Goal: Information Seeking & Learning: Learn about a topic

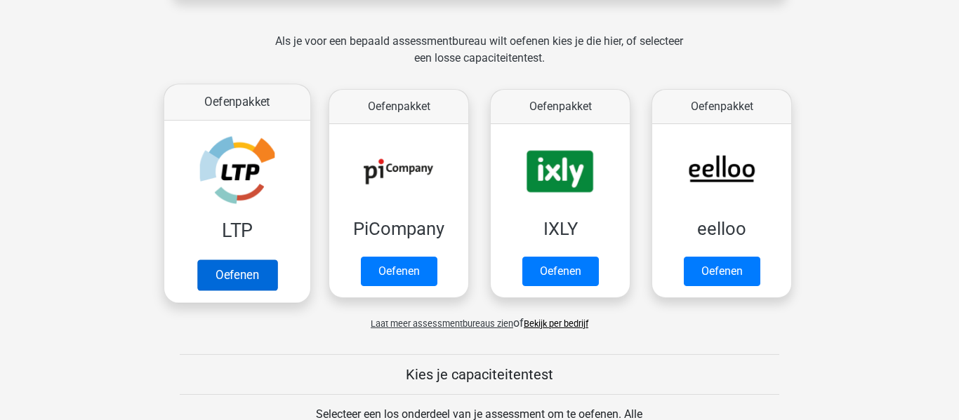
scroll to position [320, 0]
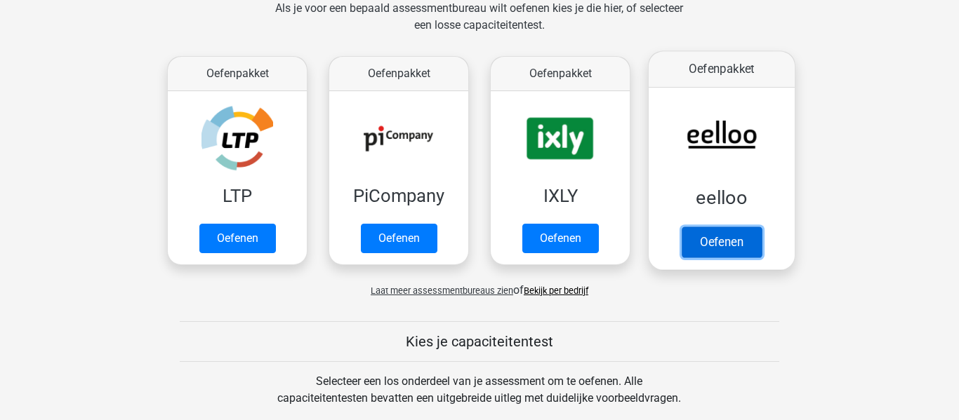
click at [729, 248] on link "Oefenen" at bounding box center [722, 242] width 80 height 31
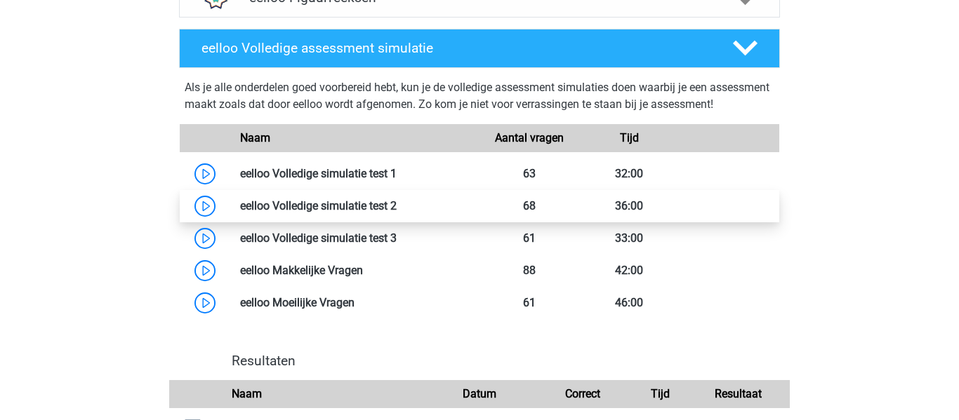
scroll to position [1109, 0]
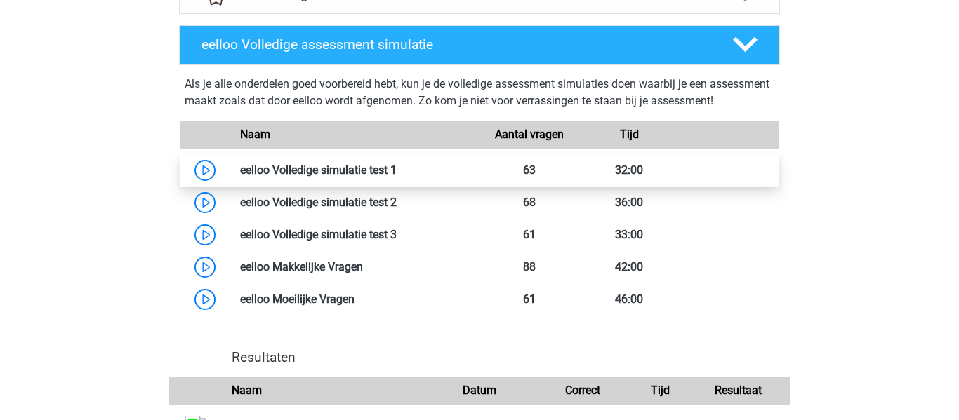
click at [397, 177] on link at bounding box center [397, 170] width 0 height 13
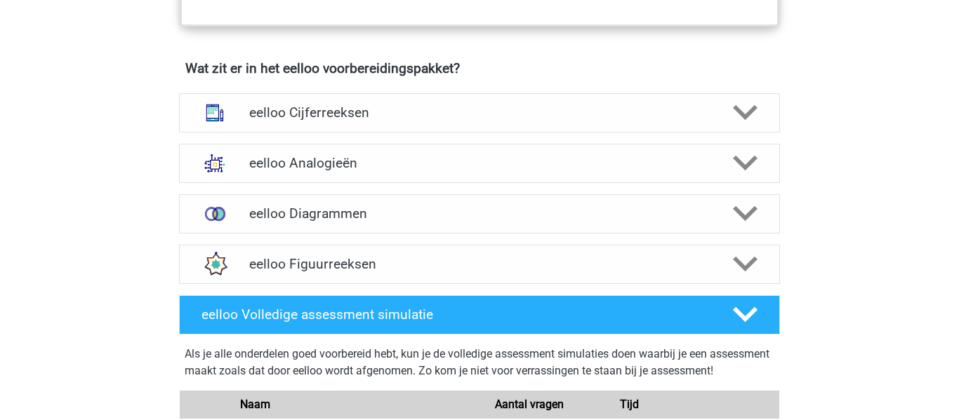
scroll to position [845, 0]
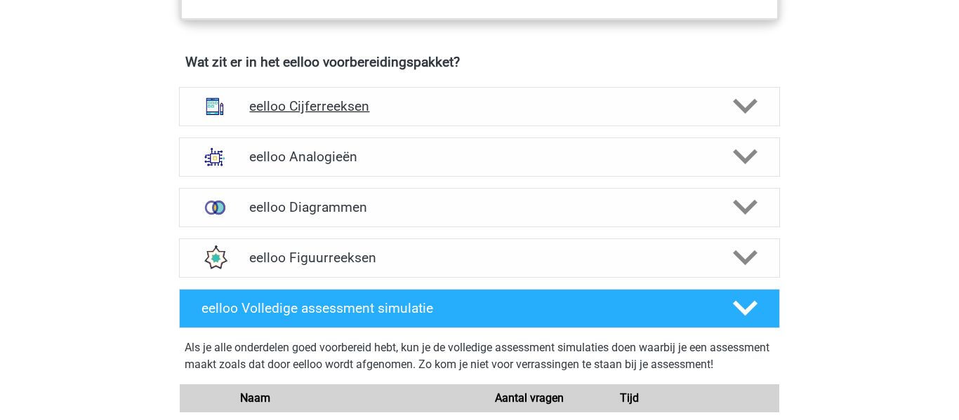
click at [368, 114] on h4 "eelloo Cijferreeksen" at bounding box center [479, 106] width 460 height 16
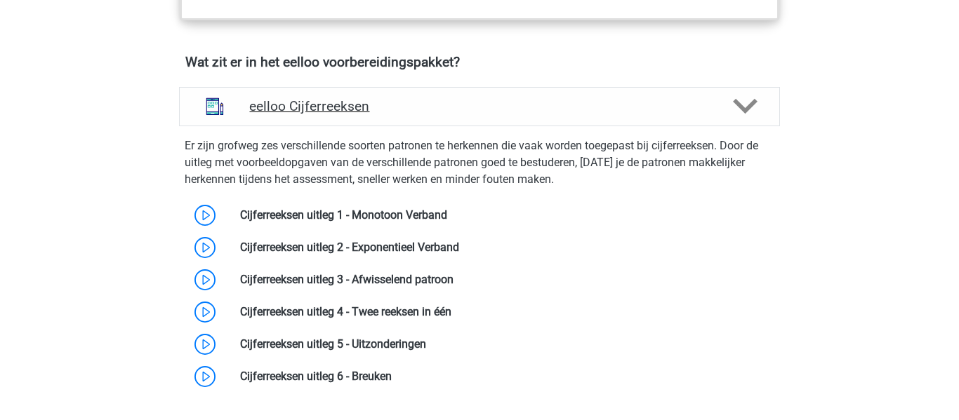
click at [465, 114] on h4 "eelloo Cijferreeksen" at bounding box center [479, 106] width 460 height 16
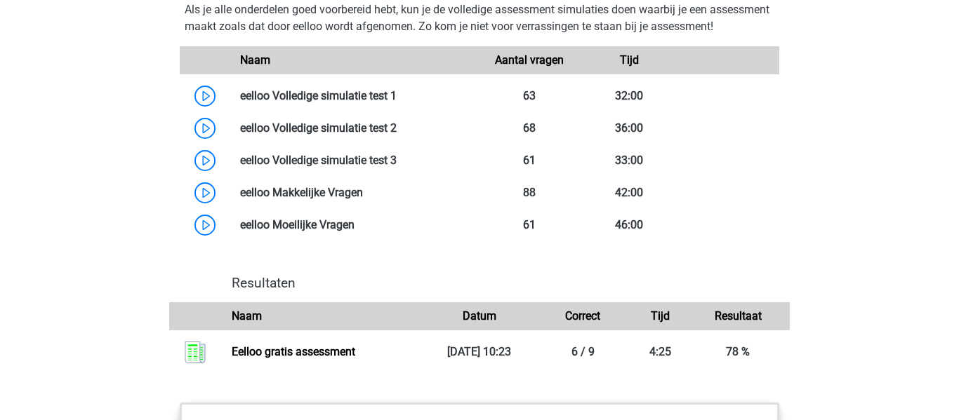
scroll to position [1151, 0]
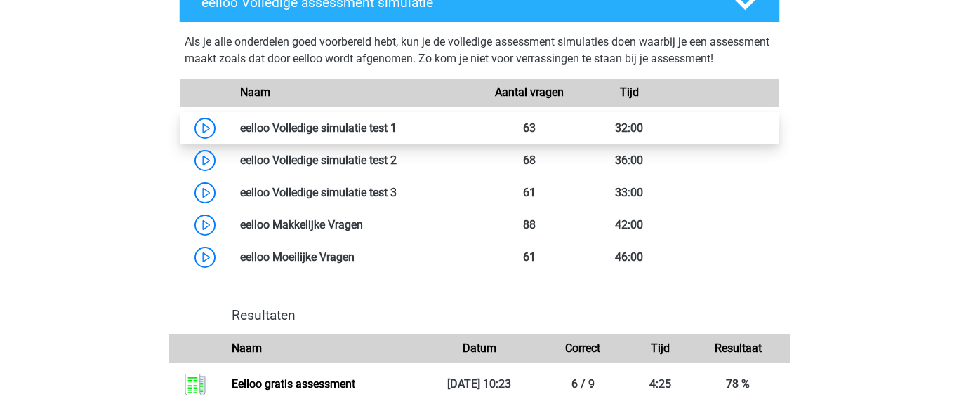
click at [397, 135] on link at bounding box center [397, 127] width 0 height 13
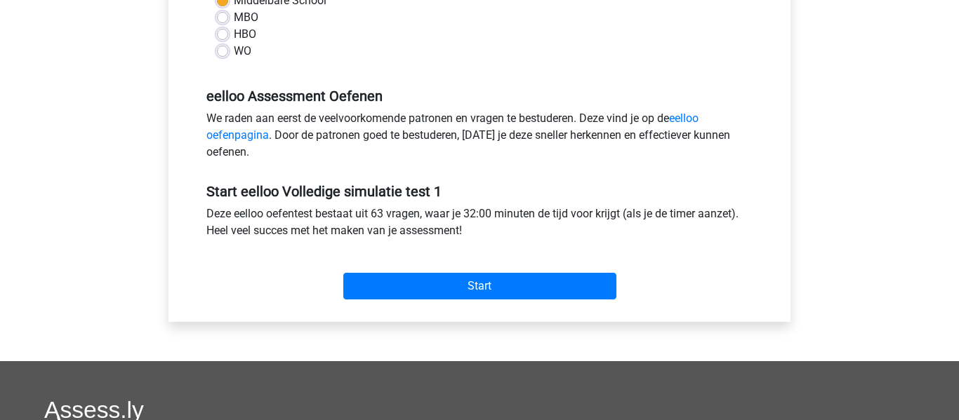
scroll to position [378, 0]
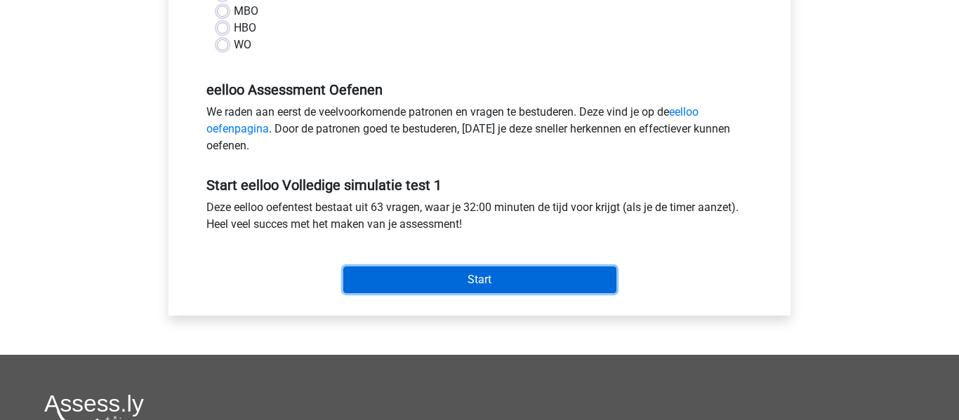
click at [427, 287] on input "Start" at bounding box center [479, 280] width 273 height 27
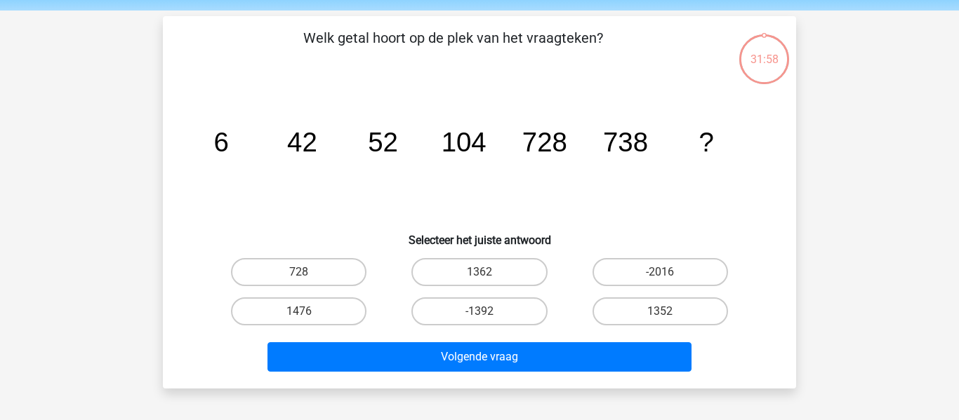
scroll to position [51, 0]
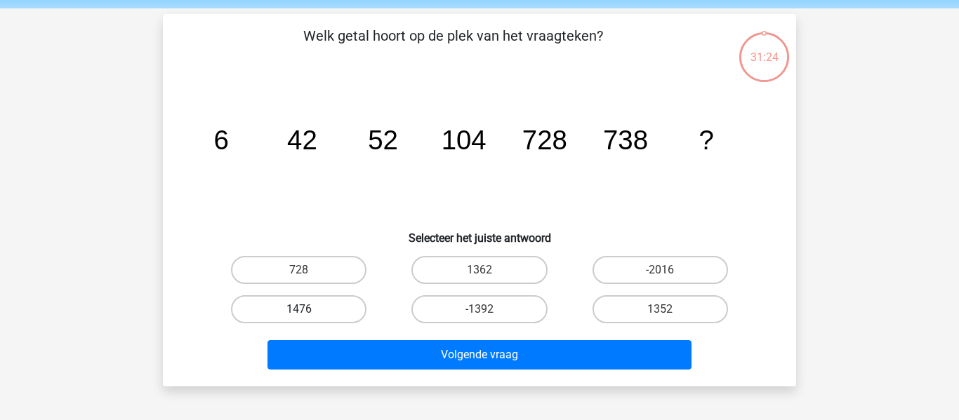
click at [327, 313] on label "1476" at bounding box center [298, 309] width 135 height 28
click at [308, 313] on input "1476" at bounding box center [303, 314] width 9 height 9
radio input "true"
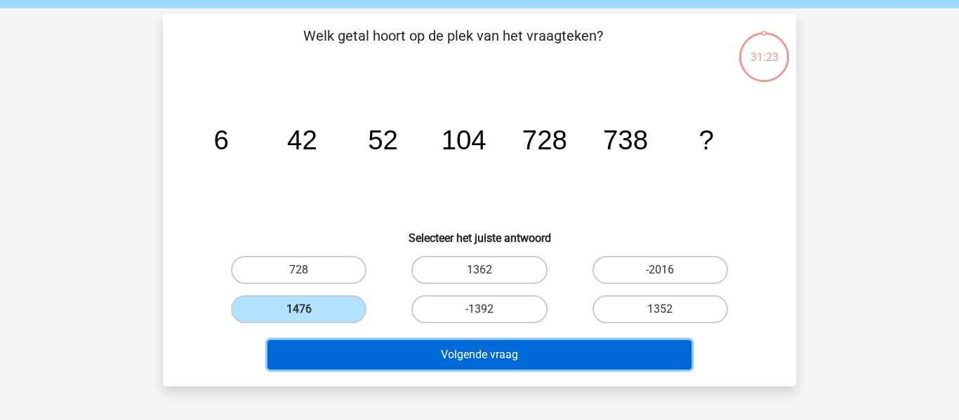
click at [361, 359] on button "Volgende vraag" at bounding box center [479, 354] width 425 height 29
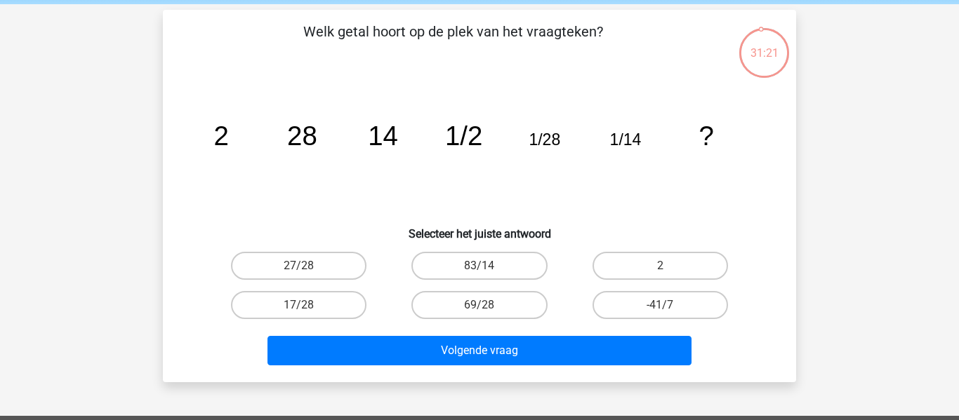
scroll to position [43, 0]
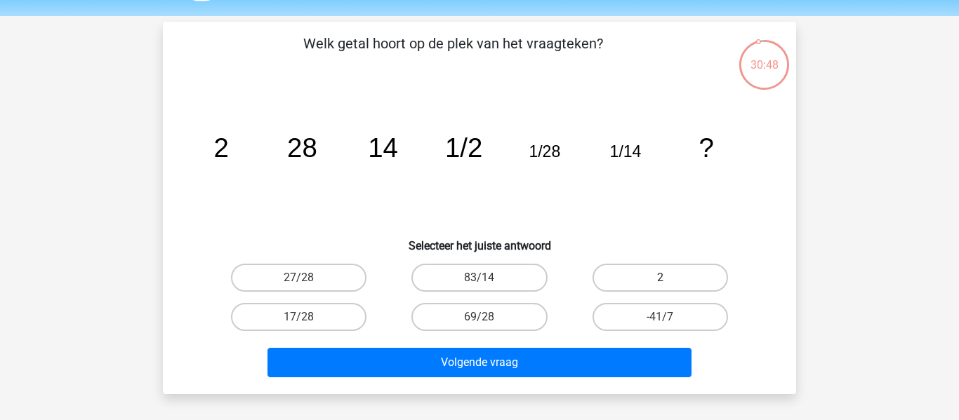
click at [634, 276] on label "2" at bounding box center [659, 278] width 135 height 28
click at [660, 278] on input "2" at bounding box center [664, 282] width 9 height 9
radio input "true"
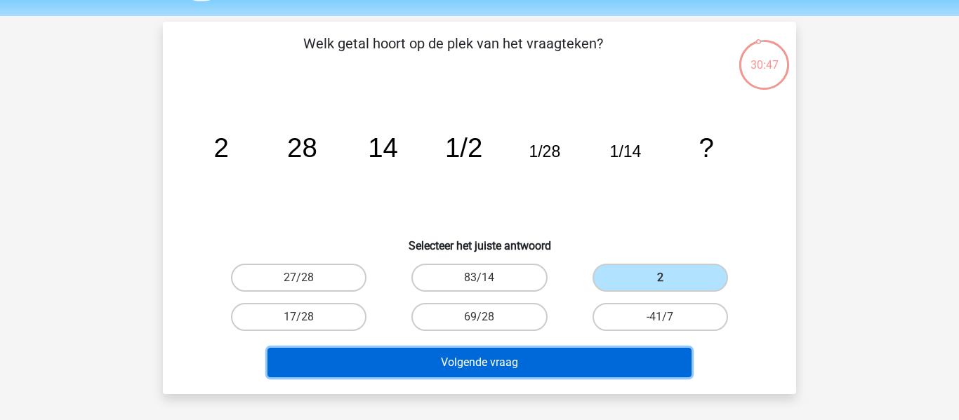
click at [566, 370] on button "Volgende vraag" at bounding box center [479, 362] width 425 height 29
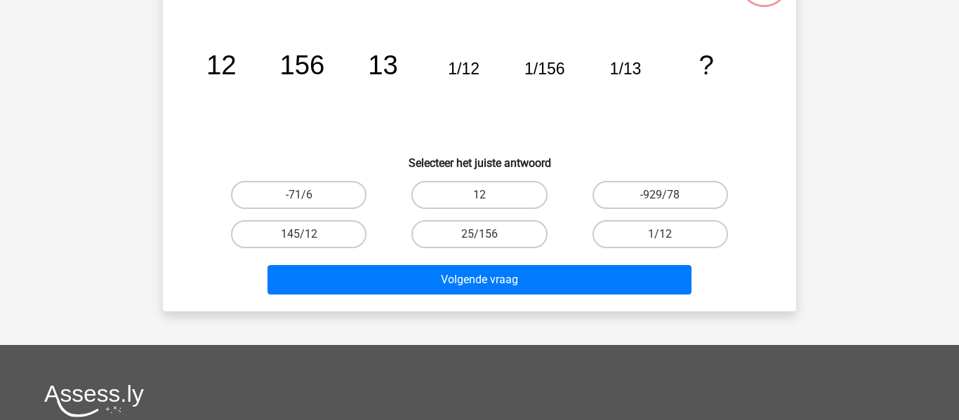
scroll to position [28, 0]
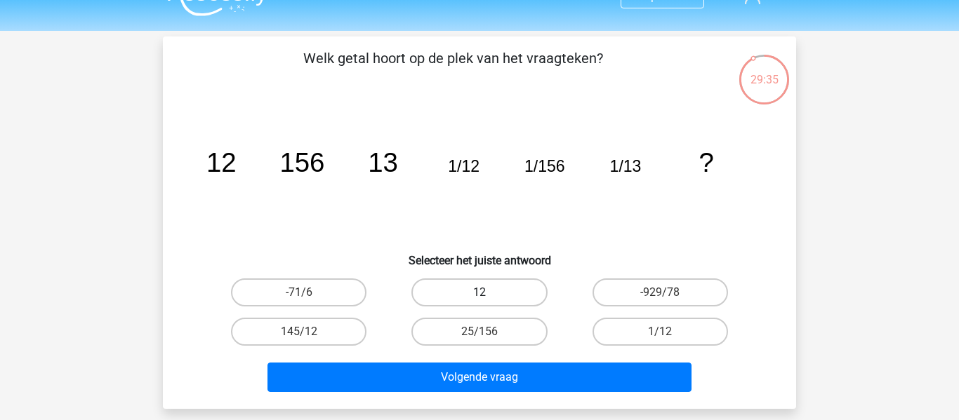
click at [526, 299] on label "12" at bounding box center [478, 293] width 135 height 28
click at [489, 299] on input "12" at bounding box center [483, 297] width 9 height 9
radio input "true"
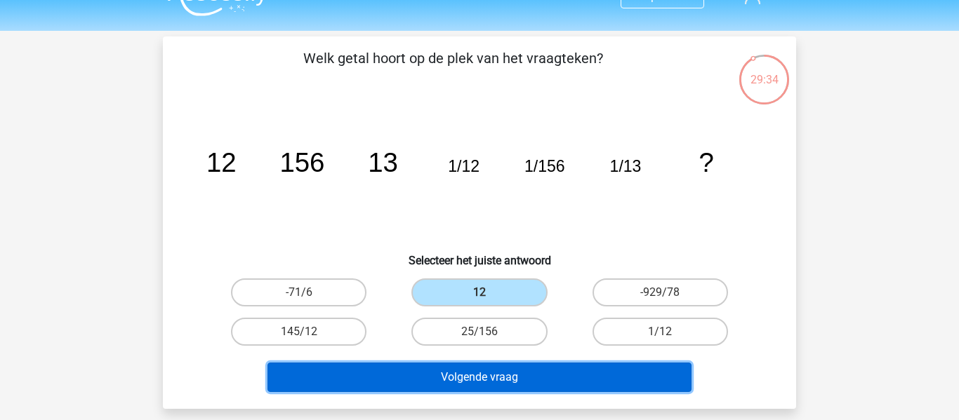
click at [509, 374] on button "Volgende vraag" at bounding box center [479, 377] width 425 height 29
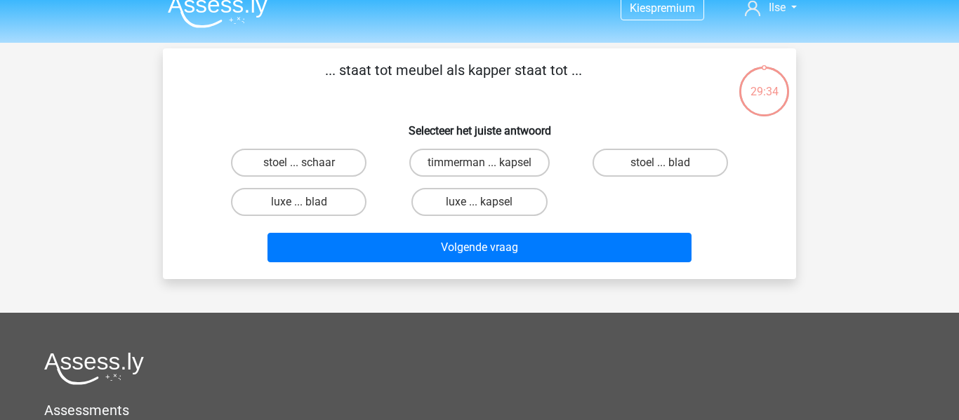
scroll to position [0, 0]
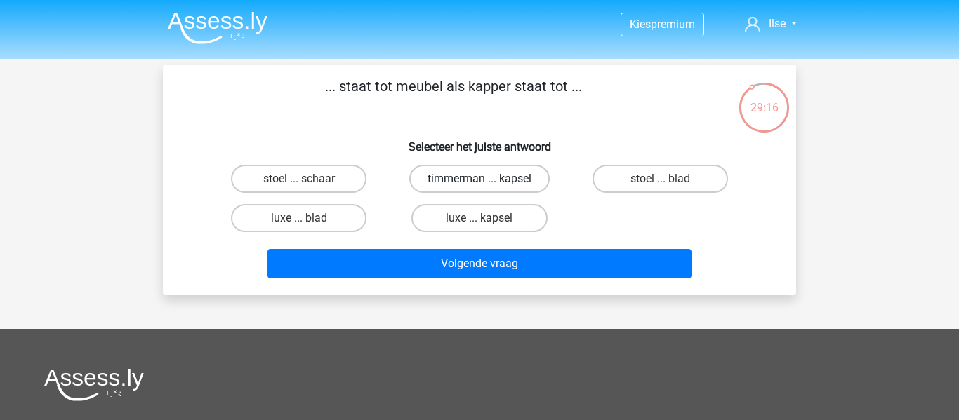
click at [536, 171] on label "timmerman ... kapsel" at bounding box center [479, 179] width 140 height 28
click at [489, 179] on input "timmerman ... kapsel" at bounding box center [483, 183] width 9 height 9
radio input "true"
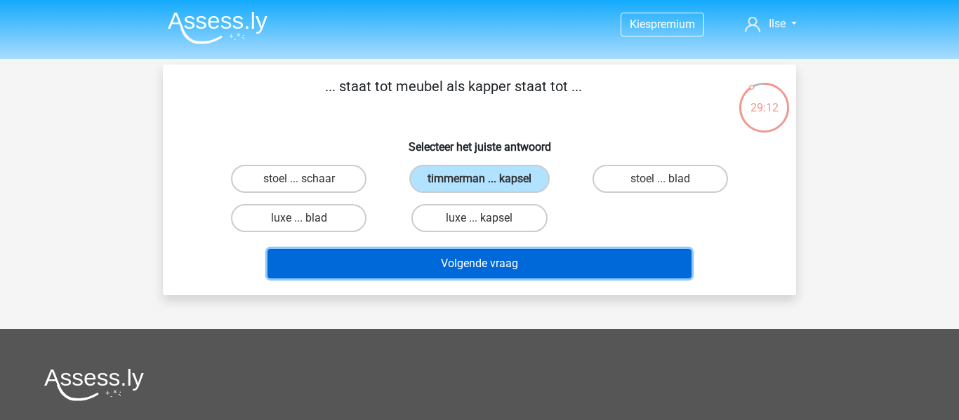
click at [529, 265] on button "Volgende vraag" at bounding box center [479, 263] width 425 height 29
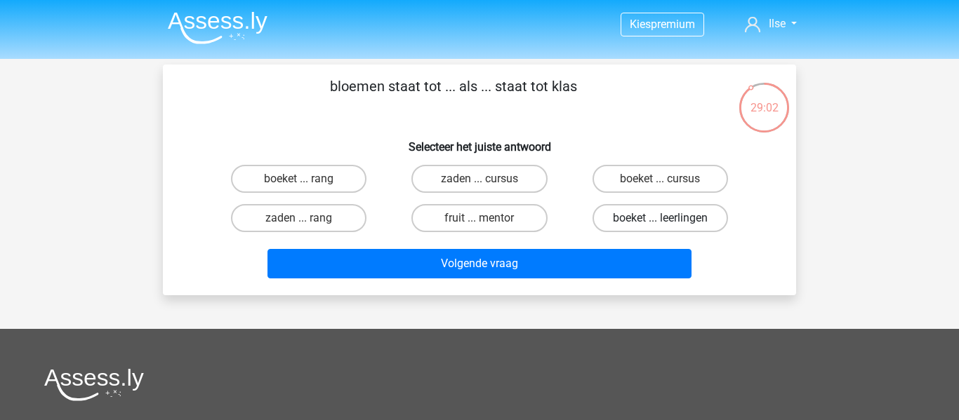
click at [623, 214] on label "boeket ... leerlingen" at bounding box center [659, 218] width 135 height 28
click at [660, 218] on input "boeket ... leerlingen" at bounding box center [664, 222] width 9 height 9
radio input "true"
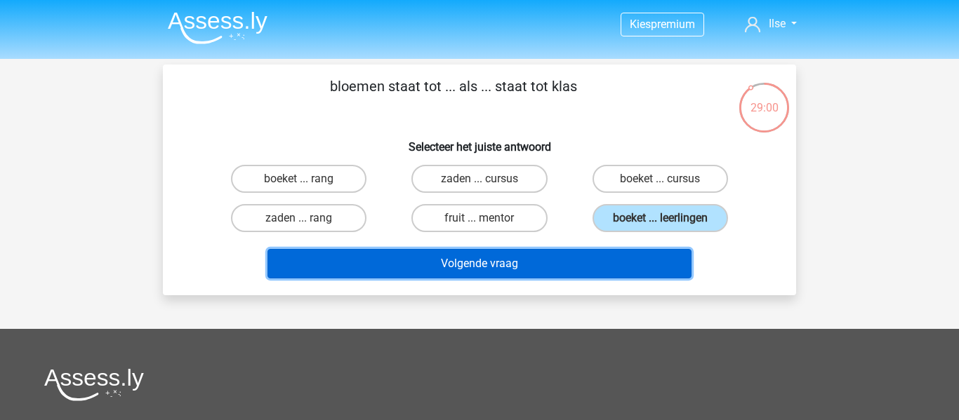
click at [535, 263] on button "Volgende vraag" at bounding box center [479, 263] width 425 height 29
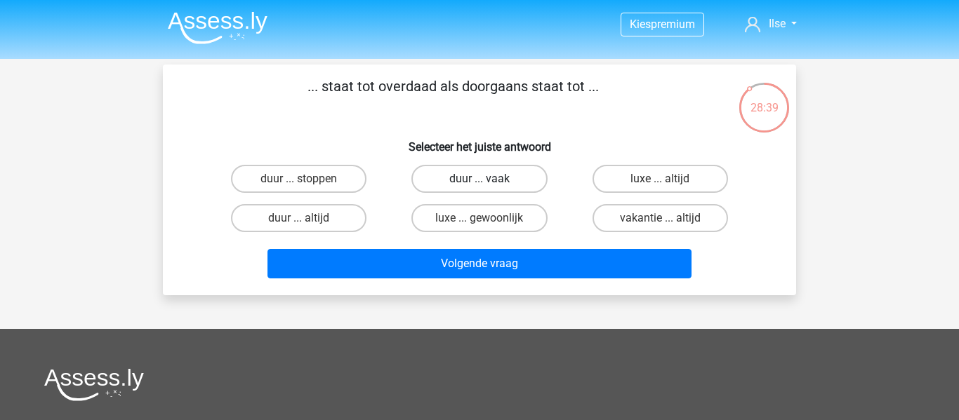
click at [501, 176] on label "duur ... vaak" at bounding box center [478, 179] width 135 height 28
click at [489, 179] on input "duur ... vaak" at bounding box center [483, 183] width 9 height 9
radio input "true"
click at [491, 221] on label "luxe ... gewoonlijk" at bounding box center [478, 218] width 135 height 28
click at [489, 221] on input "luxe ... gewoonlijk" at bounding box center [483, 222] width 9 height 9
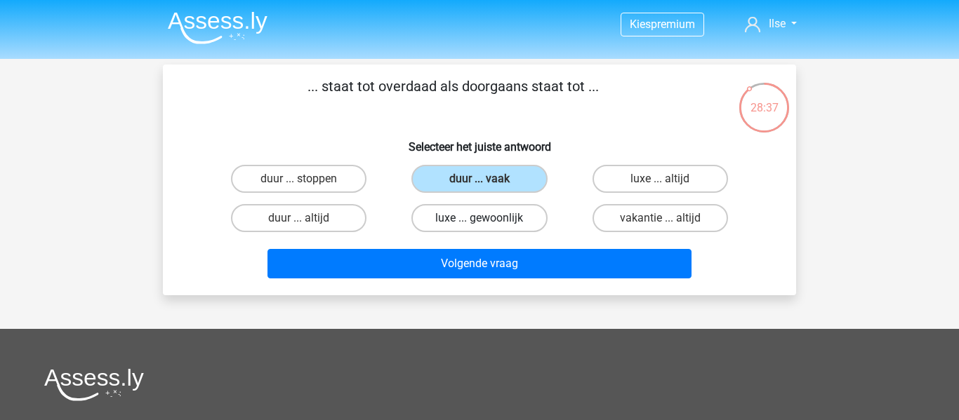
radio input "true"
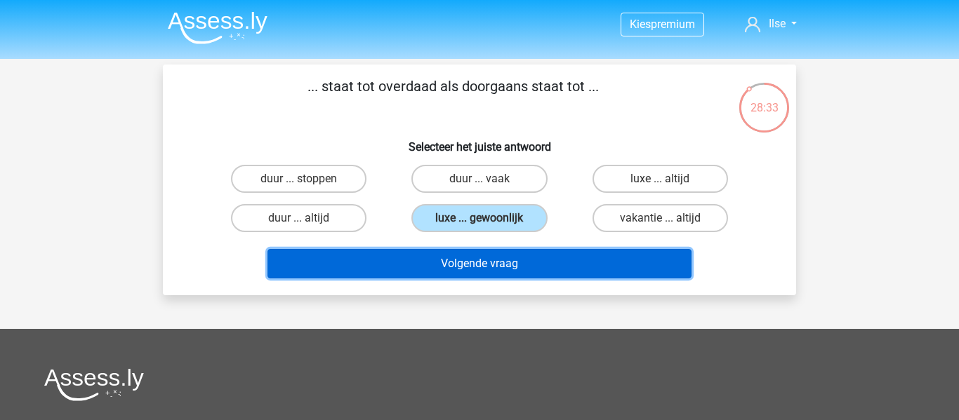
click at [495, 272] on button "Volgende vraag" at bounding box center [479, 263] width 425 height 29
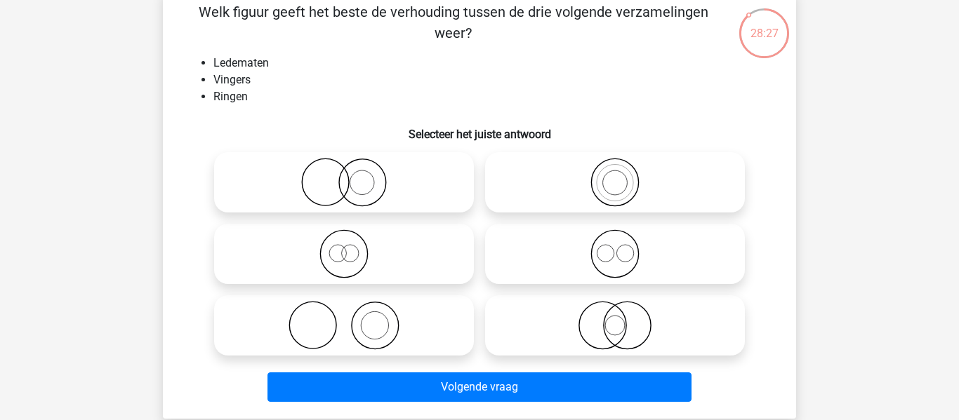
scroll to position [76, 0]
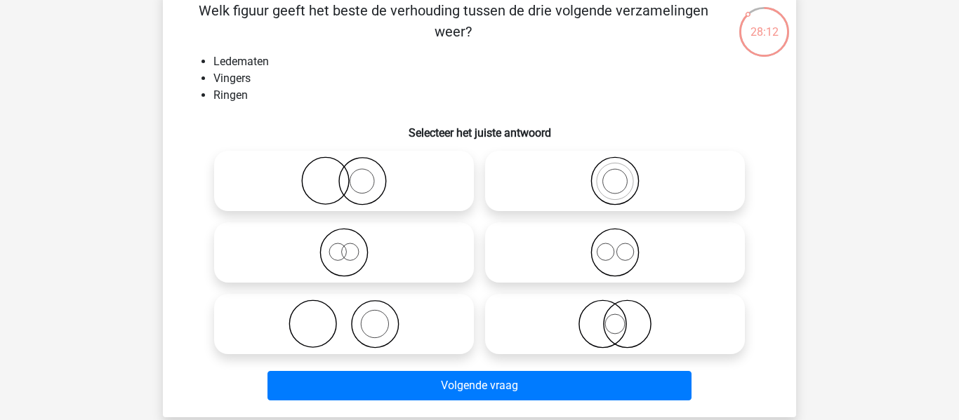
click at [408, 330] on icon at bounding box center [344, 324] width 248 height 49
click at [353, 317] on input "radio" at bounding box center [348, 312] width 9 height 9
radio input "true"
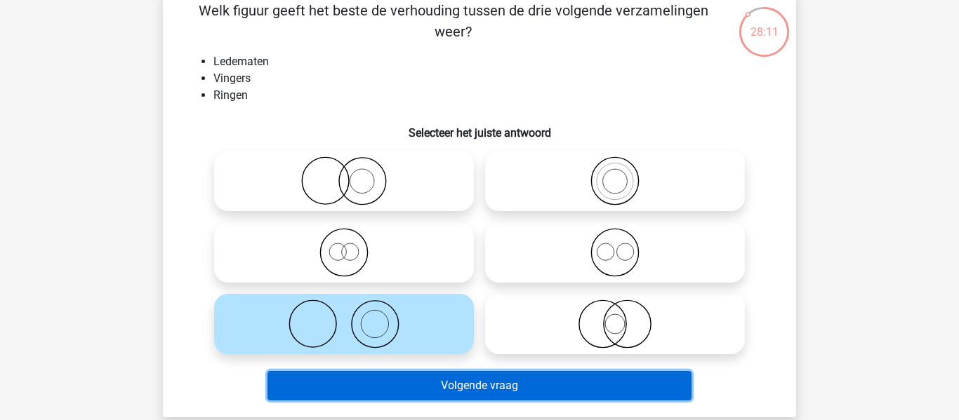
click at [416, 386] on button "Volgende vraag" at bounding box center [479, 385] width 425 height 29
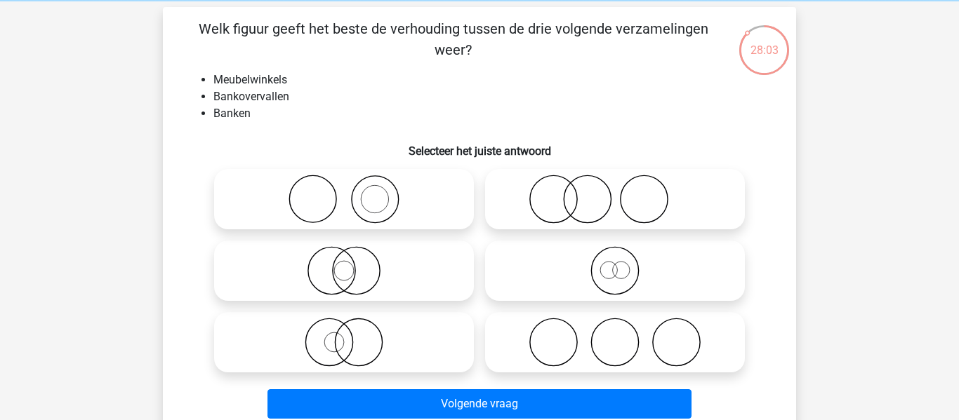
scroll to position [58, 0]
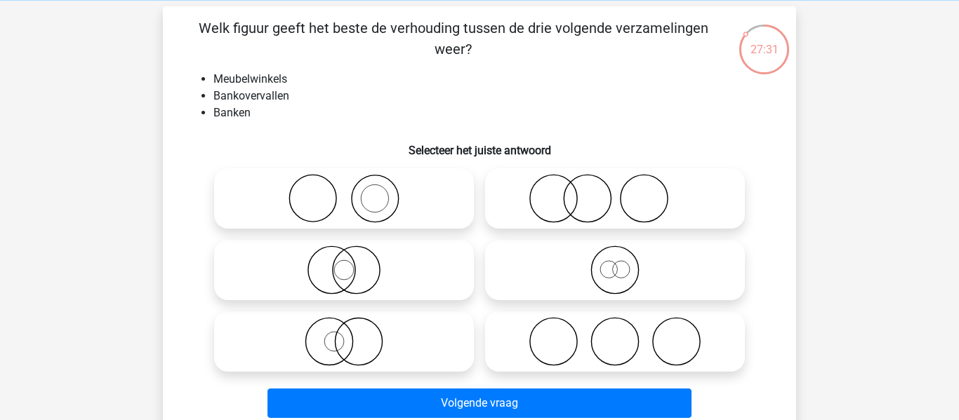
click at [390, 207] on icon at bounding box center [344, 198] width 248 height 49
click at [353, 192] on input "radio" at bounding box center [348, 186] width 9 height 9
radio input "true"
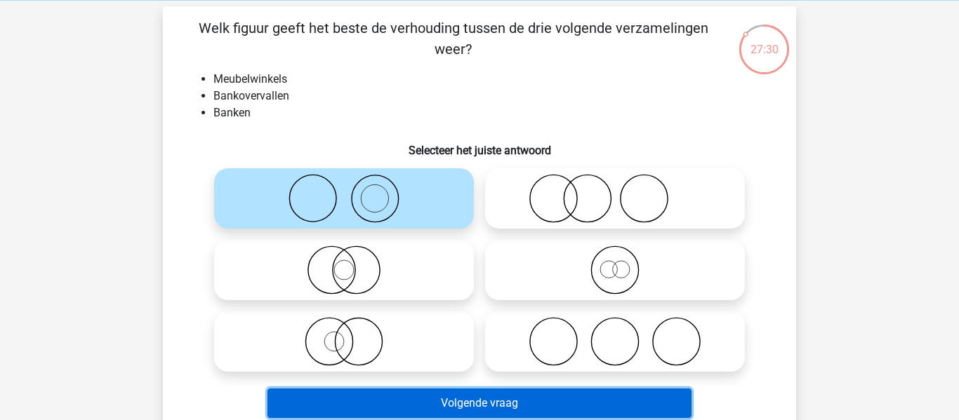
click at [425, 401] on button "Volgende vraag" at bounding box center [479, 403] width 425 height 29
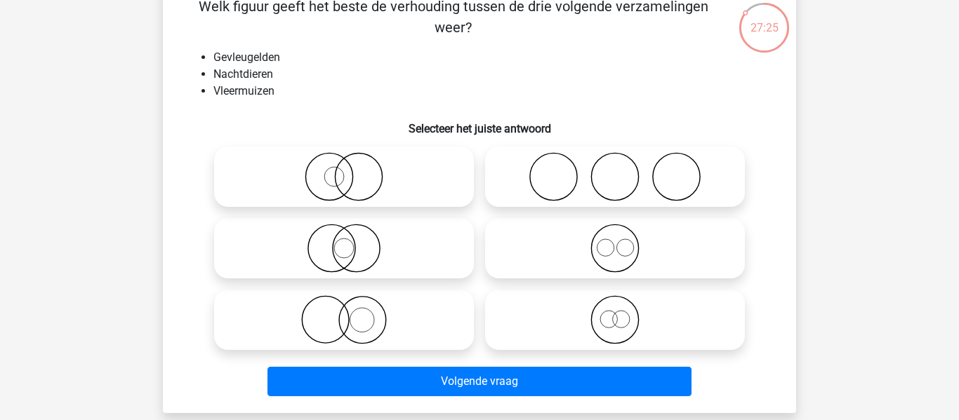
scroll to position [84, 0]
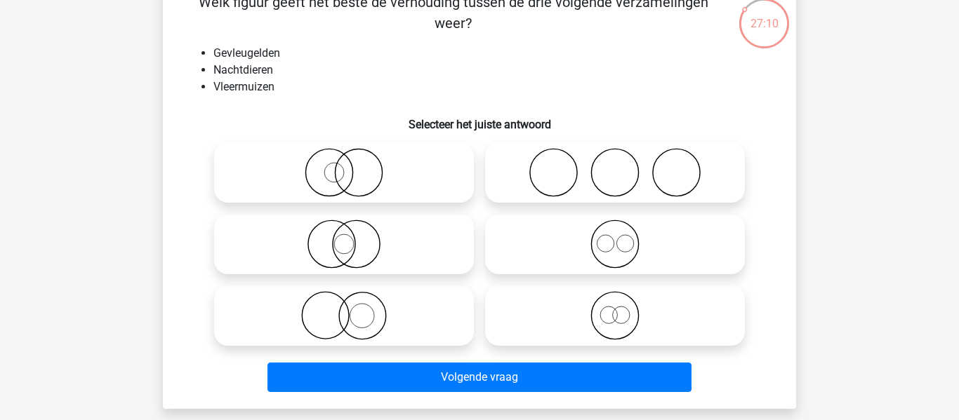
click at [335, 173] on circle at bounding box center [358, 172] width 47 height 47
click at [344, 166] on input "radio" at bounding box center [348, 161] width 9 height 9
radio input "true"
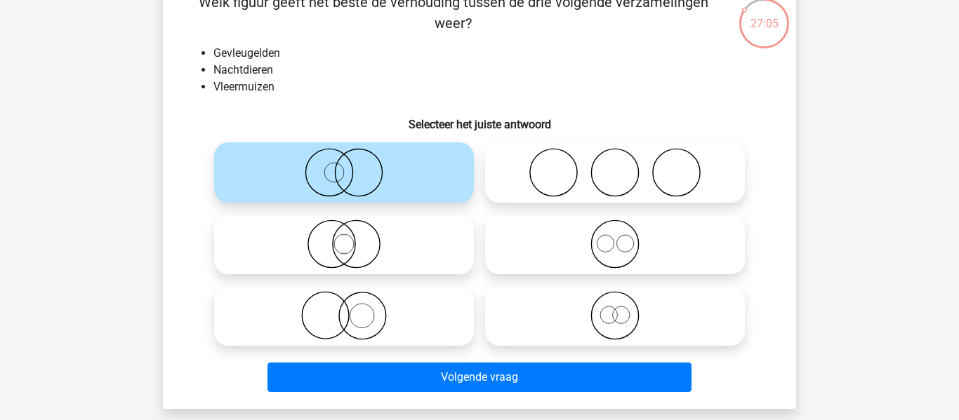
click at [275, 243] on icon at bounding box center [344, 244] width 248 height 49
click at [344, 237] on input "radio" at bounding box center [348, 232] width 9 height 9
radio input "true"
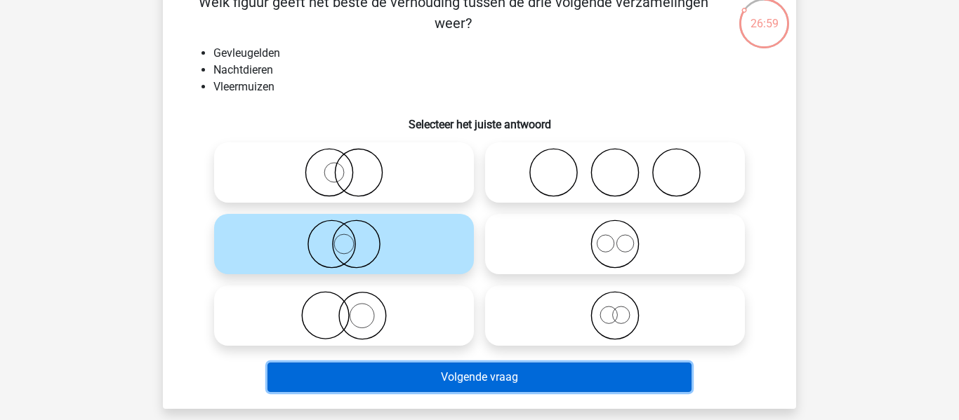
click at [481, 383] on button "Volgende vraag" at bounding box center [479, 377] width 425 height 29
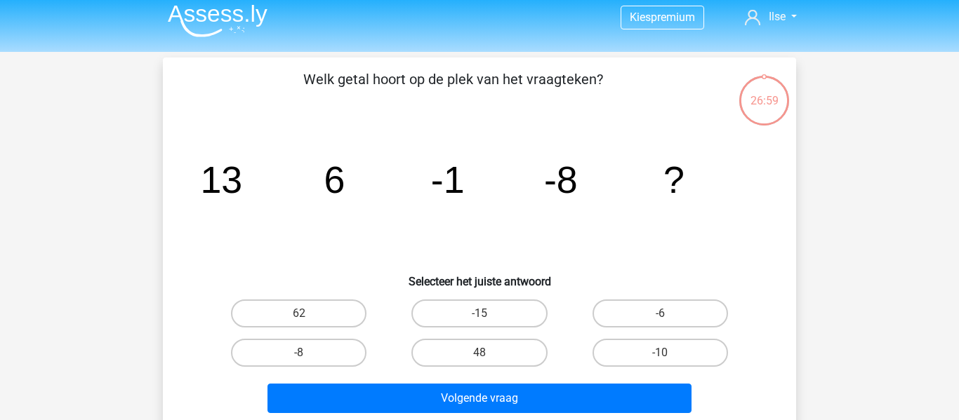
scroll to position [0, 0]
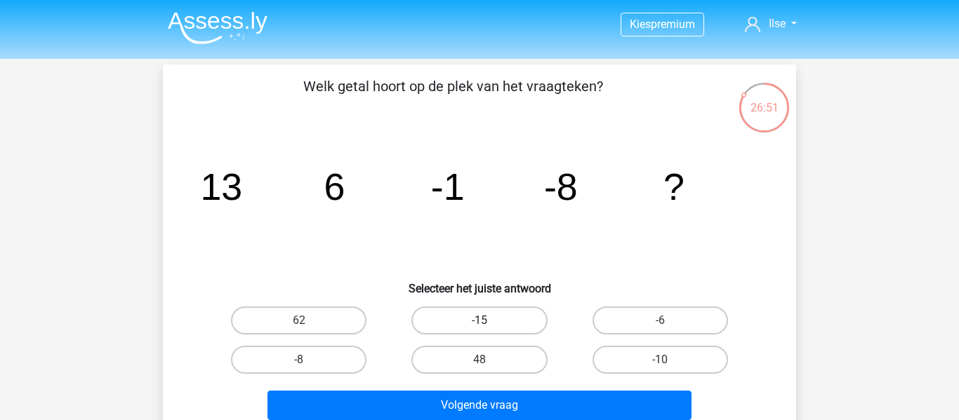
click at [504, 324] on label "-15" at bounding box center [478, 321] width 135 height 28
click at [489, 324] on input "-15" at bounding box center [483, 325] width 9 height 9
radio input "true"
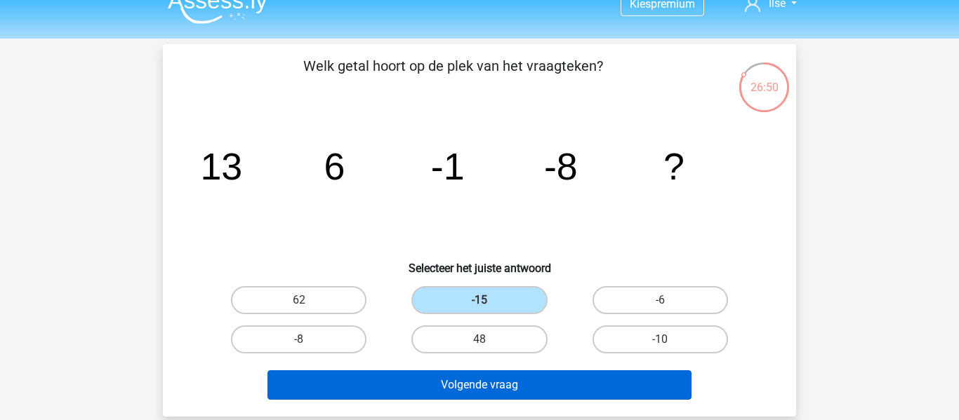
scroll to position [22, 0]
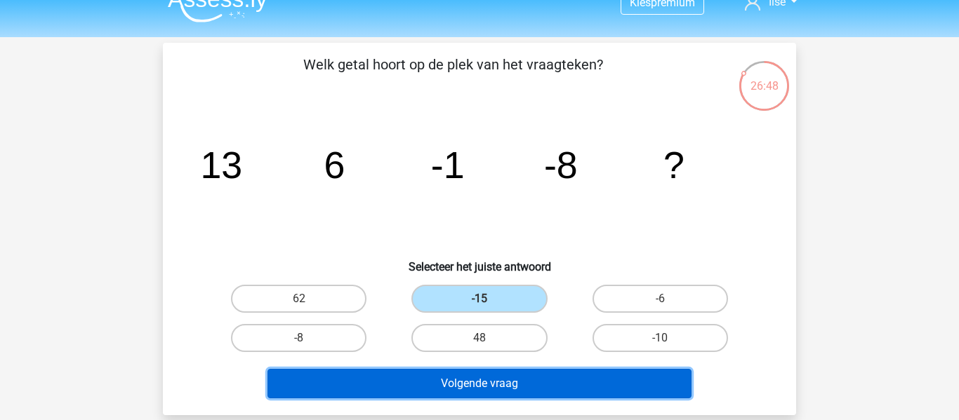
click at [503, 380] on button "Volgende vraag" at bounding box center [479, 383] width 425 height 29
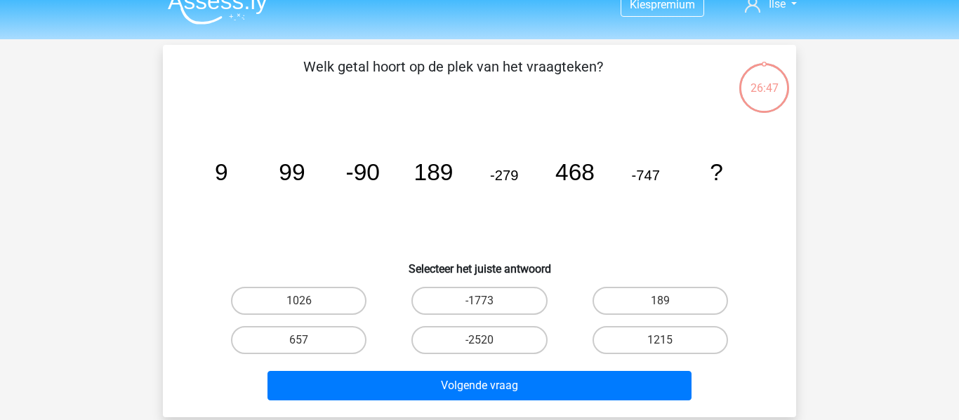
scroll to position [15, 0]
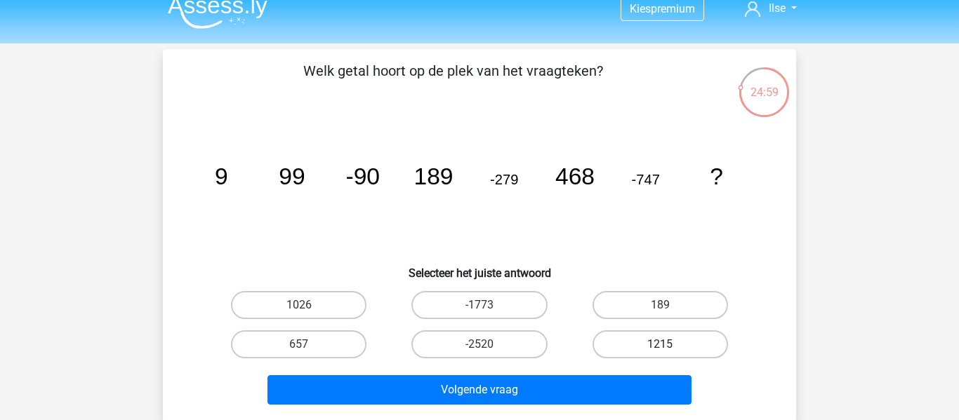
click at [628, 355] on label "1215" at bounding box center [659, 345] width 135 height 28
click at [660, 354] on input "1215" at bounding box center [664, 349] width 9 height 9
radio input "true"
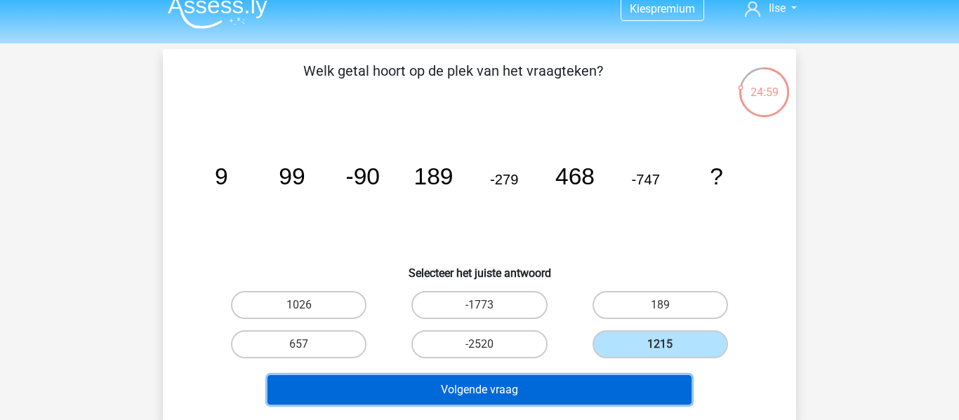
click at [604, 390] on button "Volgende vraag" at bounding box center [479, 390] width 425 height 29
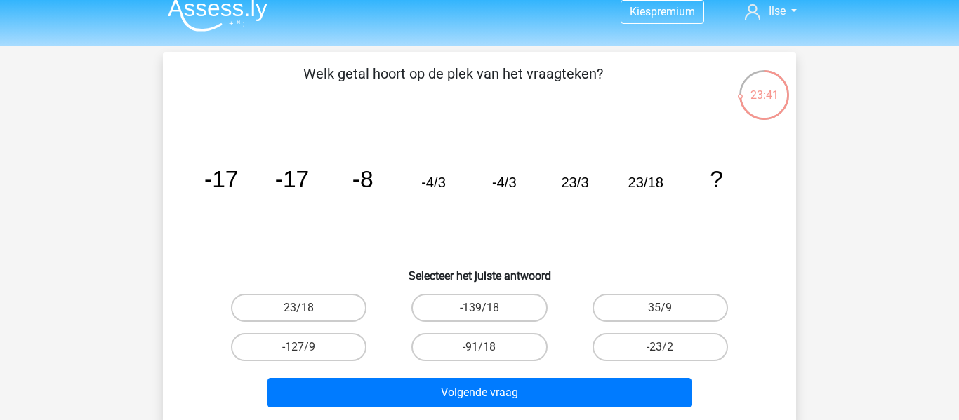
scroll to position [12, 0]
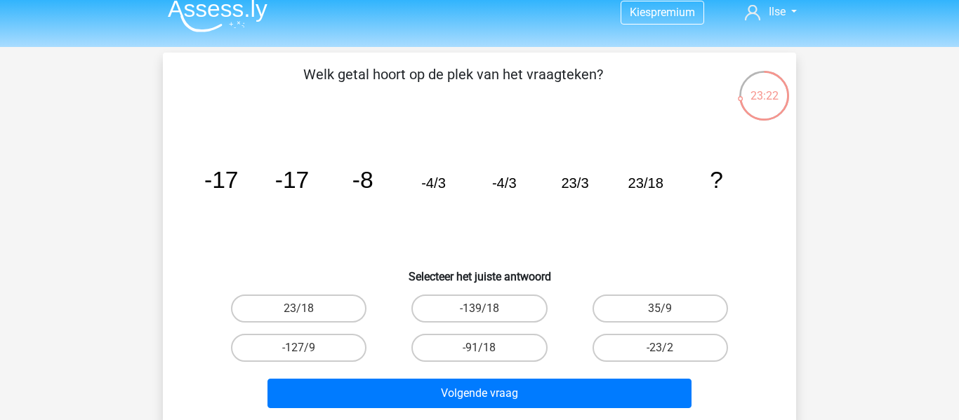
click at [482, 355] on input "-91/18" at bounding box center [483, 352] width 9 height 9
radio input "true"
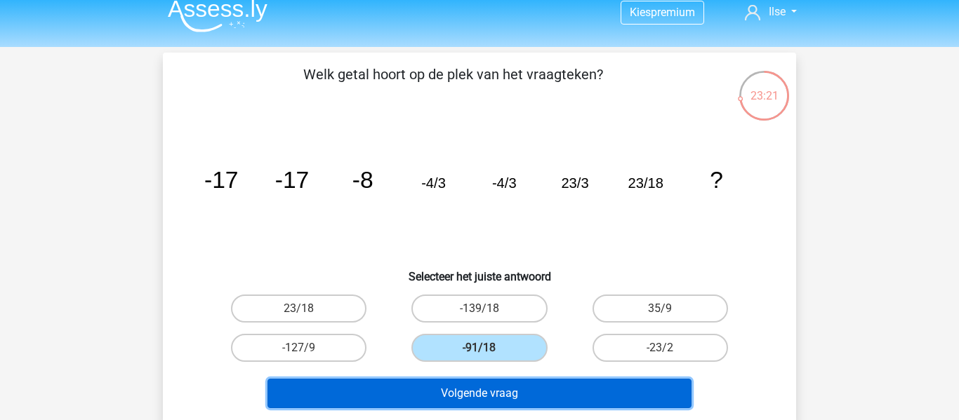
click at [503, 401] on button "Volgende vraag" at bounding box center [479, 393] width 425 height 29
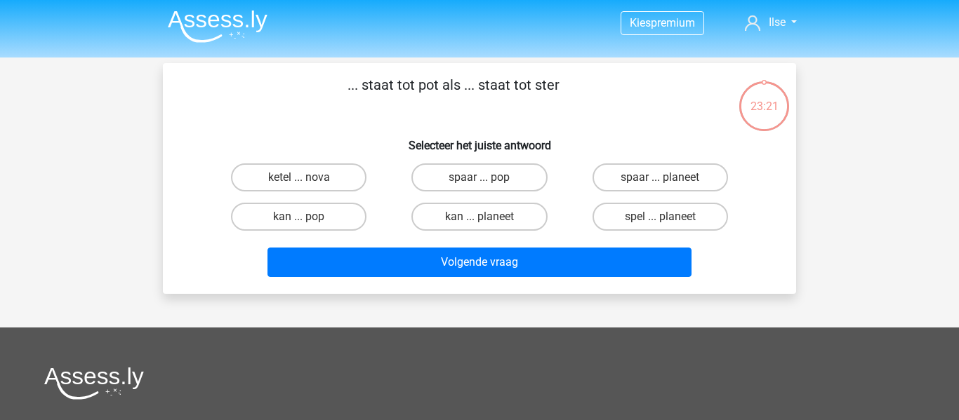
scroll to position [0, 0]
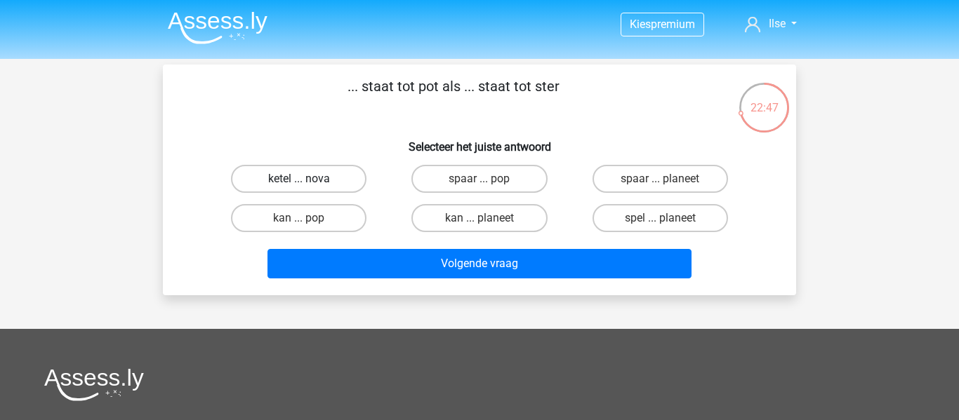
click at [350, 176] on label "ketel ... nova" at bounding box center [298, 179] width 135 height 28
click at [308, 179] on input "ketel ... nova" at bounding box center [303, 183] width 9 height 9
radio input "true"
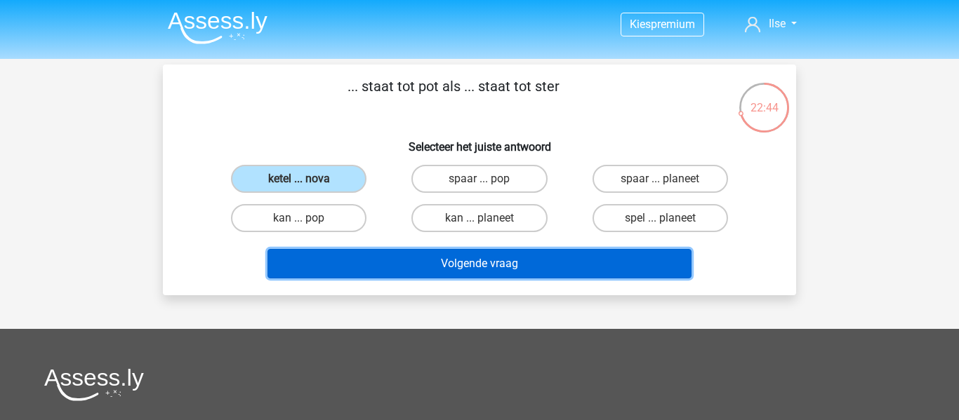
click at [399, 261] on button "Volgende vraag" at bounding box center [479, 263] width 425 height 29
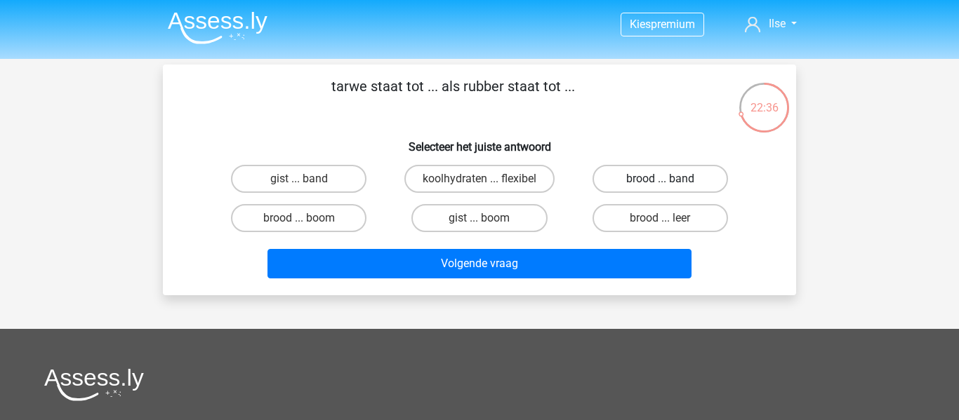
click at [648, 178] on label "brood ... band" at bounding box center [659, 179] width 135 height 28
click at [660, 179] on input "brood ... band" at bounding box center [664, 183] width 9 height 9
radio input "true"
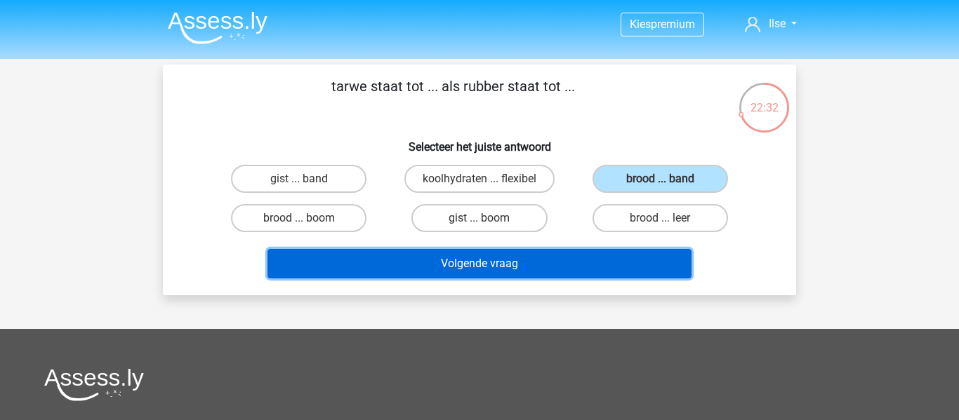
click at [580, 262] on button "Volgende vraag" at bounding box center [479, 263] width 425 height 29
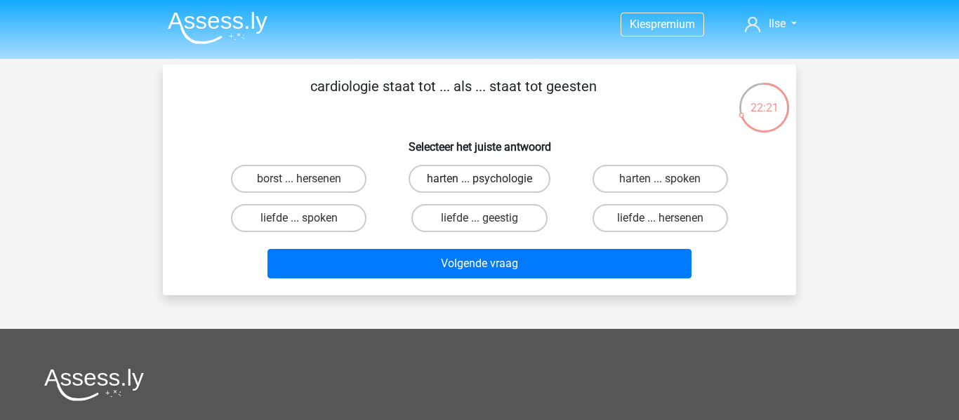
click at [512, 170] on label "harten ... psychologie" at bounding box center [479, 179] width 142 height 28
click at [489, 179] on input "harten ... psychologie" at bounding box center [483, 183] width 9 height 9
radio input "true"
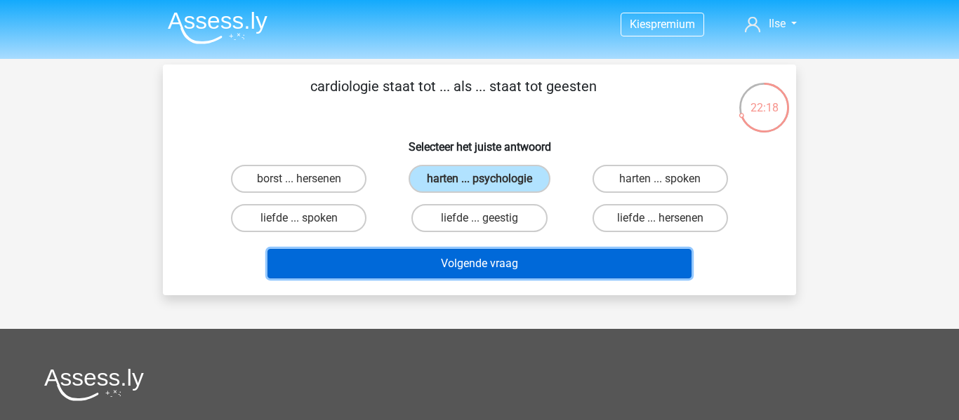
click at [507, 267] on button "Volgende vraag" at bounding box center [479, 263] width 425 height 29
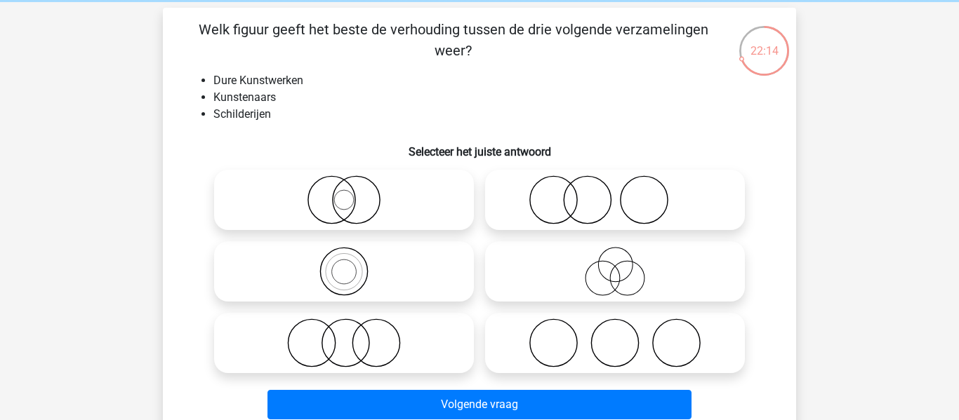
scroll to position [60, 0]
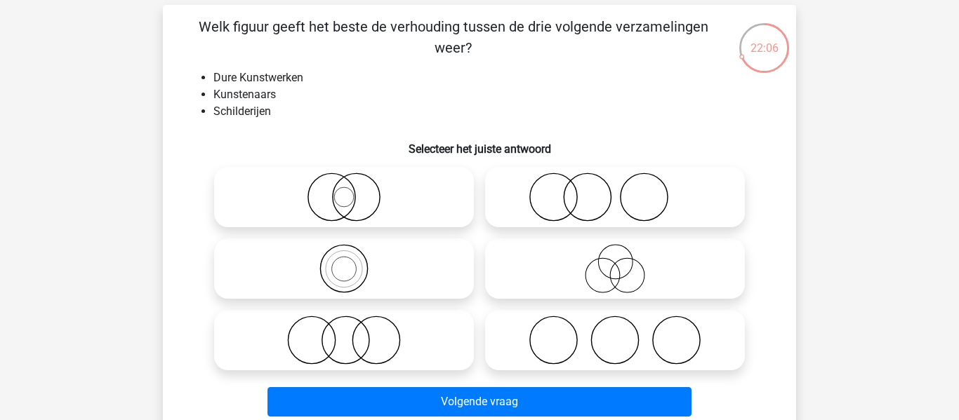
click at [512, 188] on icon at bounding box center [615, 197] width 248 height 49
click at [615, 188] on input "radio" at bounding box center [619, 185] width 9 height 9
radio input "true"
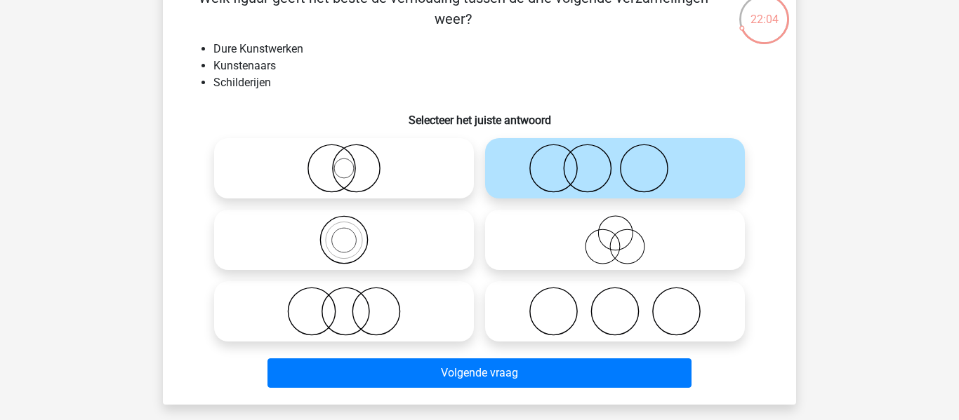
scroll to position [104, 0]
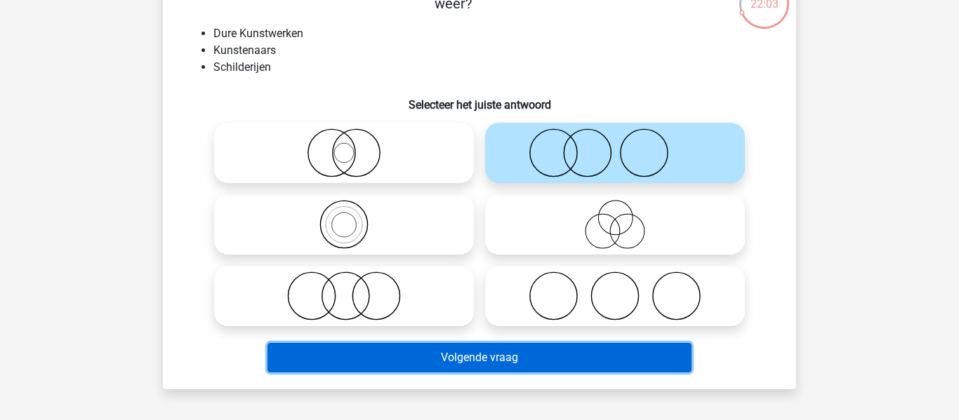
click at [447, 349] on button "Volgende vraag" at bounding box center [479, 357] width 425 height 29
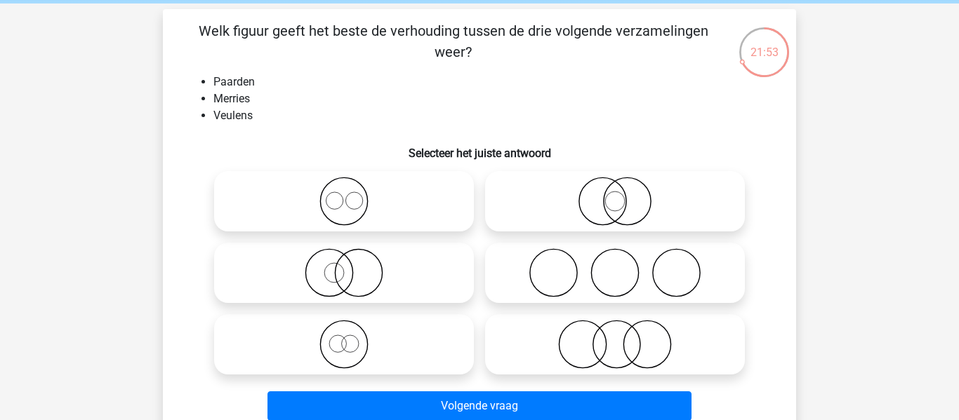
scroll to position [56, 0]
click at [609, 199] on icon at bounding box center [615, 200] width 248 height 49
click at [615, 194] on input "radio" at bounding box center [619, 189] width 9 height 9
radio input "true"
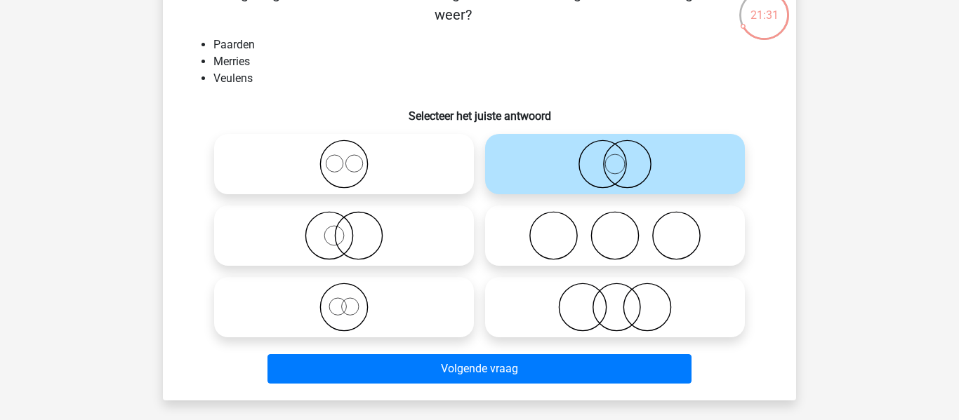
scroll to position [102, 0]
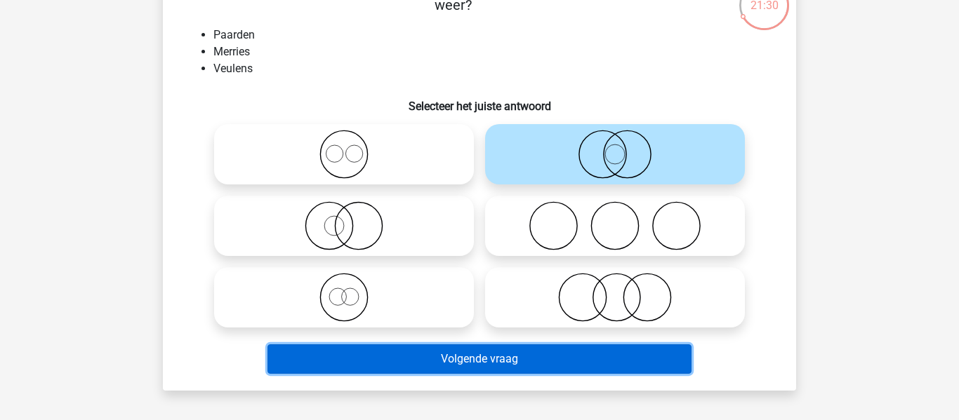
click at [449, 363] on button "Volgende vraag" at bounding box center [479, 359] width 425 height 29
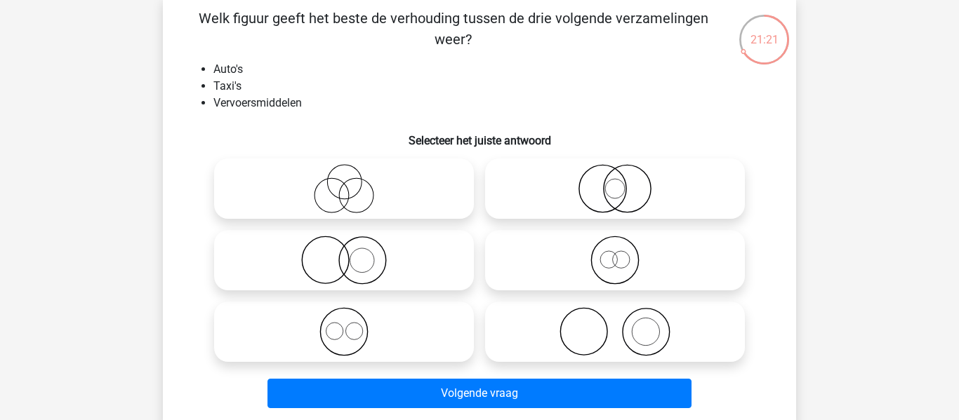
scroll to position [84, 0]
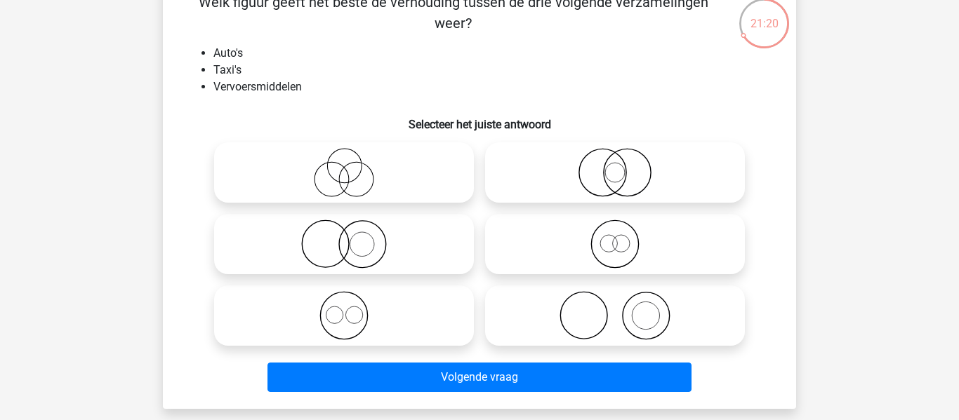
click at [586, 245] on icon at bounding box center [615, 244] width 248 height 49
click at [615, 237] on input "radio" at bounding box center [619, 232] width 9 height 9
radio input "true"
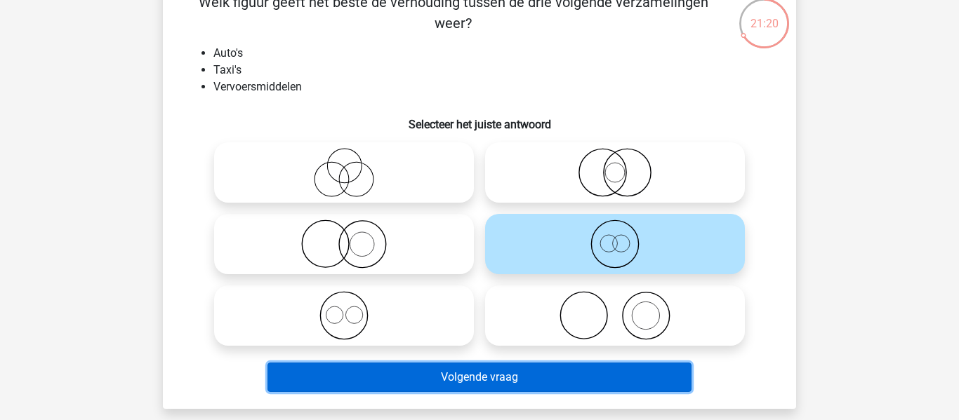
click at [547, 373] on button "Volgende vraag" at bounding box center [479, 377] width 425 height 29
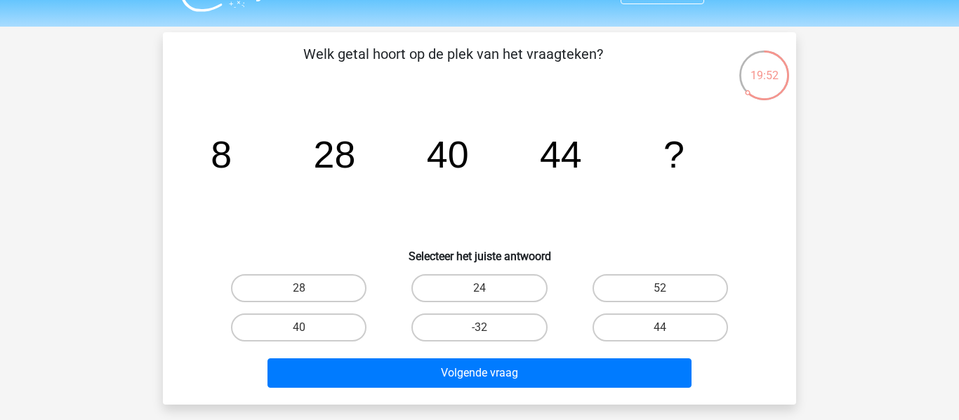
scroll to position [35, 0]
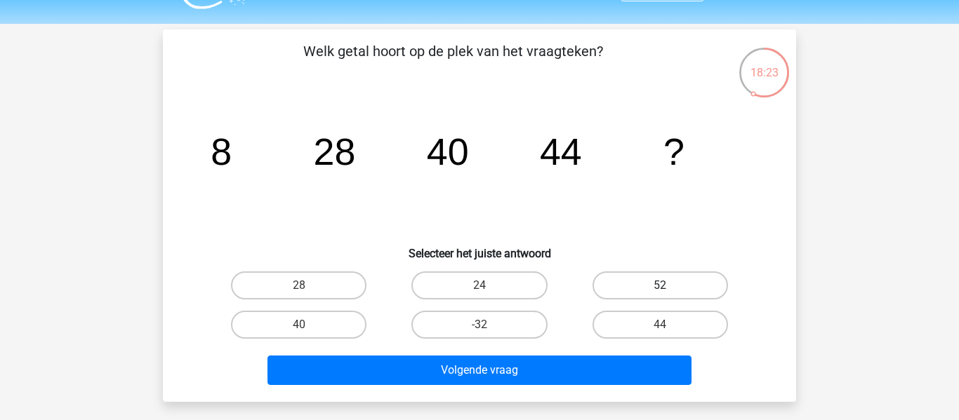
click at [624, 286] on label "52" at bounding box center [659, 286] width 135 height 28
click at [660, 286] on input "52" at bounding box center [664, 290] width 9 height 9
radio input "true"
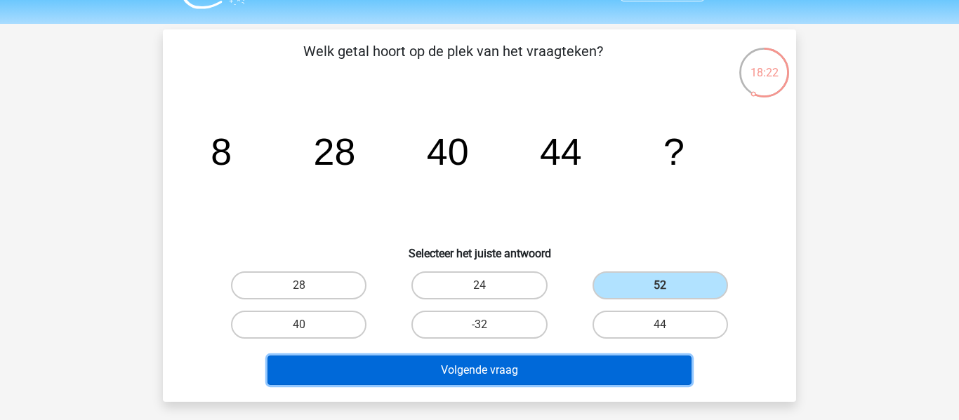
click at [592, 371] on button "Volgende vraag" at bounding box center [479, 370] width 425 height 29
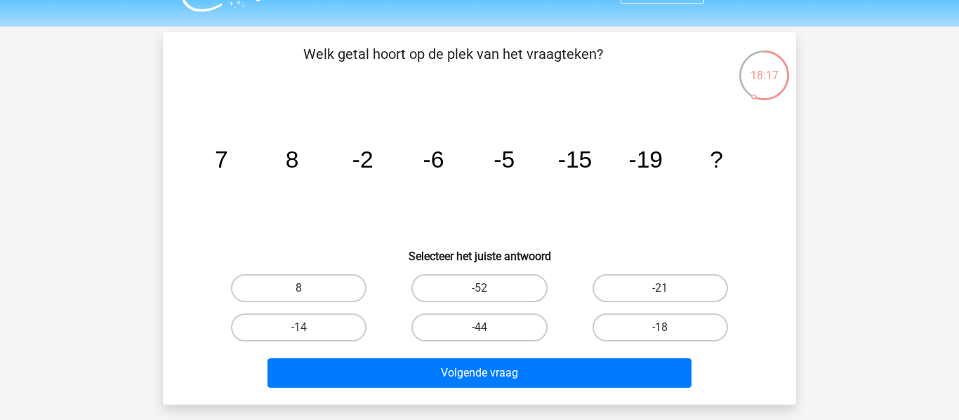
scroll to position [36, 0]
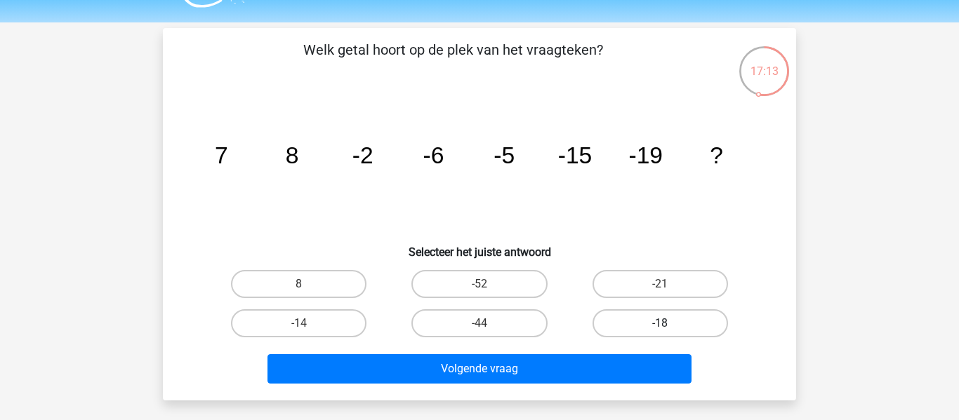
click at [679, 323] on label "-18" at bounding box center [659, 324] width 135 height 28
click at [669, 324] on input "-18" at bounding box center [664, 328] width 9 height 9
radio input "true"
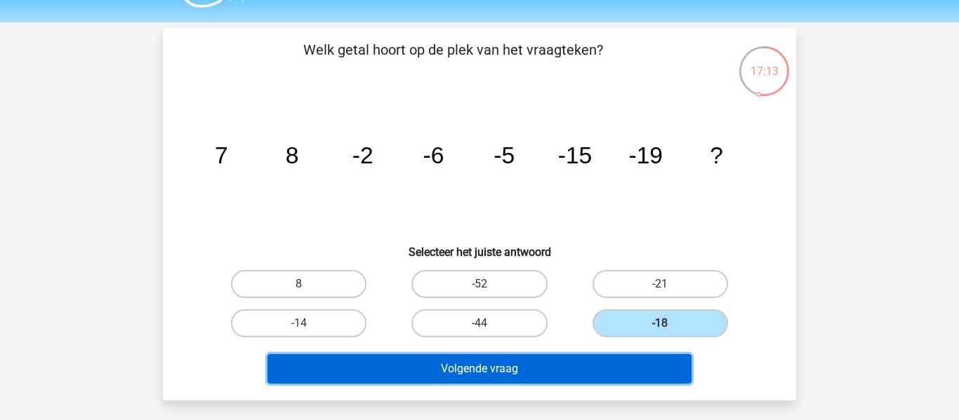
click at [644, 369] on button "Volgende vraag" at bounding box center [479, 368] width 425 height 29
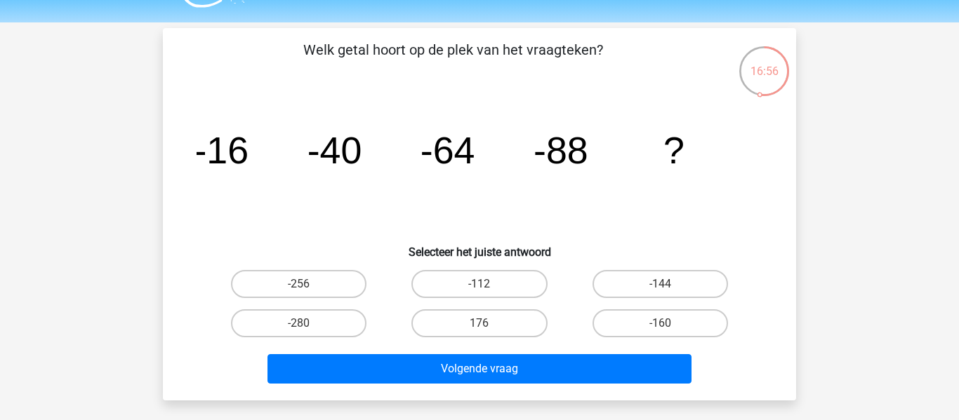
scroll to position [35, 0]
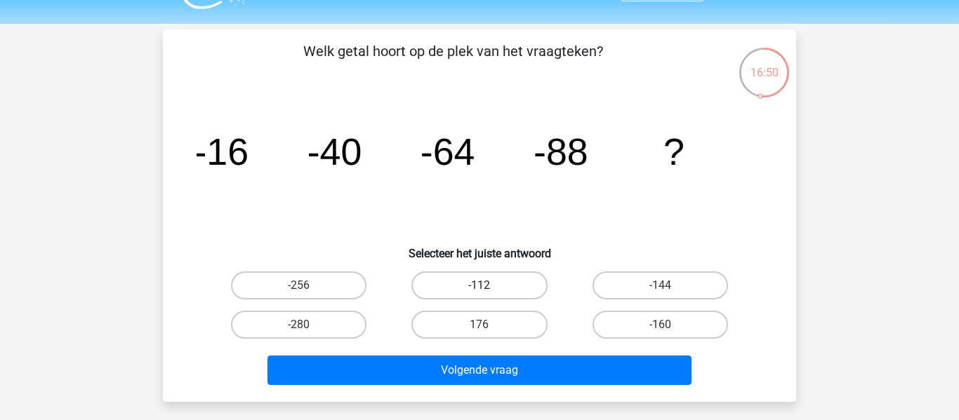
click at [514, 284] on label "-112" at bounding box center [478, 286] width 135 height 28
click at [489, 286] on input "-112" at bounding box center [483, 290] width 9 height 9
radio input "true"
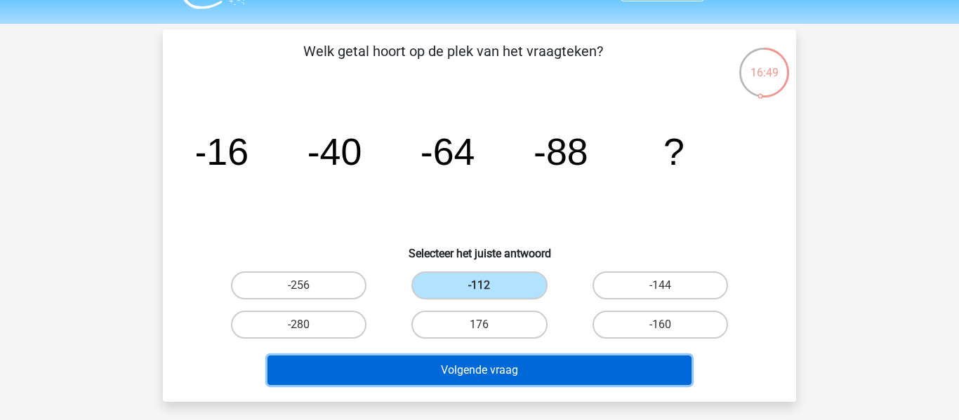
click at [537, 371] on button "Volgende vraag" at bounding box center [479, 370] width 425 height 29
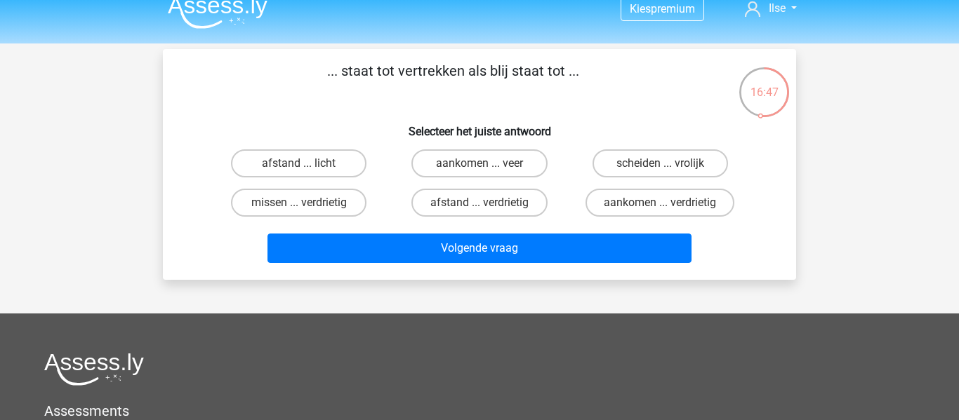
scroll to position [0, 0]
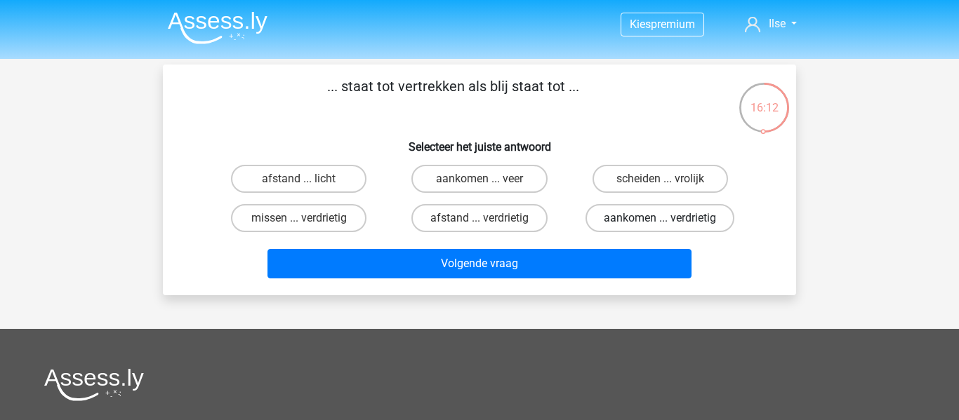
click at [623, 220] on label "aankomen ... verdrietig" at bounding box center [659, 218] width 149 height 28
click at [660, 220] on input "aankomen ... verdrietig" at bounding box center [664, 222] width 9 height 9
radio input "true"
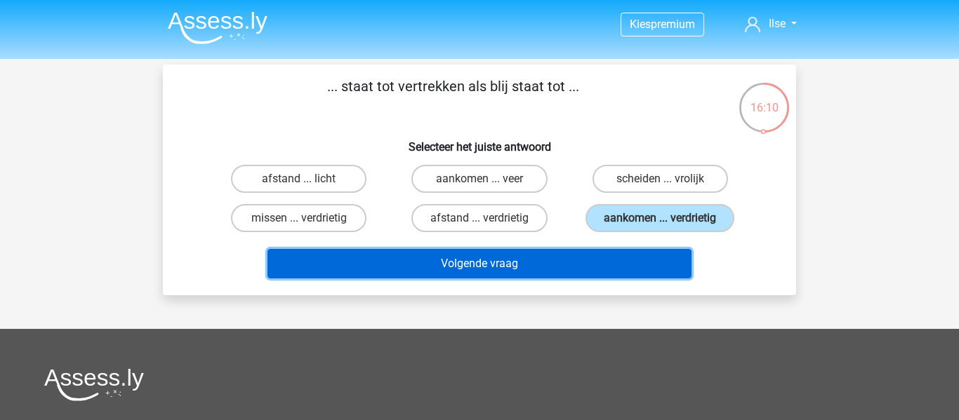
click at [577, 263] on button "Volgende vraag" at bounding box center [479, 263] width 425 height 29
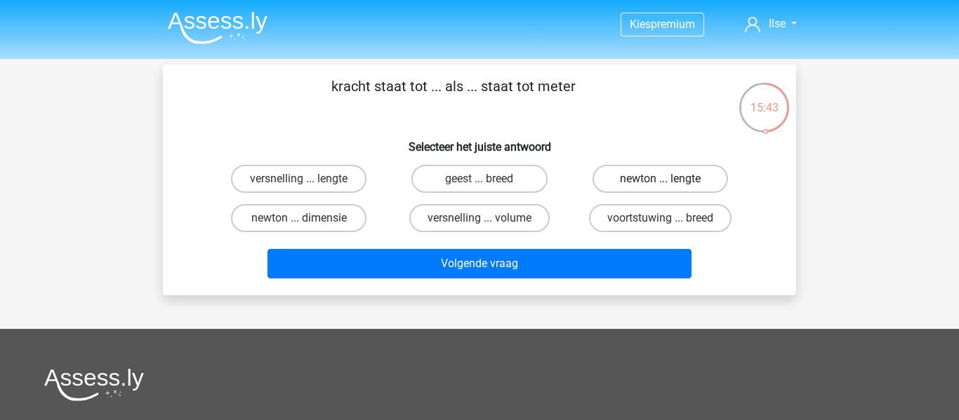
click at [660, 178] on label "newton ... lengte" at bounding box center [659, 179] width 135 height 28
click at [660, 179] on input "newton ... lengte" at bounding box center [664, 183] width 9 height 9
radio input "true"
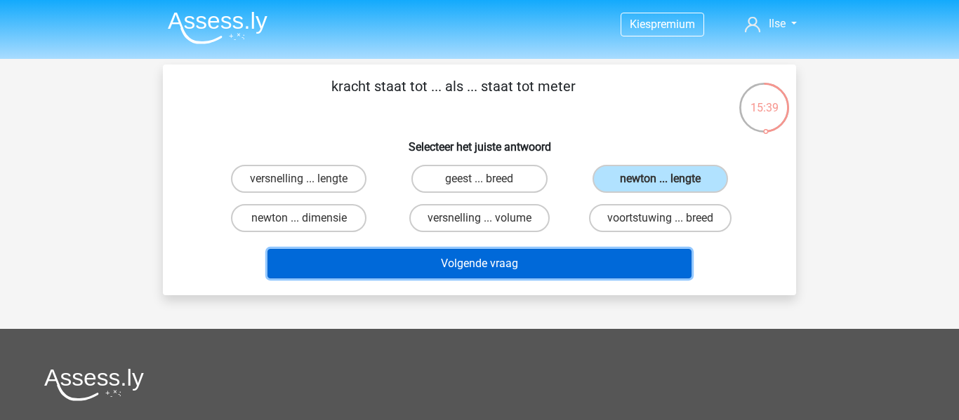
click at [543, 260] on button "Volgende vraag" at bounding box center [479, 263] width 425 height 29
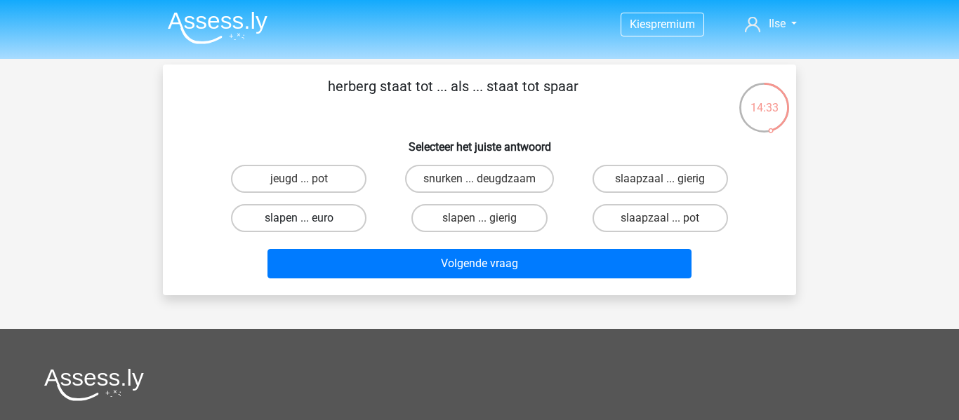
click at [344, 215] on label "slapen ... euro" at bounding box center [298, 218] width 135 height 28
click at [308, 218] on input "slapen ... euro" at bounding box center [303, 222] width 9 height 9
radio input "true"
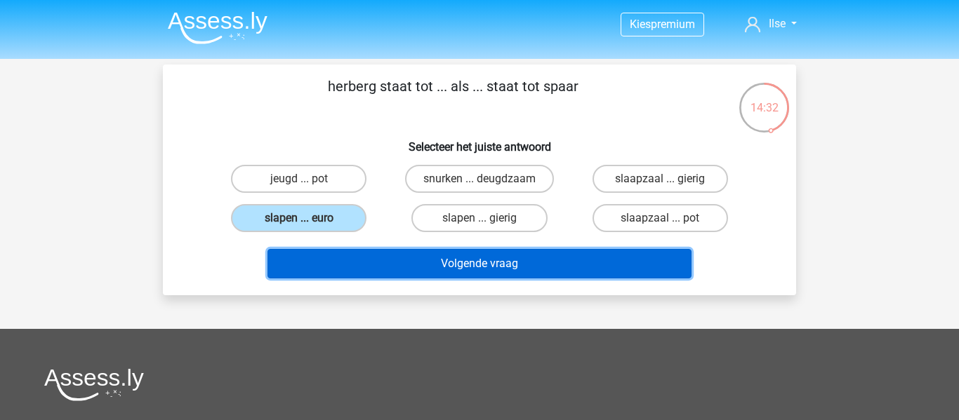
click at [372, 263] on button "Volgende vraag" at bounding box center [479, 263] width 425 height 29
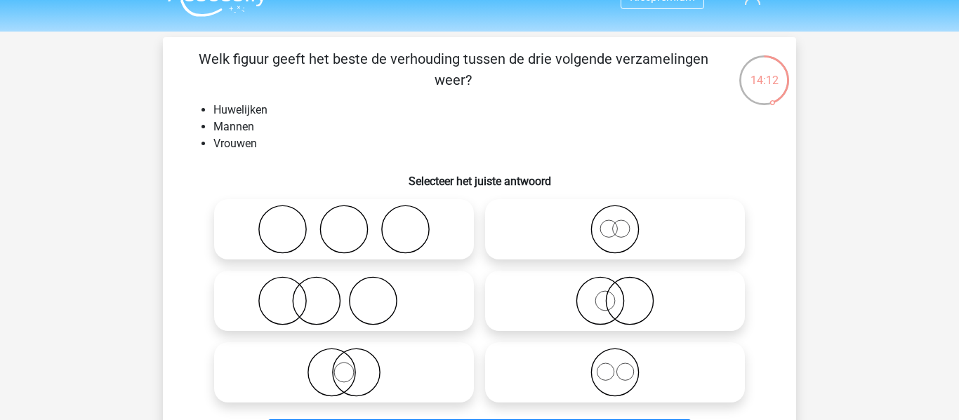
scroll to position [91, 0]
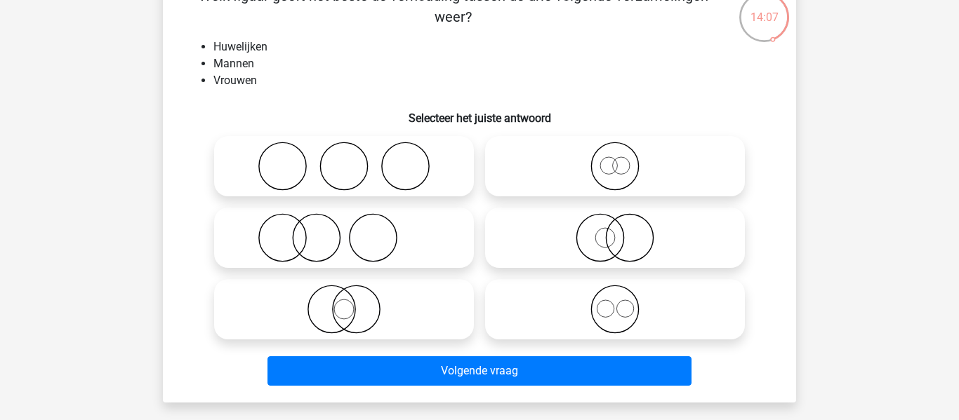
click at [351, 223] on input "radio" at bounding box center [348, 226] width 9 height 9
radio input "true"
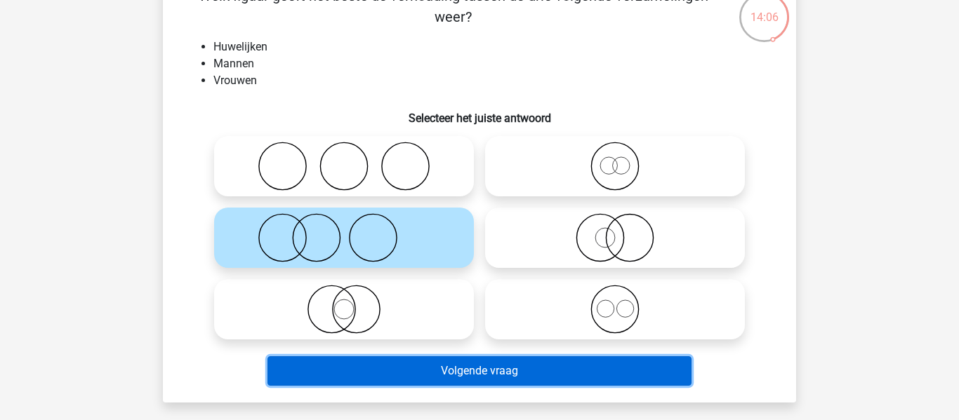
click at [430, 364] on button "Volgende vraag" at bounding box center [479, 371] width 425 height 29
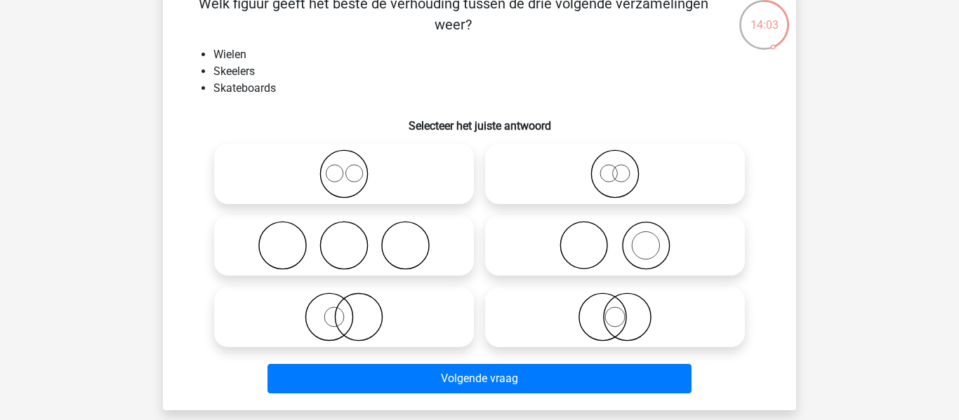
scroll to position [95, 0]
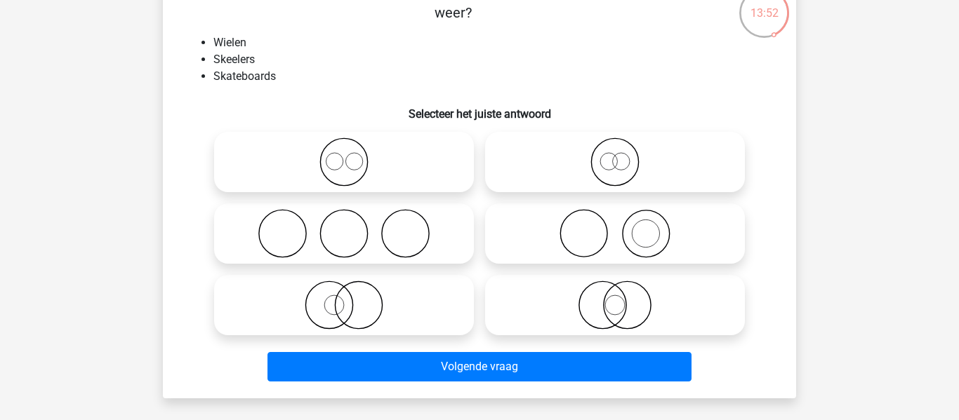
click at [559, 298] on icon at bounding box center [615, 305] width 248 height 49
click at [615, 298] on input "radio" at bounding box center [619, 293] width 9 height 9
radio input "true"
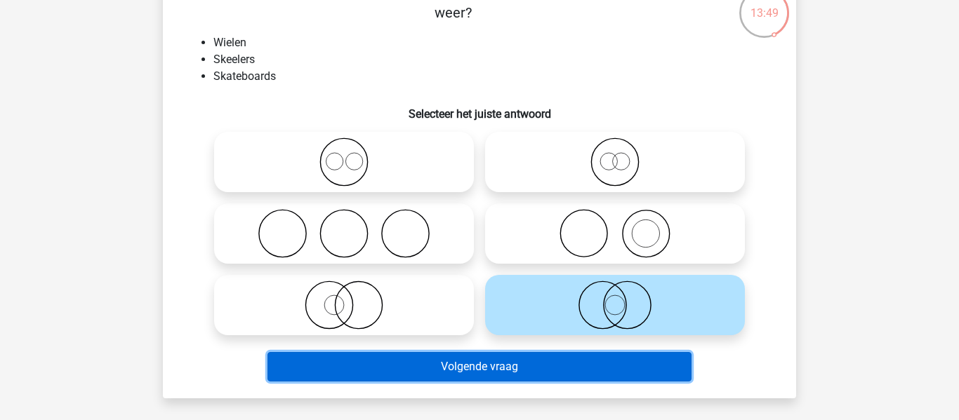
click at [548, 364] on button "Volgende vraag" at bounding box center [479, 366] width 425 height 29
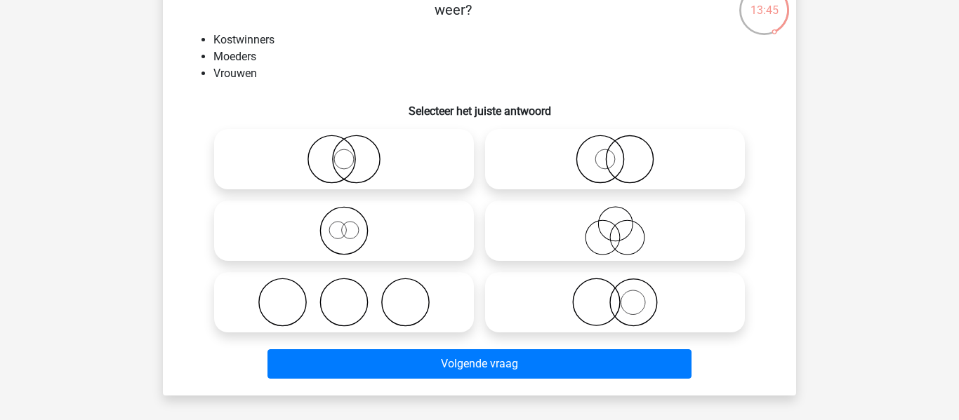
scroll to position [98, 0]
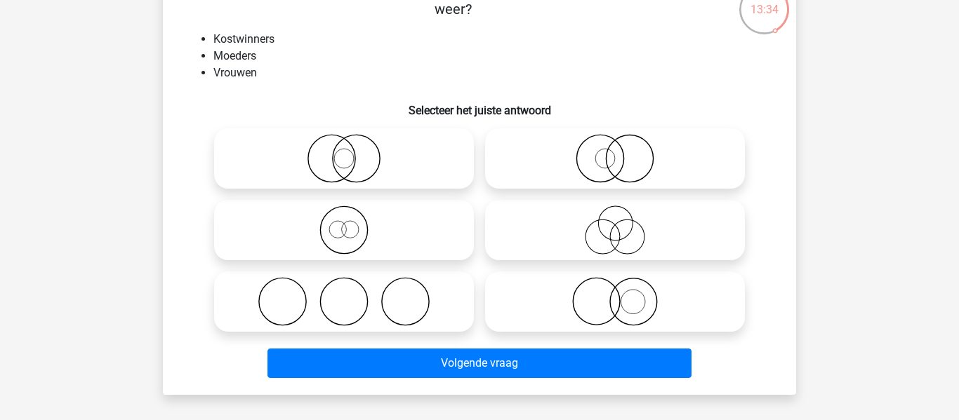
click at [406, 168] on icon at bounding box center [344, 158] width 248 height 49
click at [353, 152] on input "radio" at bounding box center [348, 146] width 9 height 9
radio input "true"
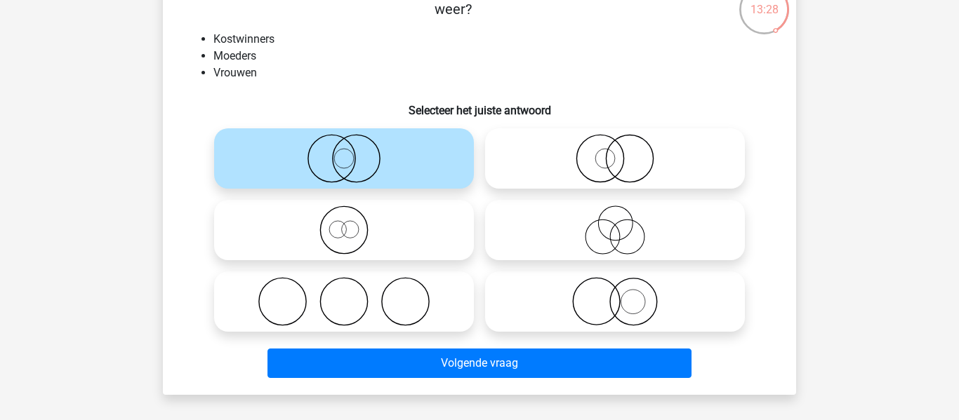
click at [597, 159] on icon at bounding box center [615, 158] width 248 height 49
click at [615, 152] on input "radio" at bounding box center [619, 146] width 9 height 9
radio input "true"
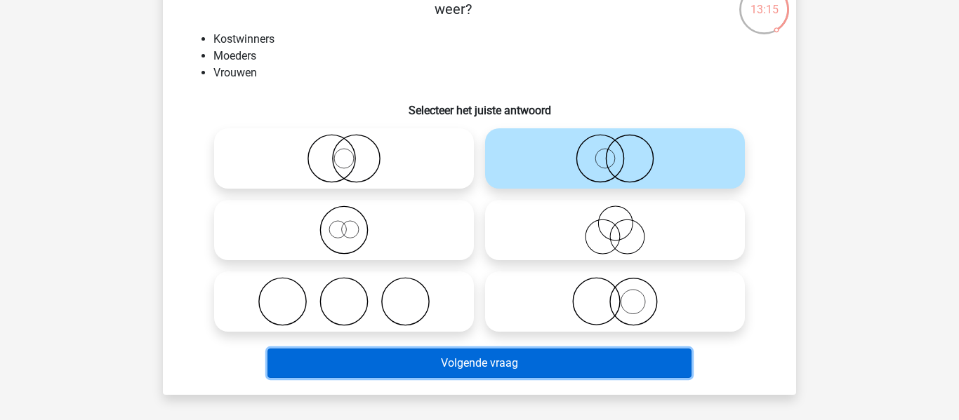
click at [585, 364] on button "Volgende vraag" at bounding box center [479, 363] width 425 height 29
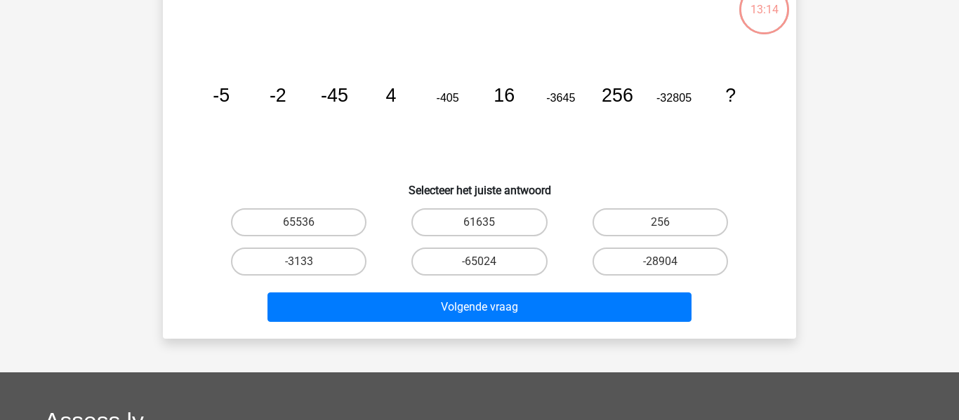
scroll to position [65, 0]
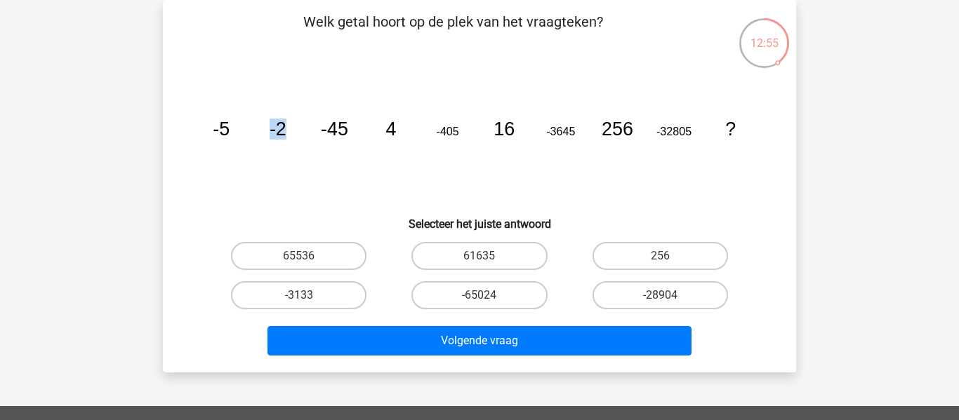
drag, startPoint x: 292, startPoint y: 126, endPoint x: 270, endPoint y: 131, distance: 22.3
click at [270, 131] on icon "image/svg+xml -5 -2 -45 4 -405 16 -3645 256 -32805 ?" at bounding box center [480, 136] width 566 height 142
click at [270, 131] on tspan "-2" at bounding box center [278, 129] width 17 height 21
drag, startPoint x: 404, startPoint y: 128, endPoint x: 387, endPoint y: 128, distance: 16.9
click at [387, 128] on icon "image/svg+xml -5 -2 -45 4 -405 16 -3645 256 -32805 ?" at bounding box center [480, 136] width 566 height 142
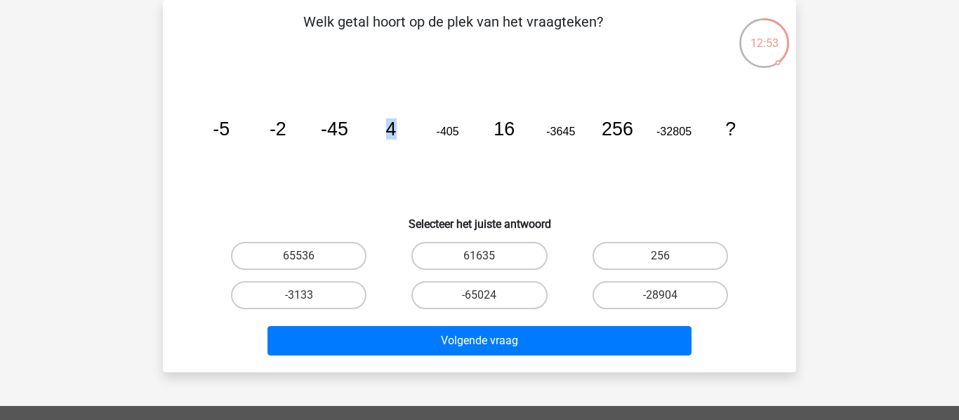
click at [390, 132] on tspan "4" at bounding box center [391, 129] width 11 height 21
click at [507, 131] on tspan "16" at bounding box center [503, 129] width 21 height 21
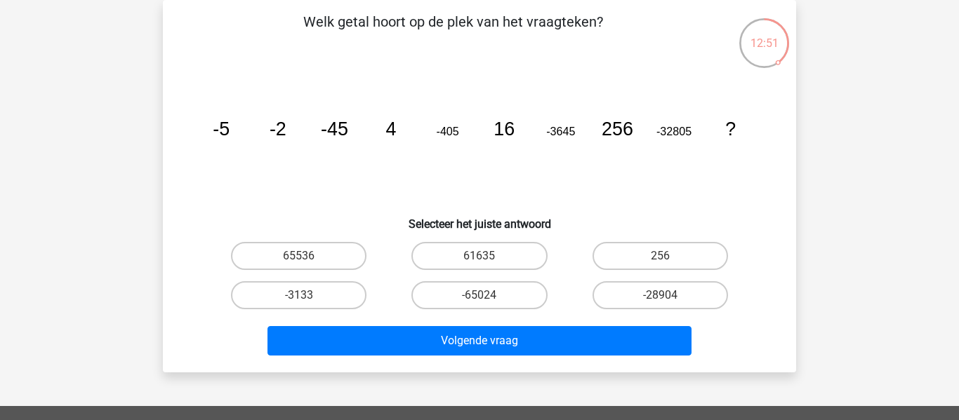
click at [625, 126] on tspan "256" at bounding box center [618, 129] width 32 height 21
click at [609, 126] on tspan "256" at bounding box center [618, 129] width 32 height 21
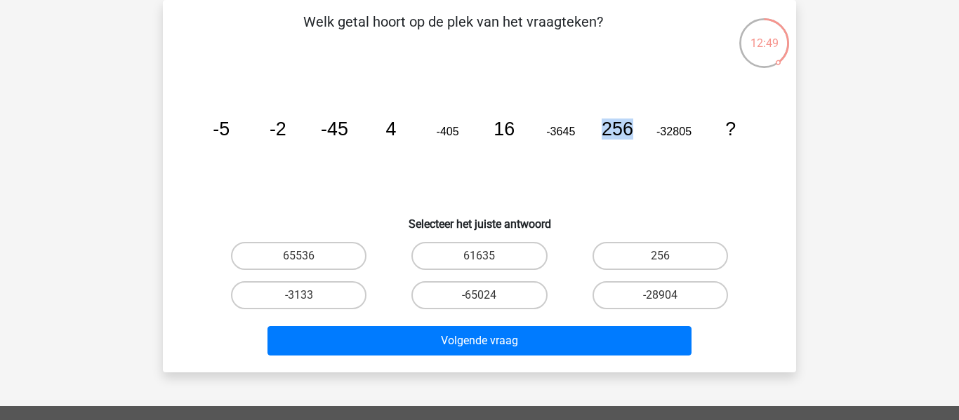
click at [609, 126] on tspan "256" at bounding box center [618, 129] width 32 height 21
click at [352, 251] on label "65536" at bounding box center [298, 256] width 135 height 28
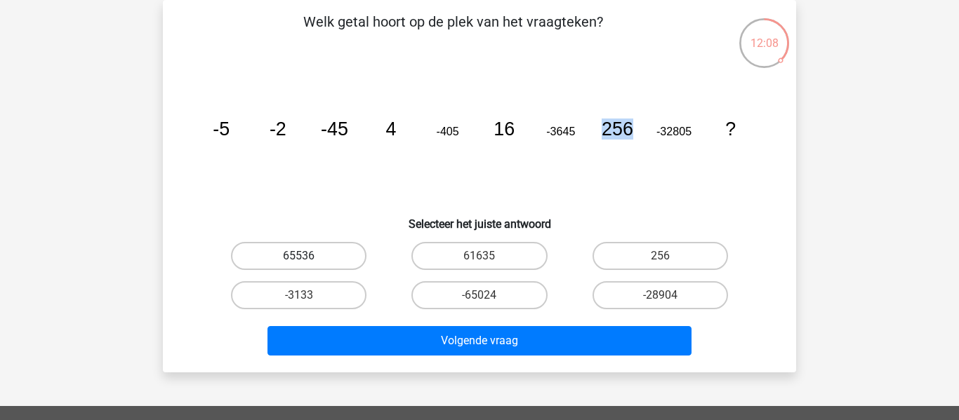
click at [308, 256] on input "65536" at bounding box center [303, 260] width 9 height 9
radio input "true"
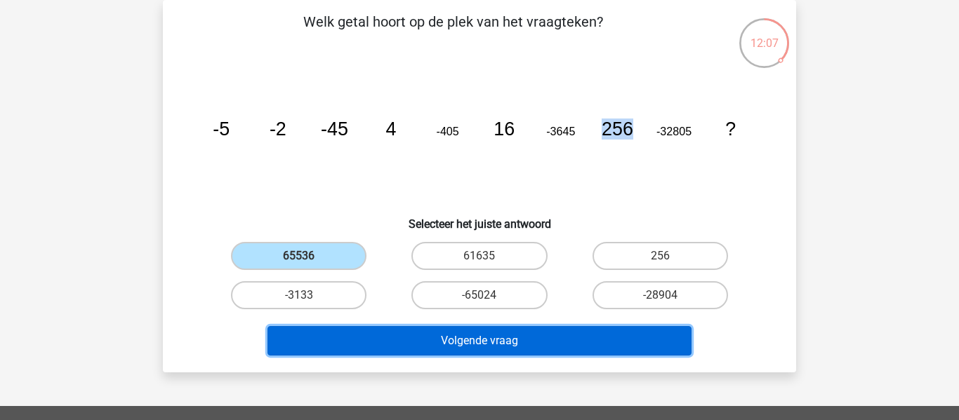
click at [425, 343] on button "Volgende vraag" at bounding box center [479, 340] width 425 height 29
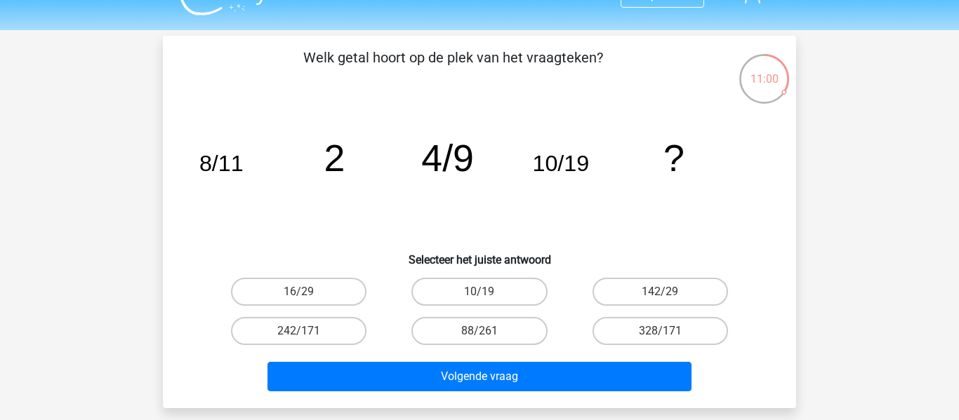
scroll to position [21, 0]
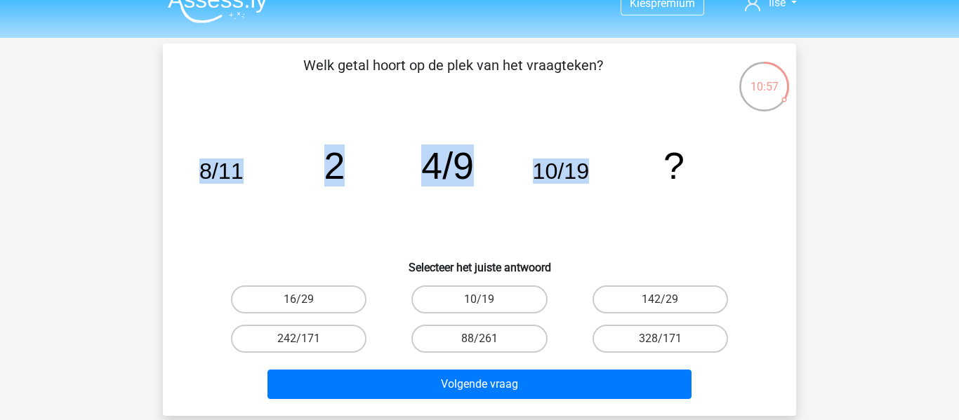
drag, startPoint x: 194, startPoint y: 173, endPoint x: 616, endPoint y: 159, distance: 422.1
click at [616, 159] on div "image/svg+xml 8/11 2 4/9 10/19 ?" at bounding box center [479, 179] width 588 height 142
click at [616, 159] on icon "image/svg+xml 8/11 2 4/9 10/19 ?" at bounding box center [480, 179] width 566 height 142
drag, startPoint x: 602, startPoint y: 168, endPoint x: 197, endPoint y: 176, distance: 404.4
click at [197, 176] on icon "image/svg+xml 8/11 2 4/9 10/19 ?" at bounding box center [480, 179] width 566 height 142
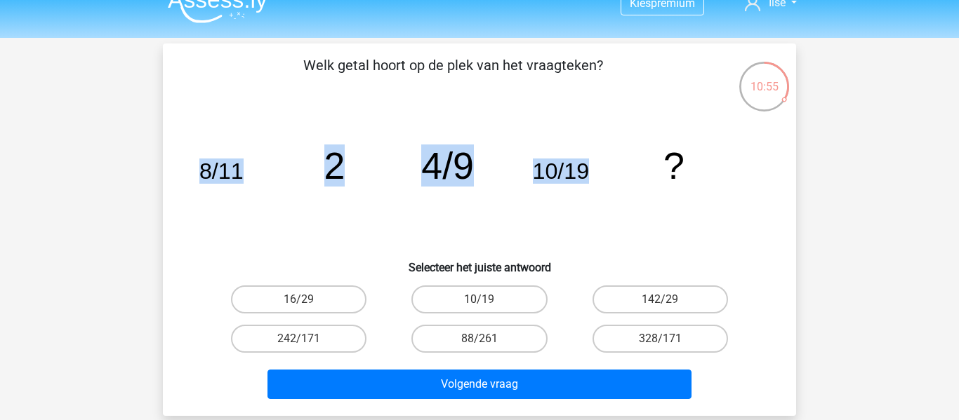
click at [197, 176] on icon "image/svg+xml 8/11 2 4/9 10/19 ?" at bounding box center [480, 179] width 566 height 142
drag, startPoint x: 197, startPoint y: 176, endPoint x: 603, endPoint y: 175, distance: 405.7
click at [603, 175] on icon "image/svg+xml 8/11 2 4/9 10/19 ?" at bounding box center [480, 179] width 566 height 142
drag, startPoint x: 603, startPoint y: 175, endPoint x: 196, endPoint y: 191, distance: 407.4
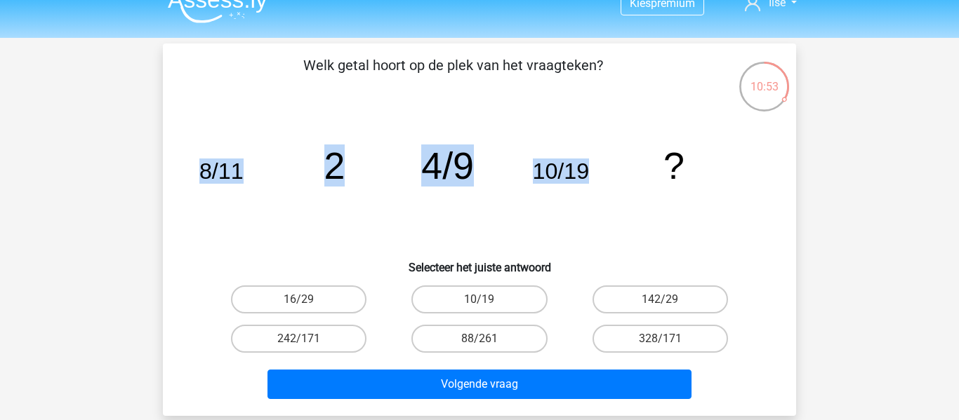
click at [197, 191] on icon "image/svg+xml 8/11 2 4/9 10/19 ?" at bounding box center [480, 179] width 566 height 142
drag, startPoint x: 191, startPoint y: 181, endPoint x: 581, endPoint y: 187, distance: 390.3
click at [581, 187] on div "image/svg+xml 8/11 2 4/9 10/19 ?" at bounding box center [479, 179] width 588 height 142
click at [581, 187] on icon "image/svg+xml 8/11 2 4/9 10/19 ?" at bounding box center [480, 179] width 566 height 142
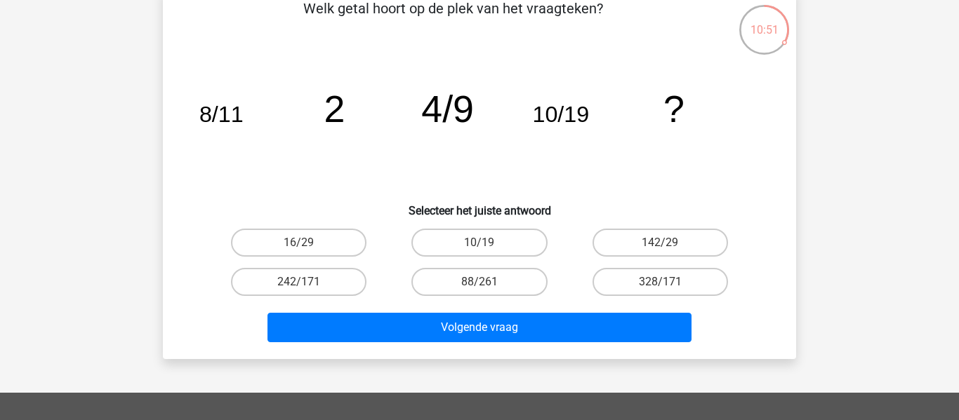
scroll to position [0, 0]
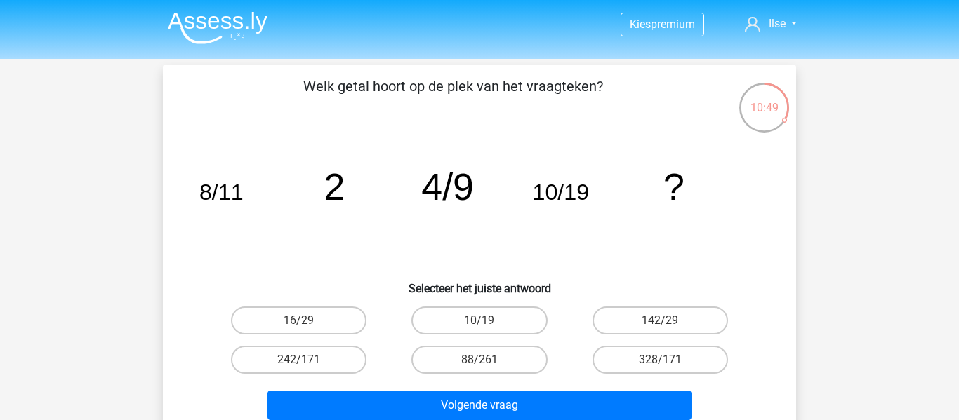
click at [234, 196] on tspan "8/11" at bounding box center [221, 192] width 44 height 25
click at [197, 178] on icon "image/svg+xml 8/11 2 4/9 10/19 ?" at bounding box center [480, 200] width 566 height 142
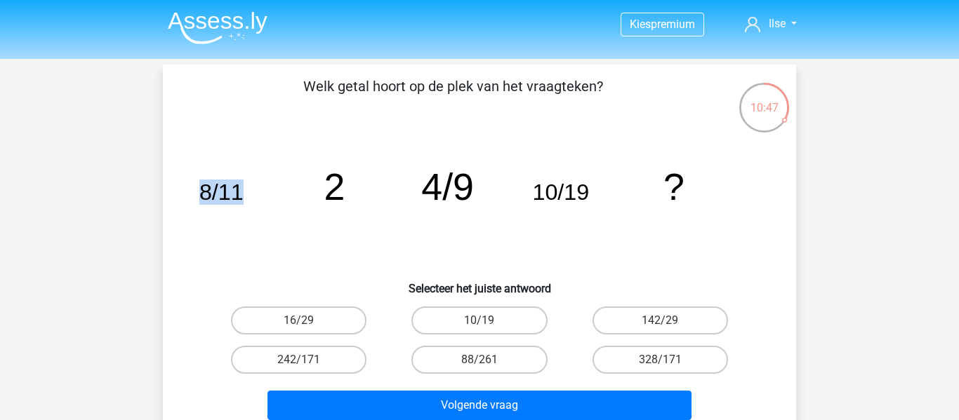
drag, startPoint x: 201, startPoint y: 184, endPoint x: 257, endPoint y: 189, distance: 55.7
click at [257, 189] on icon "image/svg+xml 8/11 2 4/9 10/19 ?" at bounding box center [480, 200] width 566 height 142
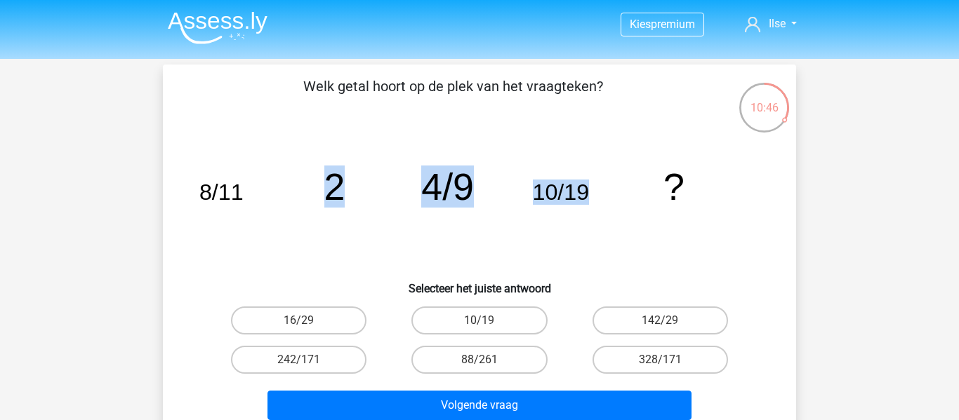
drag, startPoint x: 310, startPoint y: 181, endPoint x: 629, endPoint y: 182, distance: 319.4
click at [629, 182] on icon "image/svg+xml 8/11 2 4/9 10/19 ?" at bounding box center [480, 200] width 566 height 142
drag, startPoint x: 622, startPoint y: 189, endPoint x: 265, endPoint y: 209, distance: 357.8
click at [265, 209] on icon "image/svg+xml 8/11 2 4/9 10/19 ?" at bounding box center [480, 200] width 566 height 142
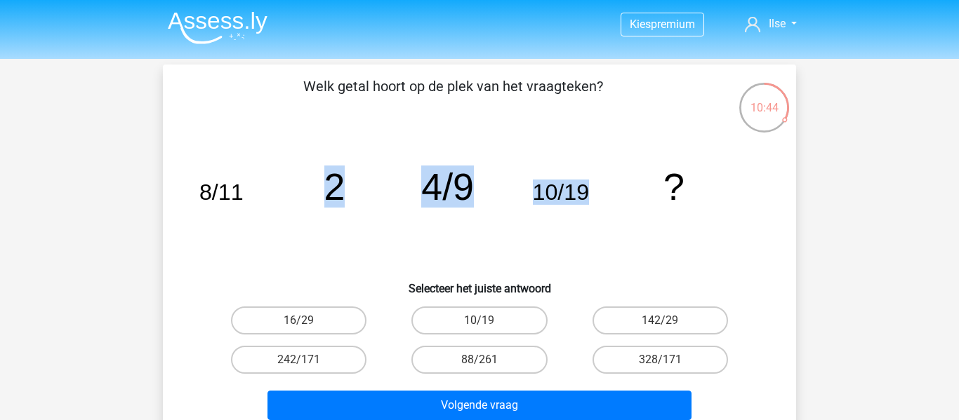
click at [265, 209] on icon "image/svg+xml 8/11 2 4/9 10/19 ?" at bounding box center [480, 200] width 566 height 142
drag, startPoint x: 187, startPoint y: 190, endPoint x: 609, endPoint y: 192, distance: 421.8
click at [609, 192] on div "image/svg+xml 8/11 2 4/9 10/19 ?" at bounding box center [479, 200] width 588 height 142
click at [609, 192] on icon "image/svg+xml 8/11 2 4/9 10/19 ?" at bounding box center [480, 200] width 566 height 142
drag, startPoint x: 333, startPoint y: 190, endPoint x: 340, endPoint y: 189, distance: 7.8
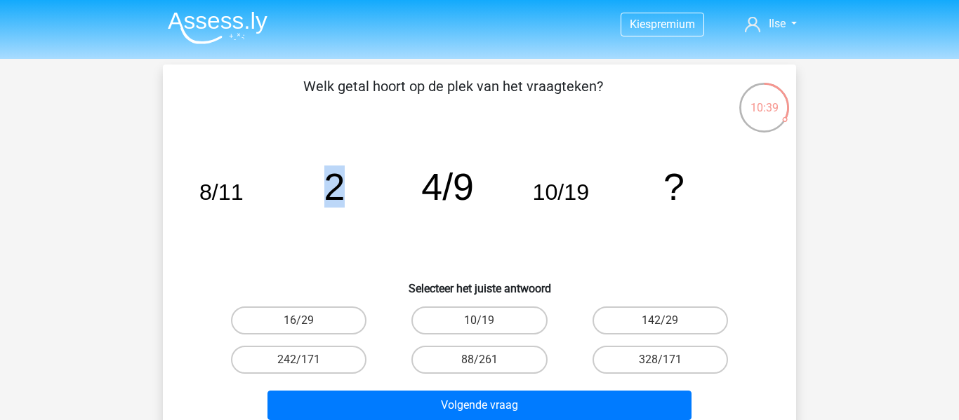
click at [340, 189] on tspan "2" at bounding box center [334, 187] width 21 height 42
drag, startPoint x: 340, startPoint y: 189, endPoint x: 332, endPoint y: 189, distance: 8.4
click at [332, 189] on tspan "2" at bounding box center [334, 187] width 21 height 42
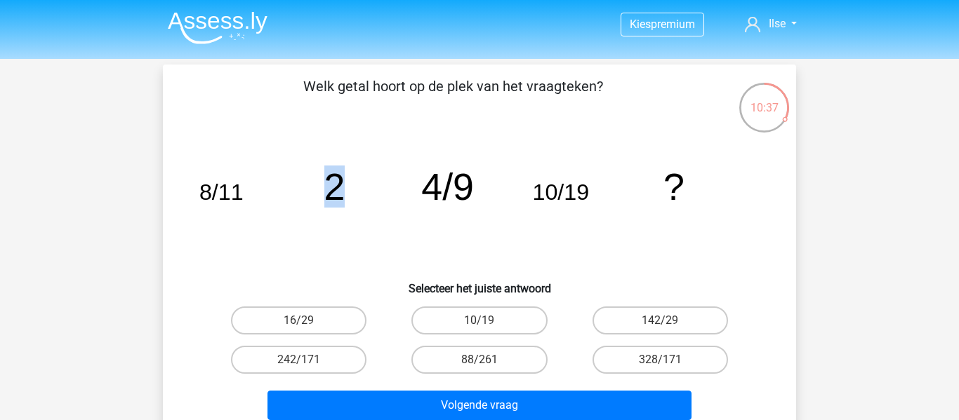
drag, startPoint x: 332, startPoint y: 189, endPoint x: 345, endPoint y: 188, distance: 13.4
click at [345, 188] on icon "image/svg+xml 8/11 2 4/9 10/19 ?" at bounding box center [480, 200] width 566 height 142
drag, startPoint x: 345, startPoint y: 188, endPoint x: 331, endPoint y: 190, distance: 14.8
click at [331, 190] on icon "image/svg+xml 8/11 2 4/9 10/19 ?" at bounding box center [480, 200] width 566 height 142
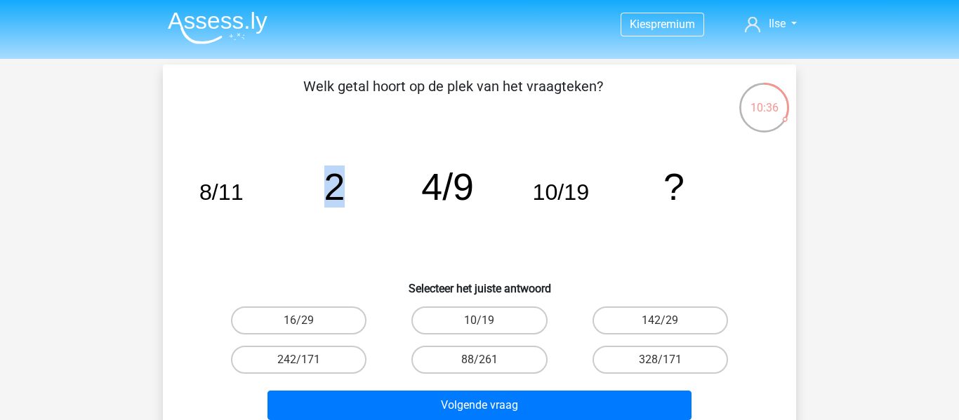
click at [331, 190] on tspan "2" at bounding box center [334, 187] width 21 height 42
drag, startPoint x: 331, startPoint y: 190, endPoint x: 338, endPoint y: 189, distance: 7.8
click at [338, 189] on tspan "2" at bounding box center [334, 187] width 21 height 42
drag, startPoint x: 338, startPoint y: 189, endPoint x: 328, endPoint y: 190, distance: 9.9
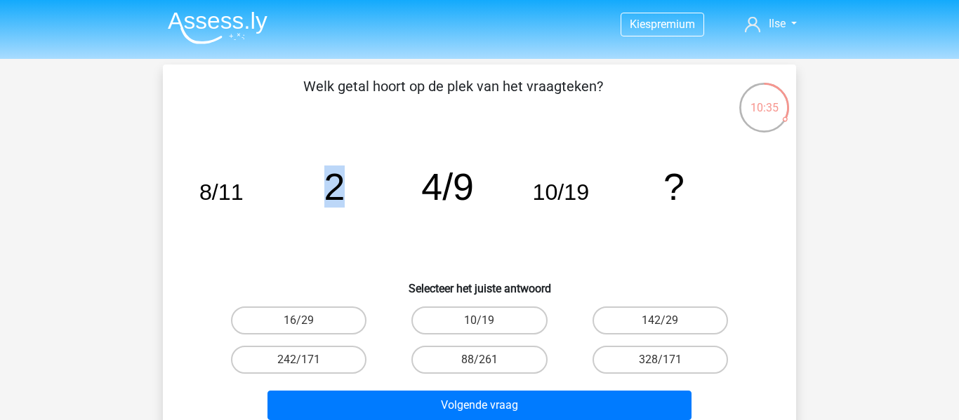
click at [328, 190] on tspan "2" at bounding box center [334, 187] width 21 height 42
drag, startPoint x: 328, startPoint y: 190, endPoint x: 342, endPoint y: 194, distance: 14.2
click at [342, 194] on tspan "2" at bounding box center [334, 187] width 21 height 42
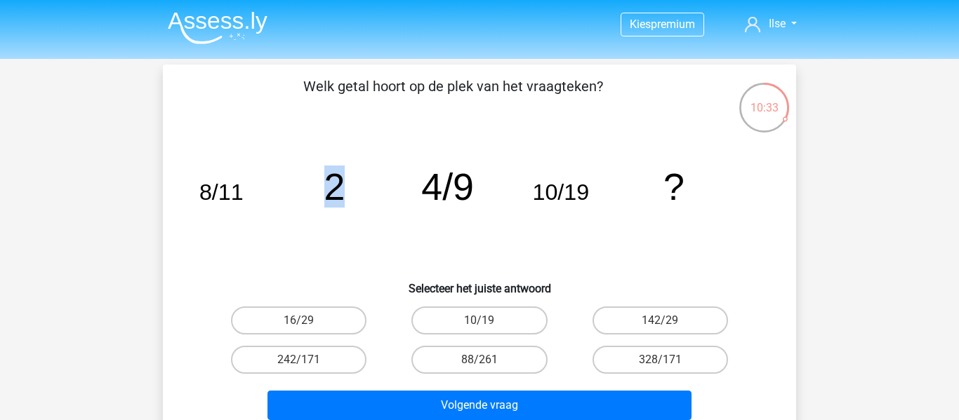
drag, startPoint x: 342, startPoint y: 194, endPoint x: 328, endPoint y: 197, distance: 14.2
click at [328, 197] on tspan "2" at bounding box center [334, 187] width 21 height 42
drag, startPoint x: 328, startPoint y: 197, endPoint x: 338, endPoint y: 208, distance: 15.9
click at [338, 208] on icon "image/svg+xml 8/11 2 4/9 10/19 ?" at bounding box center [480, 200] width 566 height 142
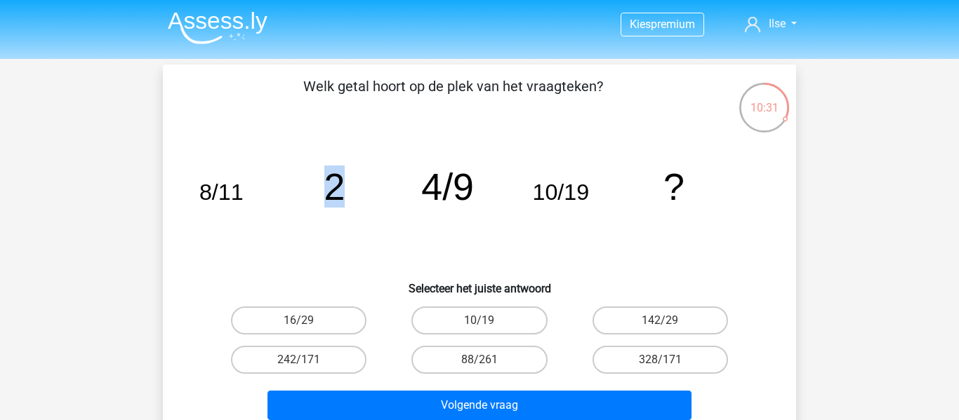
click at [338, 208] on icon "image/svg+xml 8/11 2 4/9 10/19 ?" at bounding box center [480, 200] width 566 height 142
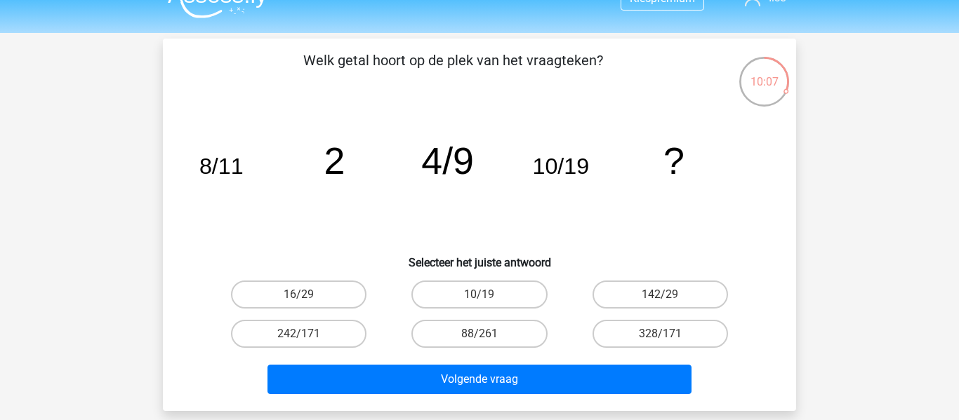
scroll to position [40, 0]
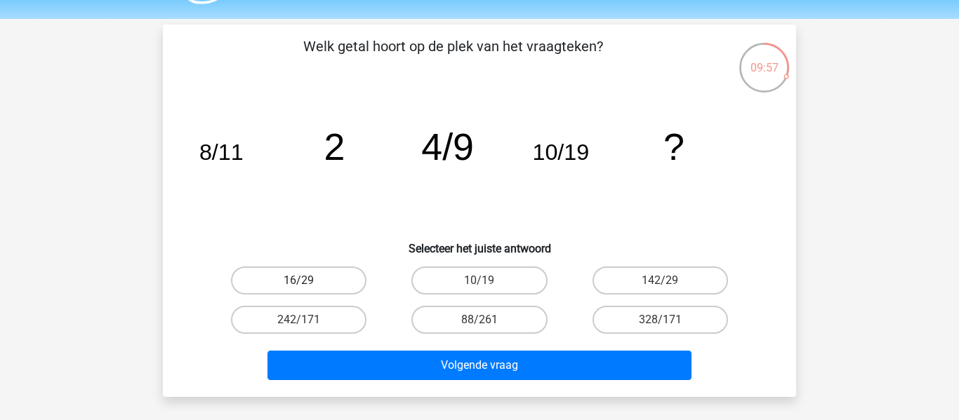
click at [328, 285] on label "16/29" at bounding box center [298, 281] width 135 height 28
click at [308, 285] on input "16/29" at bounding box center [303, 285] width 9 height 9
radio input "true"
click at [340, 319] on label "242/171" at bounding box center [298, 320] width 135 height 28
click at [308, 320] on input "242/171" at bounding box center [303, 324] width 9 height 9
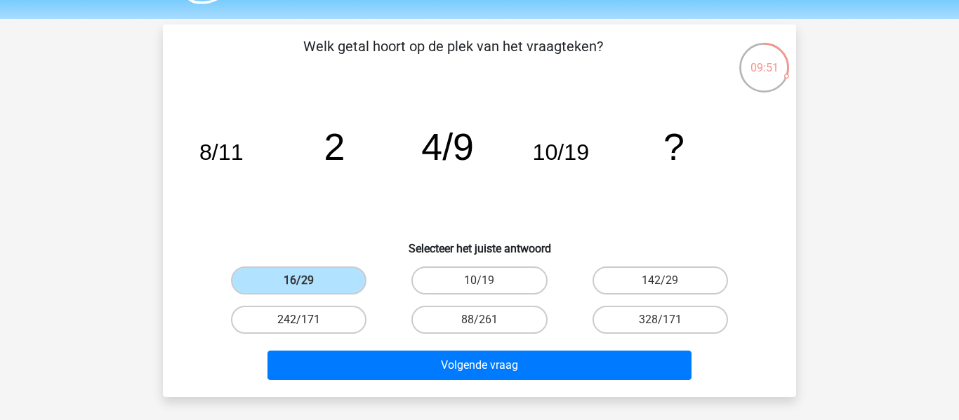
radio input "true"
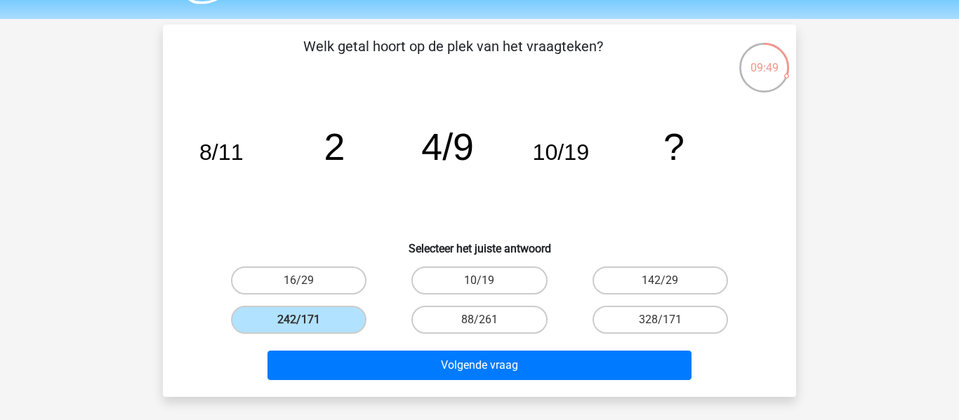
drag, startPoint x: 357, startPoint y: 277, endPoint x: 374, endPoint y: 333, distance: 59.5
click at [357, 277] on label "16/29" at bounding box center [298, 281] width 135 height 28
click at [308, 281] on input "16/29" at bounding box center [303, 285] width 9 height 9
radio input "true"
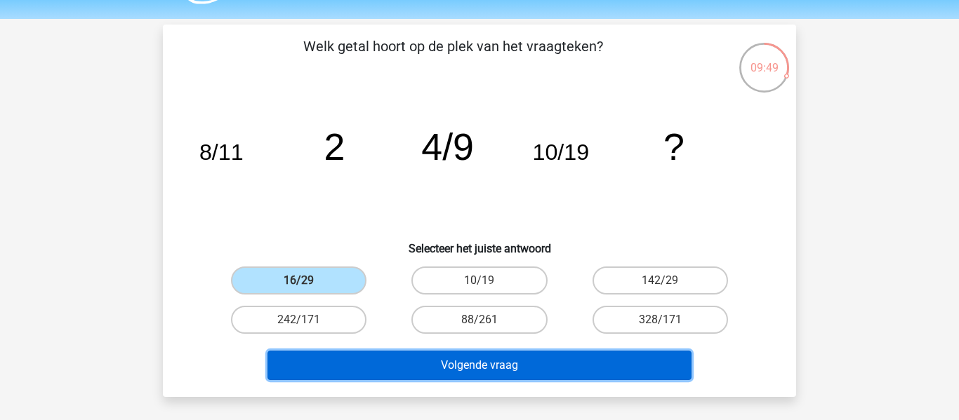
click at [387, 367] on button "Volgende vraag" at bounding box center [479, 365] width 425 height 29
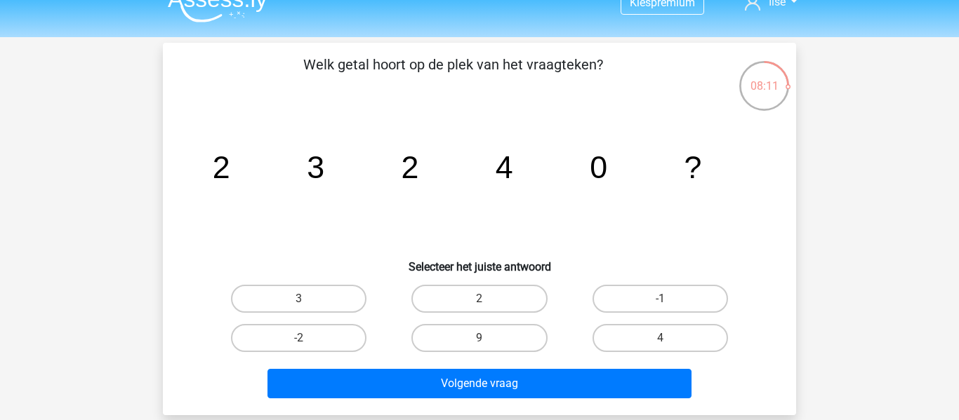
scroll to position [58, 0]
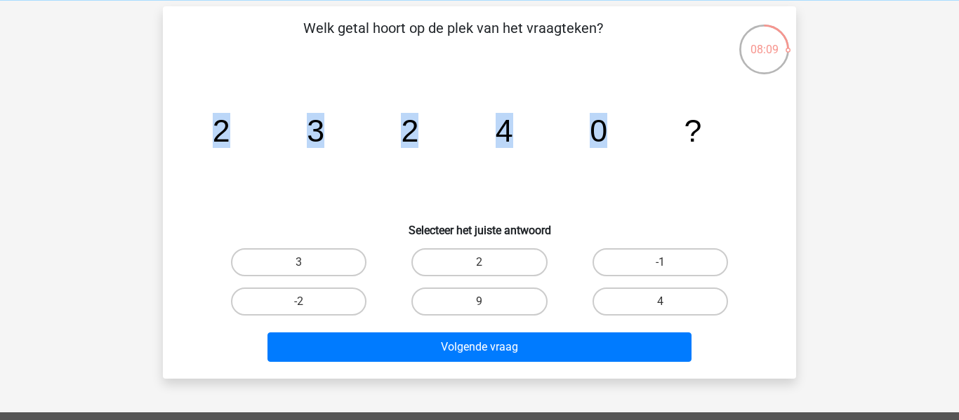
drag, startPoint x: 625, startPoint y: 124, endPoint x: 215, endPoint y: 150, distance: 410.7
click at [215, 150] on icon "image/svg+xml 2 3 2 4 0 ?" at bounding box center [480, 142] width 566 height 142
click at [610, 293] on label "4" at bounding box center [659, 302] width 135 height 28
click at [660, 302] on input "4" at bounding box center [664, 306] width 9 height 9
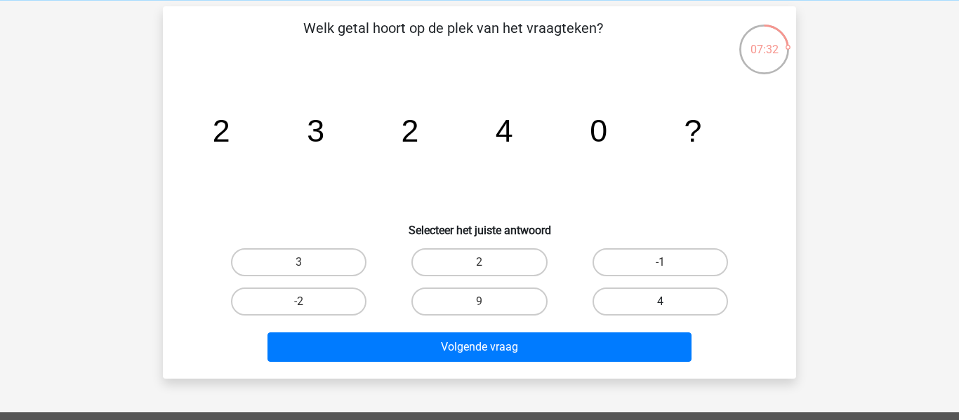
radio input "true"
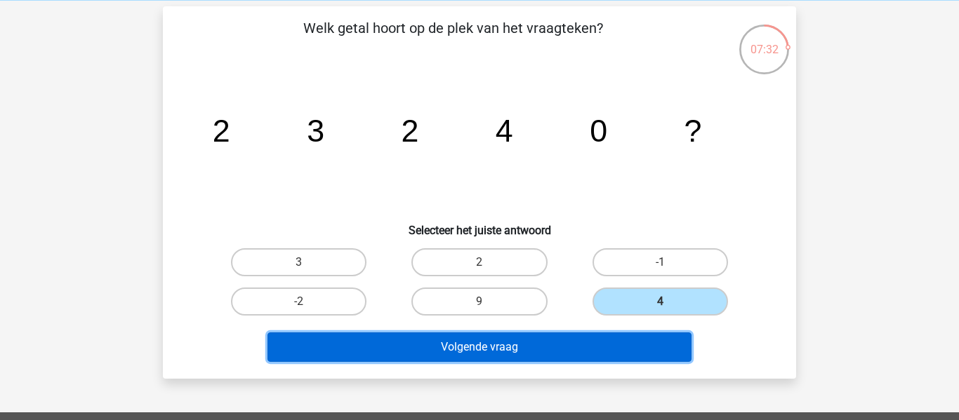
click at [572, 349] on button "Volgende vraag" at bounding box center [479, 347] width 425 height 29
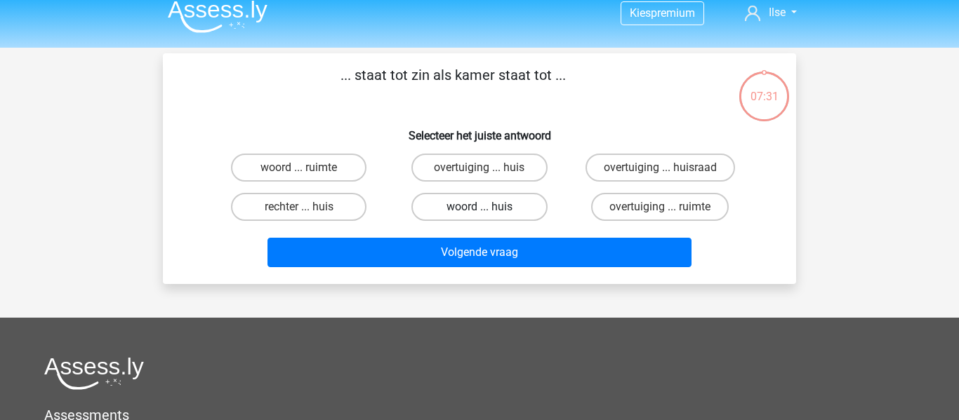
scroll to position [0, 0]
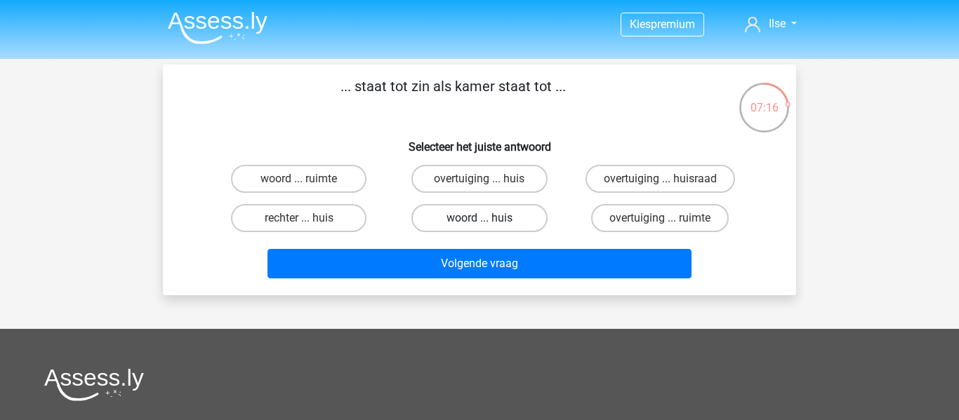
click at [502, 222] on label "woord ... huis" at bounding box center [478, 218] width 135 height 28
click at [489, 222] on input "woord ... huis" at bounding box center [483, 222] width 9 height 9
radio input "true"
click at [510, 279] on div "Volgende vraag" at bounding box center [479, 266] width 542 height 35
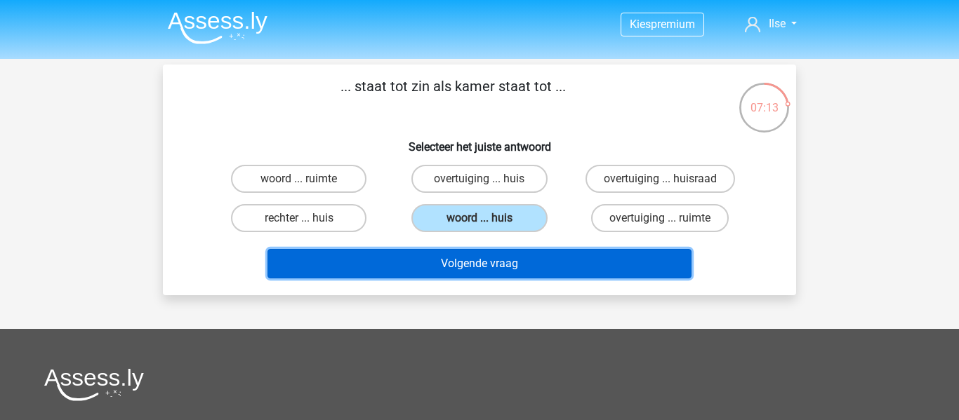
click at [505, 271] on button "Volgende vraag" at bounding box center [479, 263] width 425 height 29
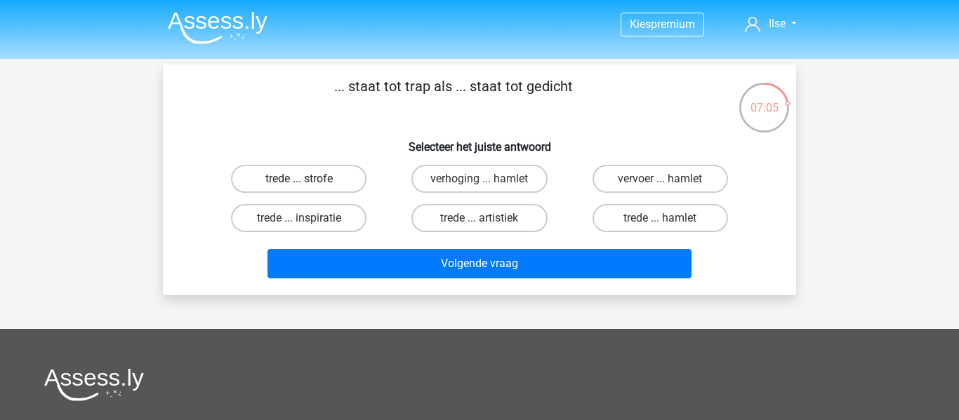
click at [350, 179] on label "trede ... strofe" at bounding box center [298, 179] width 135 height 28
click at [308, 179] on input "trede ... strofe" at bounding box center [303, 183] width 9 height 9
radio input "true"
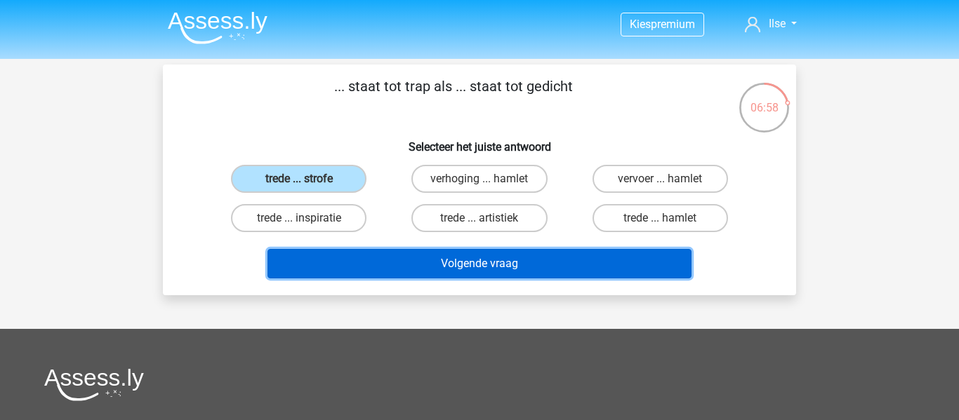
click at [401, 259] on button "Volgende vraag" at bounding box center [479, 263] width 425 height 29
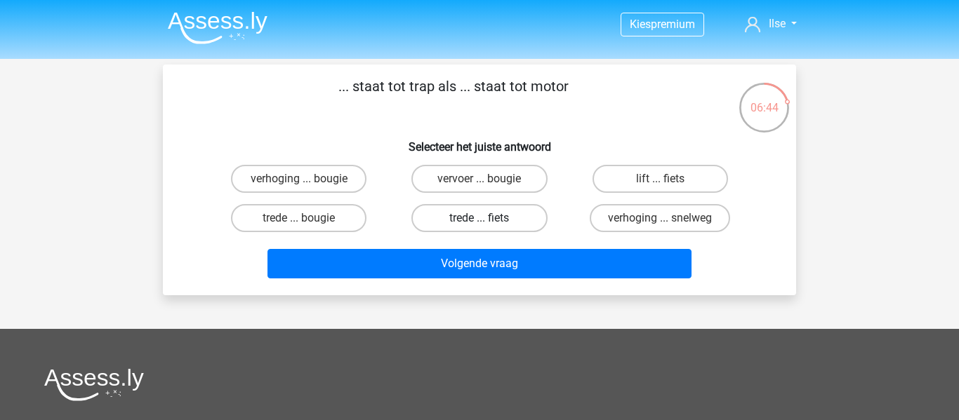
click at [472, 217] on label "trede ... fiets" at bounding box center [478, 218] width 135 height 28
click at [479, 218] on input "trede ... fiets" at bounding box center [483, 222] width 9 height 9
radio input "true"
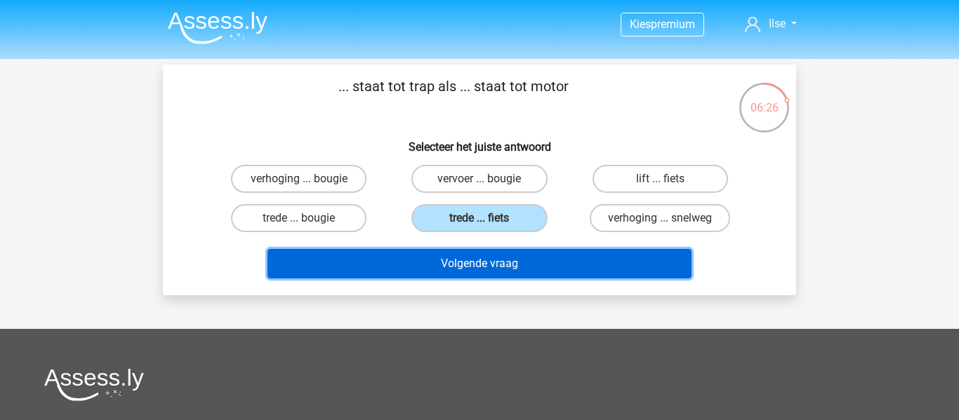
click at [542, 261] on button "Volgende vraag" at bounding box center [479, 263] width 425 height 29
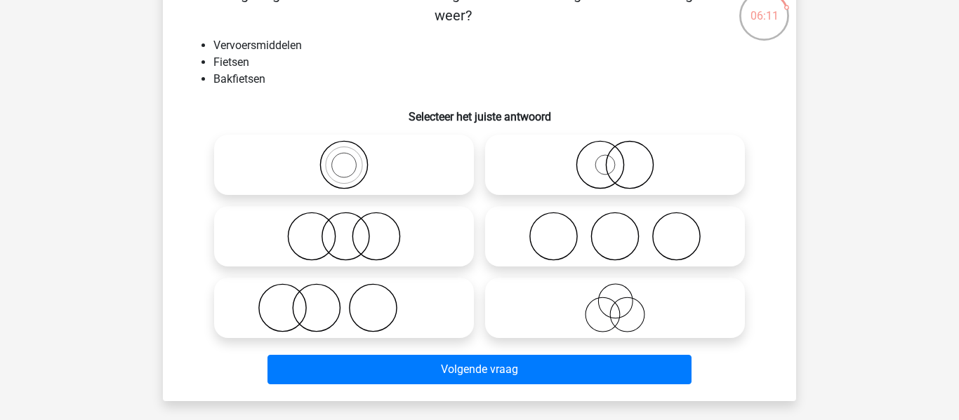
scroll to position [90, 0]
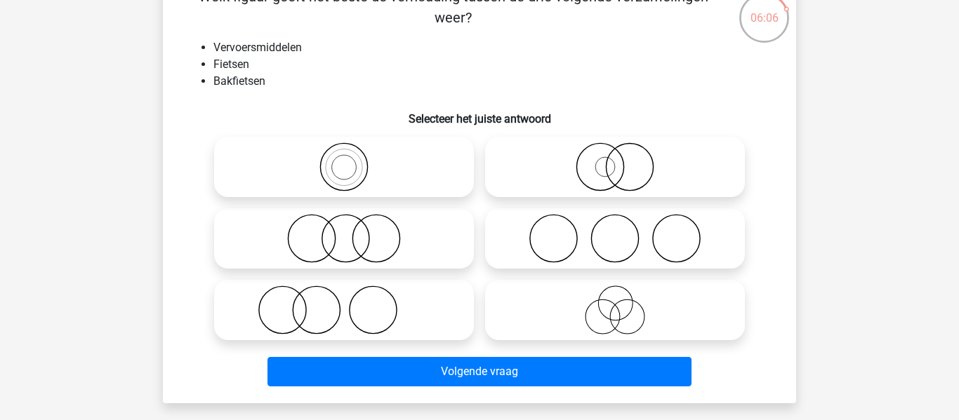
click at [362, 164] on icon at bounding box center [344, 166] width 248 height 49
click at [353, 160] on input "radio" at bounding box center [348, 155] width 9 height 9
radio input "true"
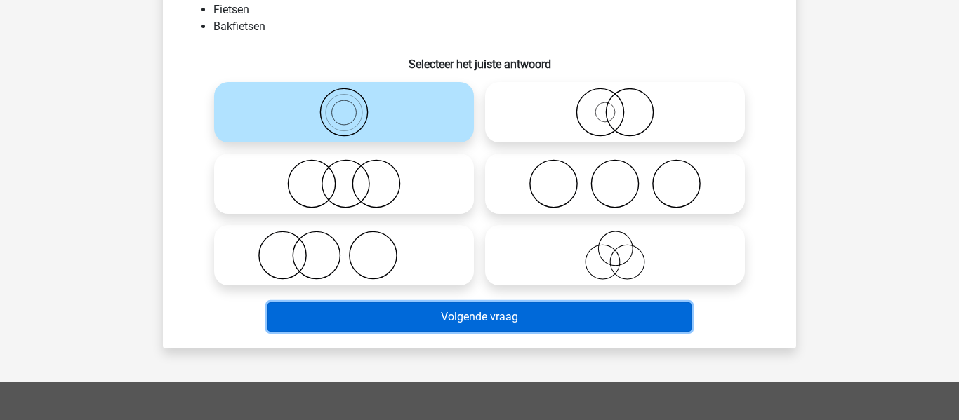
click at [416, 317] on button "Volgende vraag" at bounding box center [479, 317] width 425 height 29
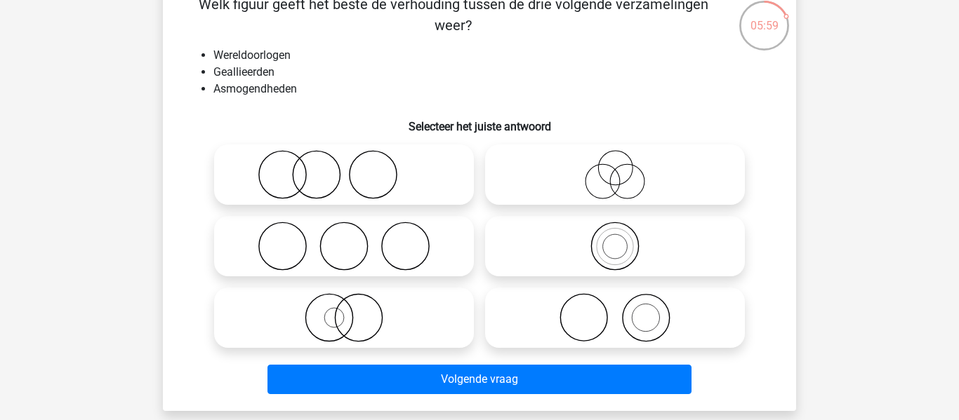
scroll to position [83, 0]
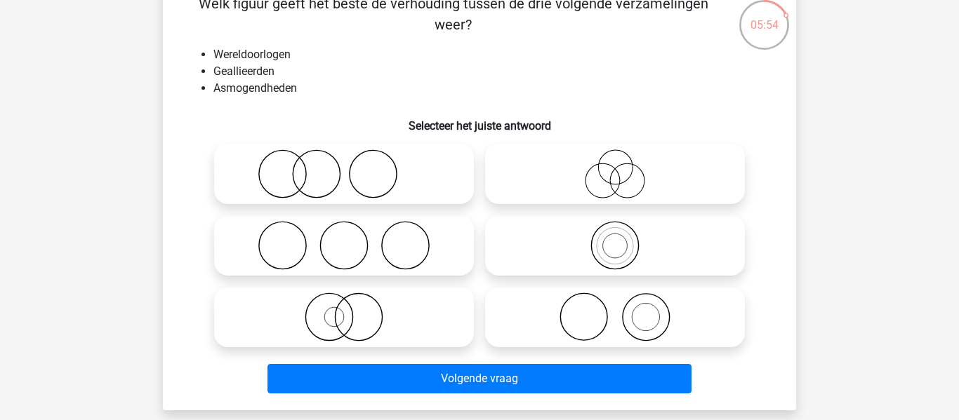
click at [609, 312] on icon at bounding box center [615, 317] width 248 height 49
click at [615, 310] on input "radio" at bounding box center [619, 305] width 9 height 9
radio input "true"
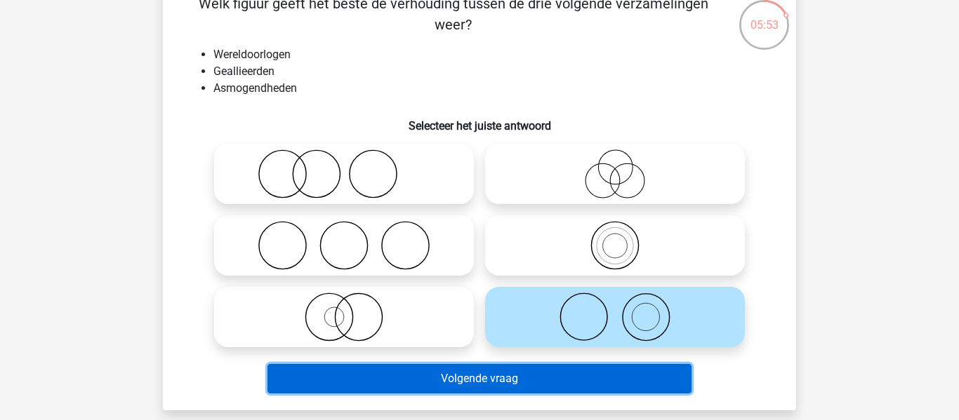
click at [591, 376] on button "Volgende vraag" at bounding box center [479, 378] width 425 height 29
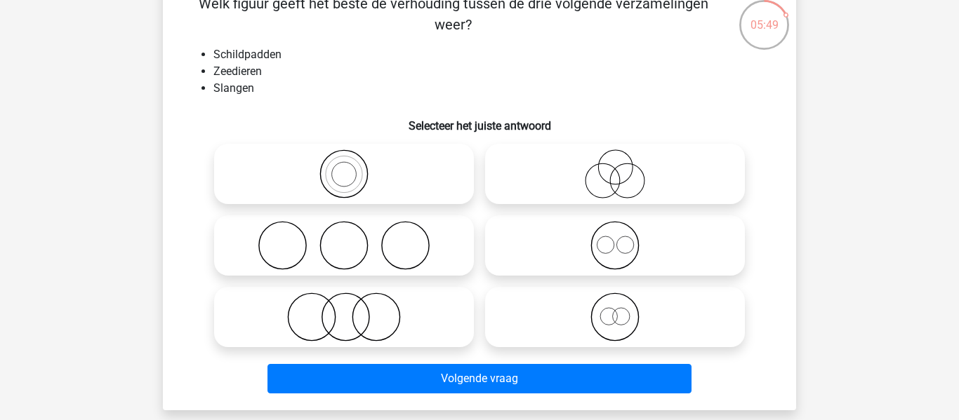
scroll to position [88, 0]
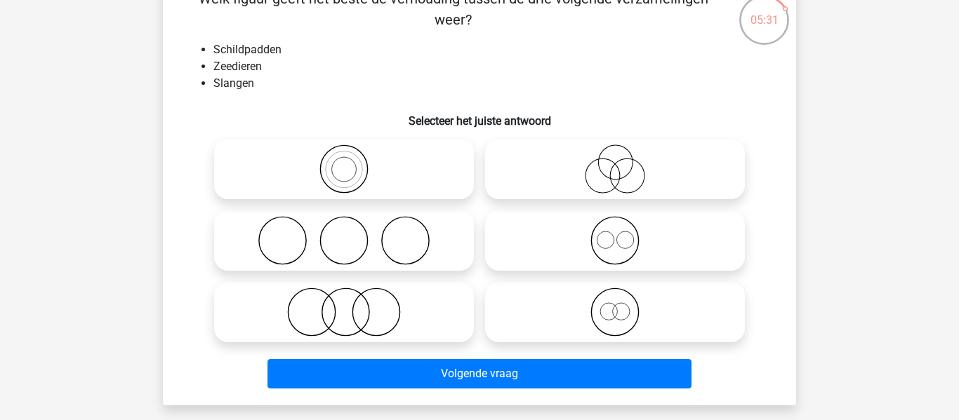
click at [330, 220] on icon at bounding box center [344, 240] width 248 height 49
click at [344, 225] on input "radio" at bounding box center [348, 229] width 9 height 9
radio input "true"
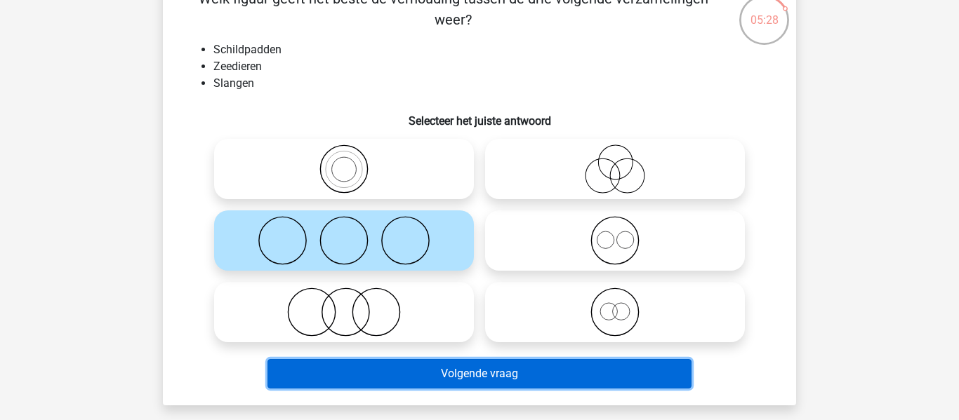
click at [469, 378] on button "Volgende vraag" at bounding box center [479, 373] width 425 height 29
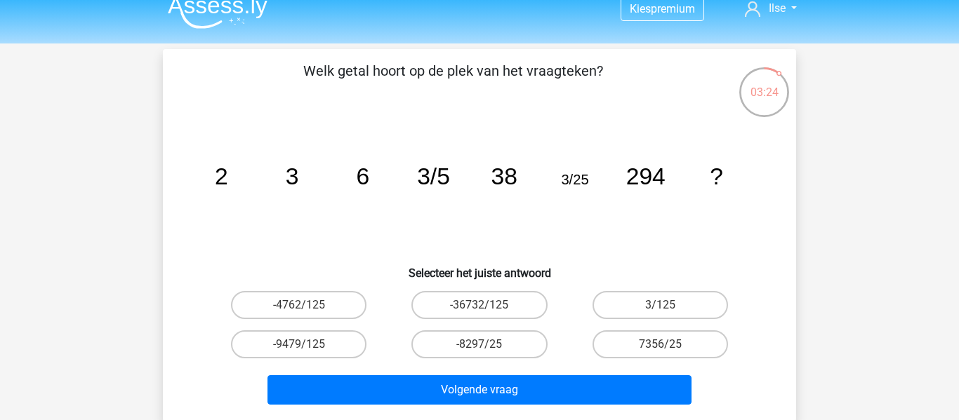
scroll to position [22, 0]
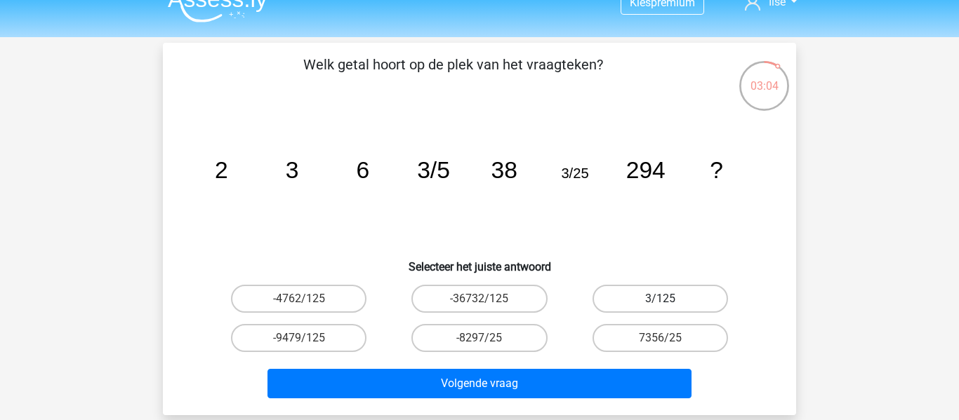
click at [620, 295] on label "3/125" at bounding box center [659, 299] width 135 height 28
click at [660, 299] on input "3/125" at bounding box center [664, 303] width 9 height 9
radio input "true"
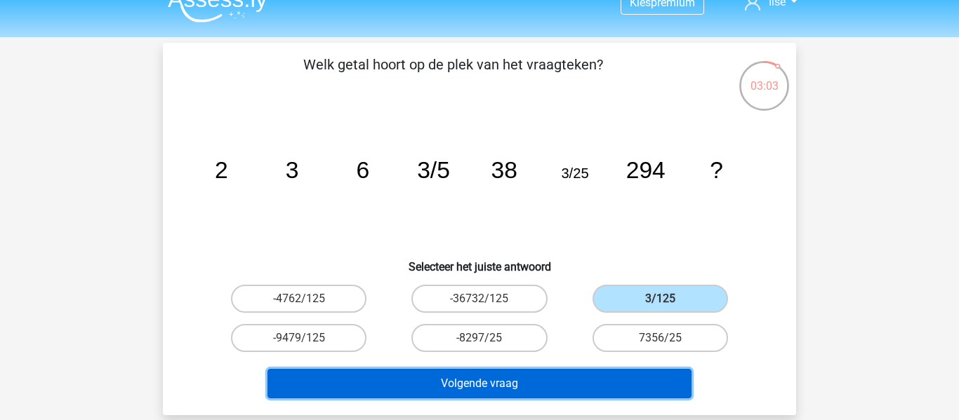
click at [566, 387] on button "Volgende vraag" at bounding box center [479, 383] width 425 height 29
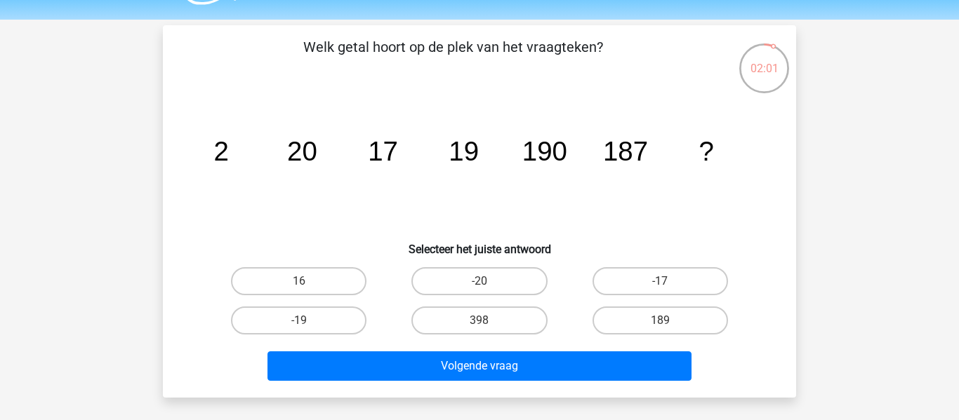
scroll to position [71, 0]
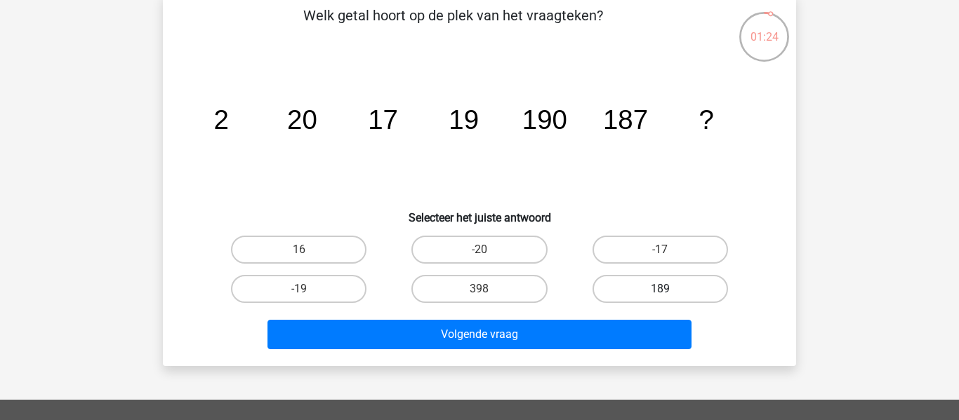
click at [711, 293] on label "189" at bounding box center [659, 289] width 135 height 28
click at [669, 293] on input "189" at bounding box center [664, 293] width 9 height 9
radio input "true"
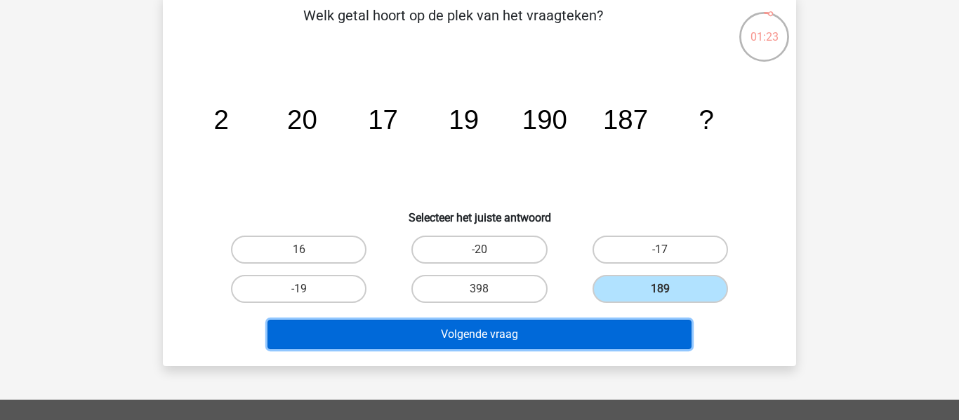
click at [642, 342] on button "Volgende vraag" at bounding box center [479, 334] width 425 height 29
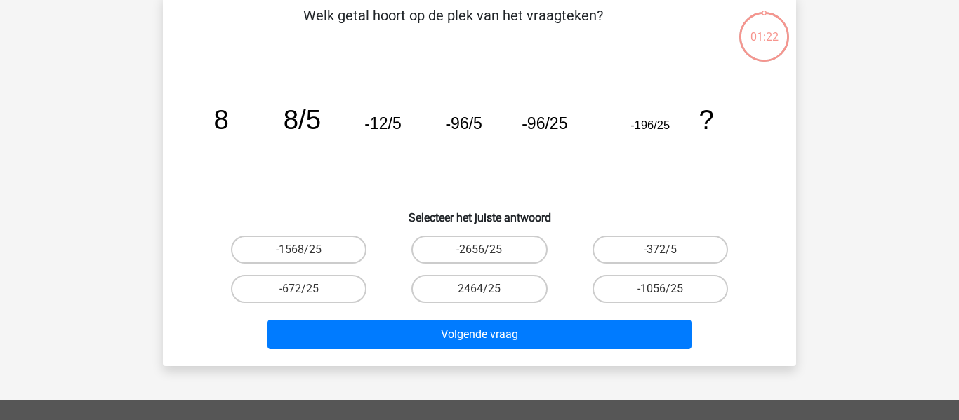
scroll to position [65, 0]
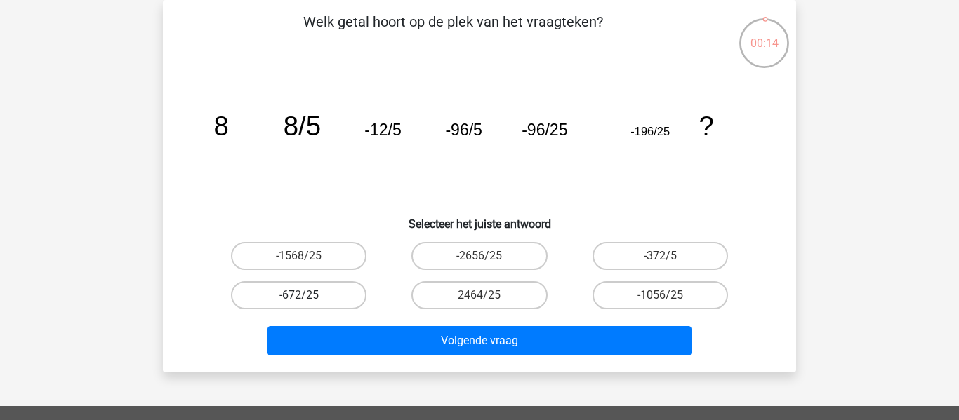
click at [312, 284] on label "-672/25" at bounding box center [298, 295] width 135 height 28
click at [308, 295] on input "-672/25" at bounding box center [303, 299] width 9 height 9
radio input "true"
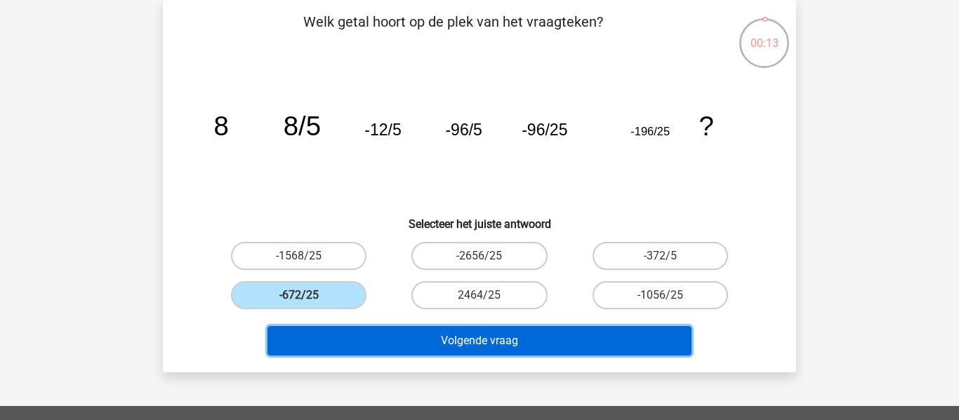
click at [390, 352] on button "Volgende vraag" at bounding box center [479, 340] width 425 height 29
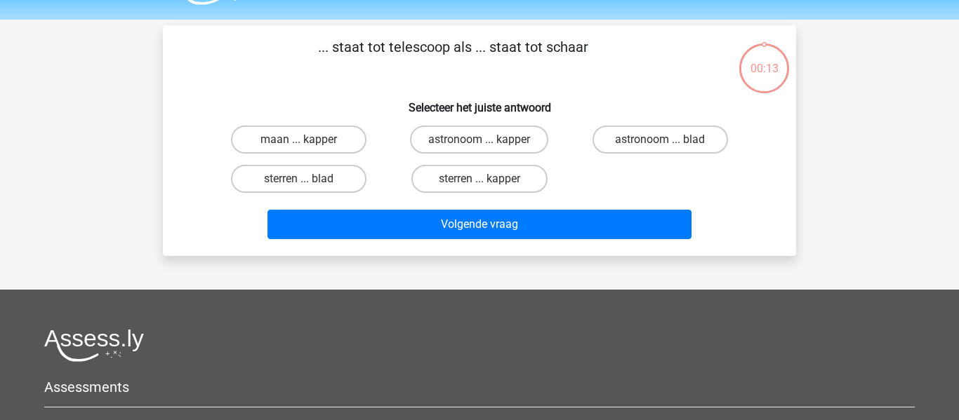
scroll to position [0, 0]
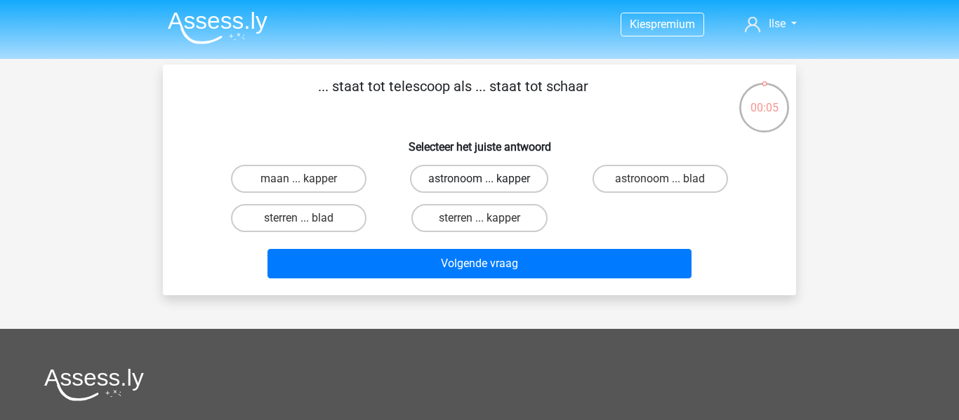
click at [515, 184] on label "astronoom ... kapper" at bounding box center [479, 179] width 138 height 28
click at [489, 184] on input "astronoom ... kapper" at bounding box center [483, 183] width 9 height 9
radio input "true"
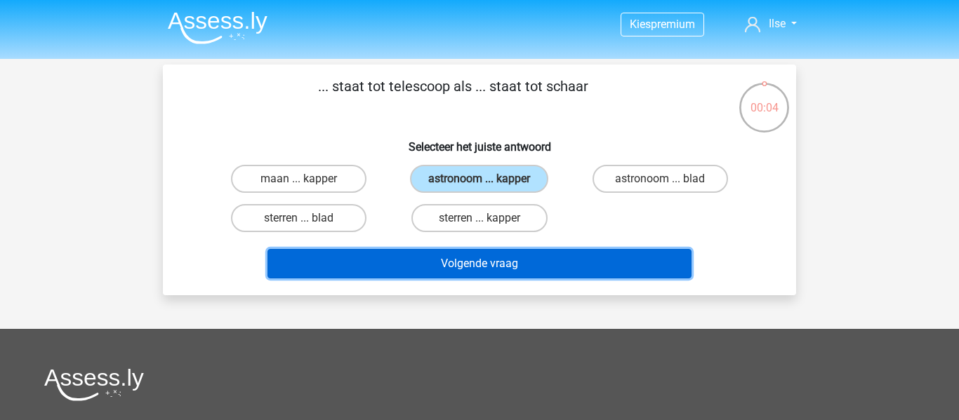
click at [512, 265] on button "Volgende vraag" at bounding box center [479, 263] width 425 height 29
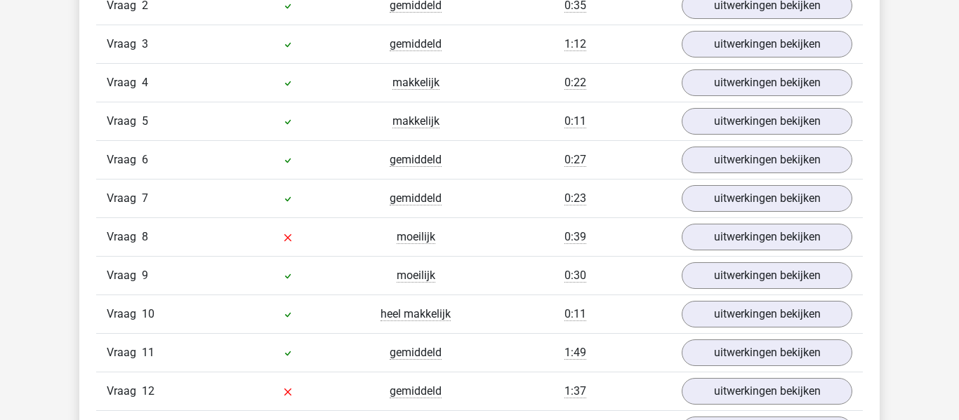
scroll to position [1706, 0]
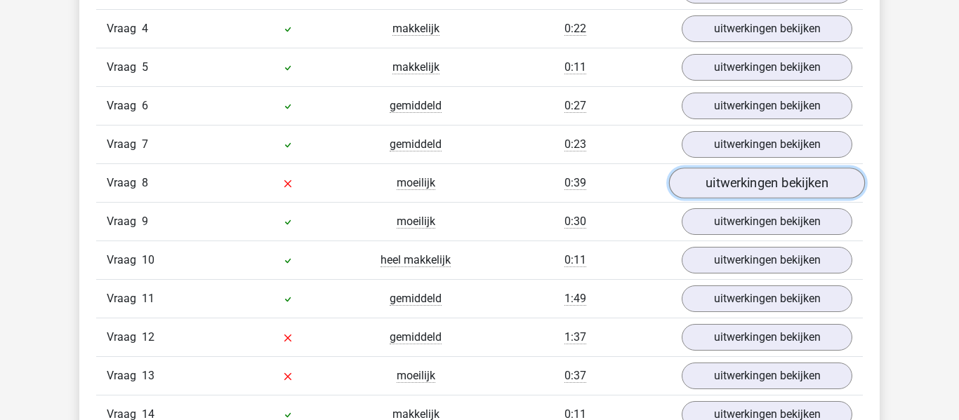
click at [755, 197] on link "uitwerkingen bekijken" at bounding box center [767, 183] width 196 height 31
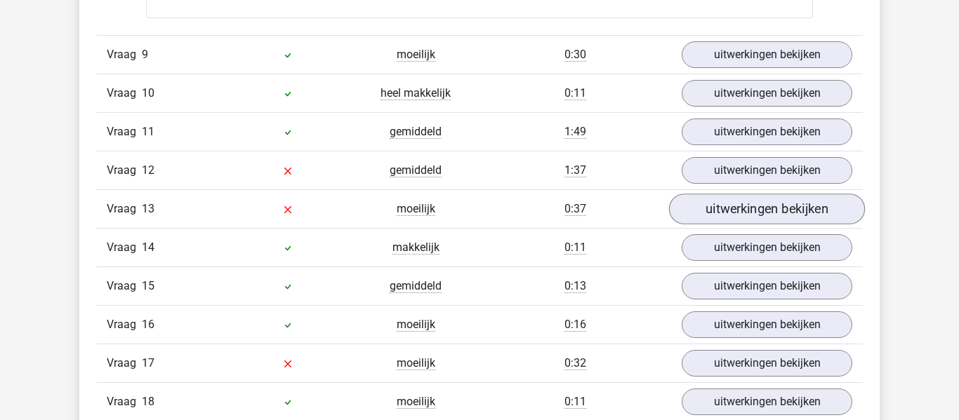
scroll to position [2805, 0]
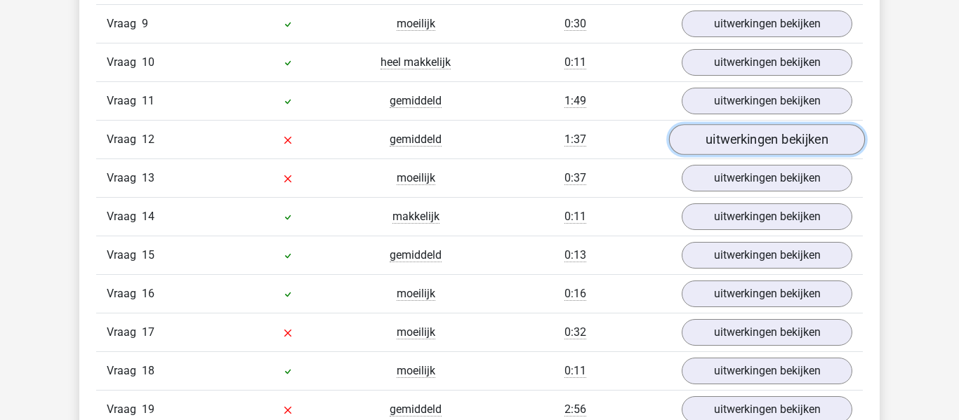
click at [702, 142] on link "uitwerkingen bekijken" at bounding box center [767, 139] width 196 height 31
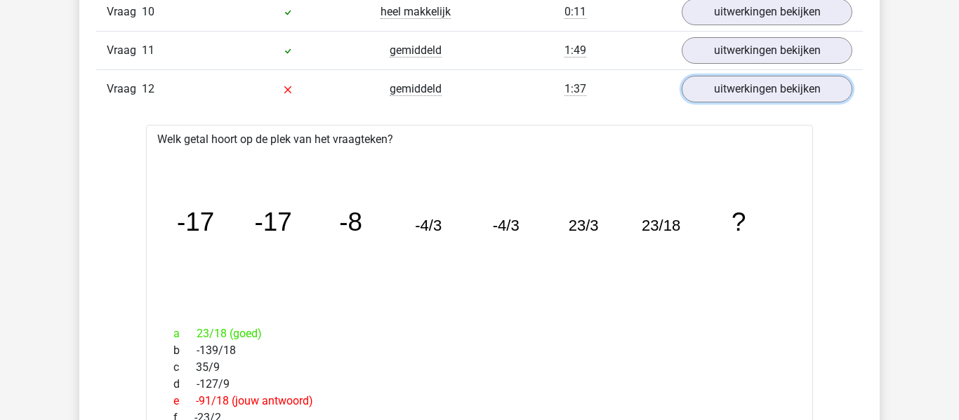
scroll to position [2940, 0]
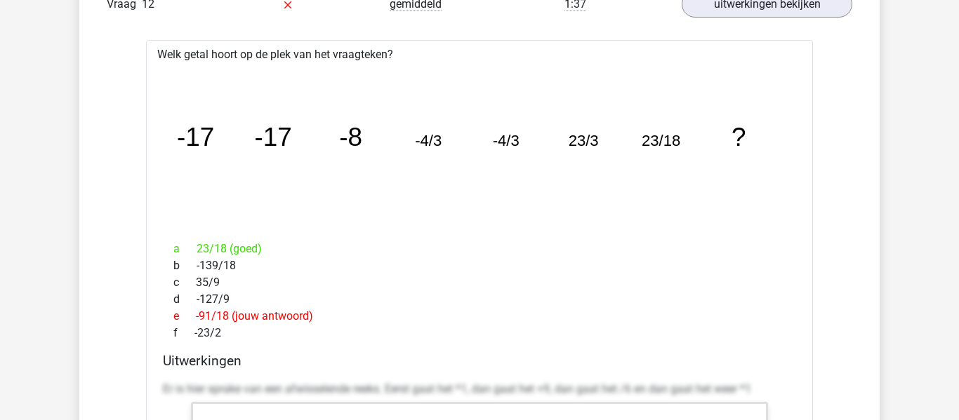
click at [240, 240] on div "a 23/18 (goed) b -139/18 c 35/9 d -127/9 e -91/18 (jouw antwoord) f -23/2" at bounding box center [479, 291] width 633 height 112
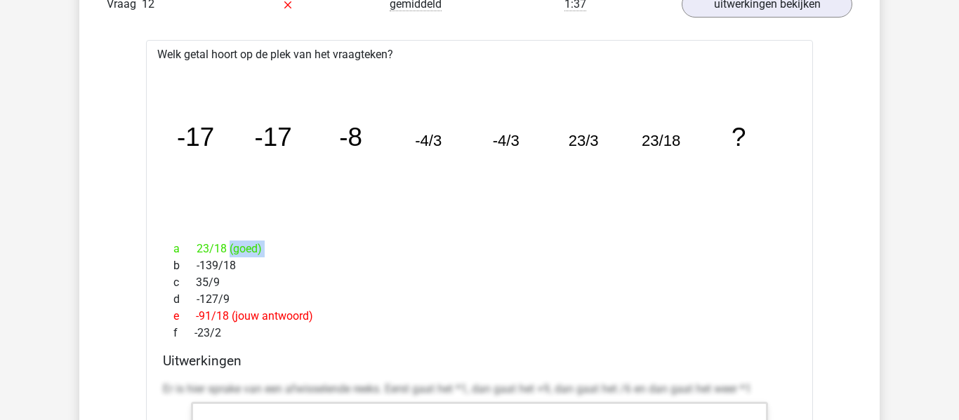
click at [240, 240] on div "a 23/18 (goed) b -139/18 c 35/9 d -127/9 e -91/18 (jouw antwoord) f -23/2" at bounding box center [479, 291] width 633 height 112
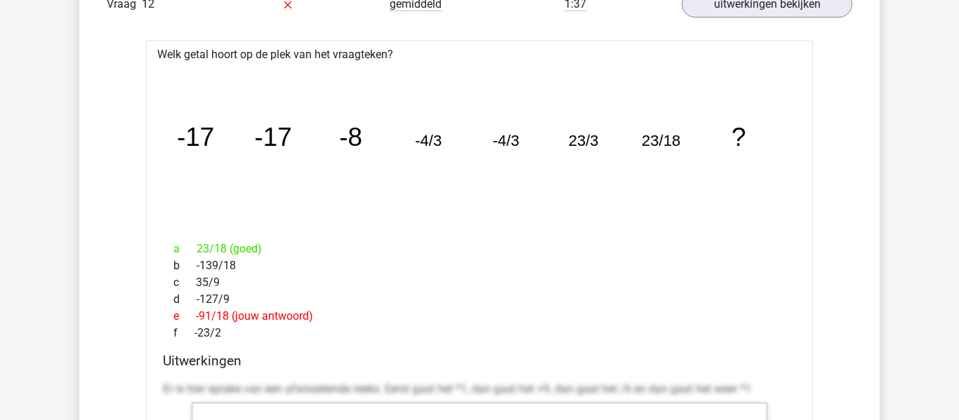
click at [265, 208] on icon "image/svg+xml -17 -17 -8 -4/3 -4/3 23/3 23/18 ?" at bounding box center [479, 147] width 622 height 156
click at [291, 248] on div "a 23/18 (goed)" at bounding box center [479, 249] width 633 height 17
click at [291, 247] on div "a 23/18 (goed)" at bounding box center [479, 249] width 633 height 17
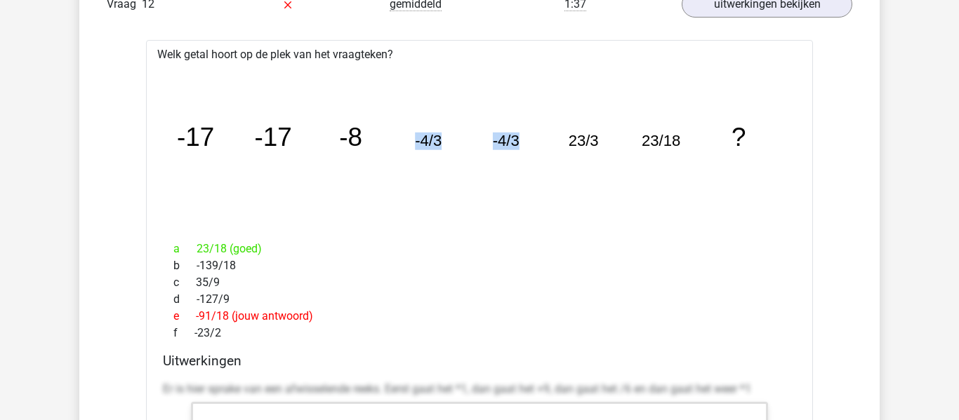
drag, startPoint x: 405, startPoint y: 139, endPoint x: 528, endPoint y: 137, distance: 122.8
click at [560, 146] on icon "image/svg+xml -17 -17 -8 -4/3 -4/3 23/3 23/18 ?" at bounding box center [479, 147] width 622 height 156
drag, startPoint x: 152, startPoint y: 143, endPoint x: 328, endPoint y: 126, distance: 177.7
click at [310, 125] on icon "image/svg+xml -17 -17 -8 -4/3 -4/3 23/3 23/18 ?" at bounding box center [479, 147] width 622 height 156
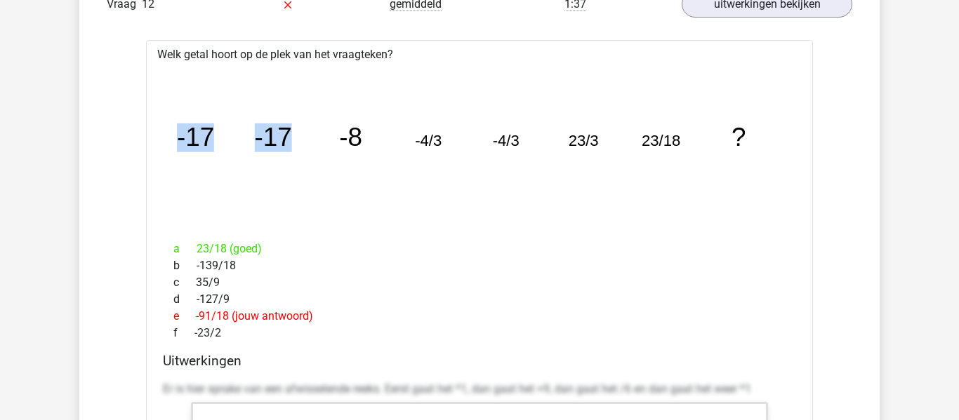
drag, startPoint x: 161, startPoint y: 141, endPoint x: 291, endPoint y: 126, distance: 130.8
click at [291, 126] on div "image/svg+xml -17 -17 -8 -4/3 -4/3 23/3 23/18 ?" at bounding box center [479, 146] width 644 height 167
drag, startPoint x: 411, startPoint y: 140, endPoint x: 521, endPoint y: 138, distance: 110.2
click at [521, 138] on icon "image/svg+xml -17 -17 -8 -4/3 -4/3 23/3 23/18 ?" at bounding box center [479, 147] width 622 height 156
drag, startPoint x: 630, startPoint y: 138, endPoint x: 771, endPoint y: 142, distance: 141.1
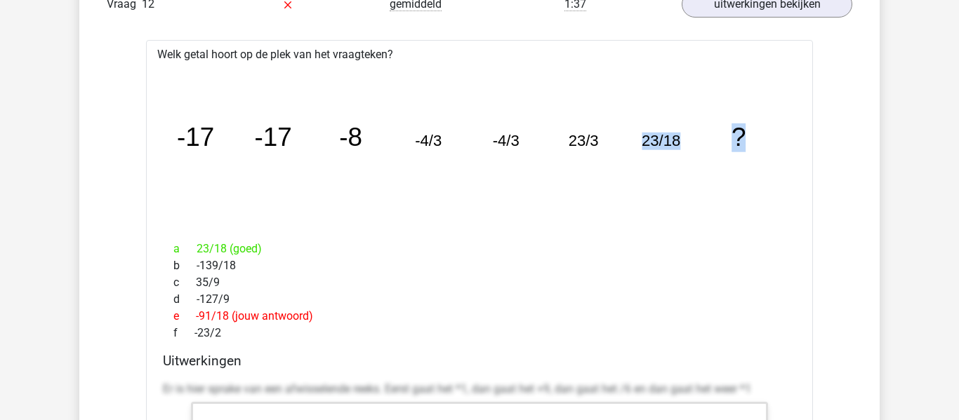
click at [771, 142] on icon "image/svg+xml -17 -17 -8 -4/3 -4/3 23/3 23/18 ?" at bounding box center [479, 147] width 622 height 156
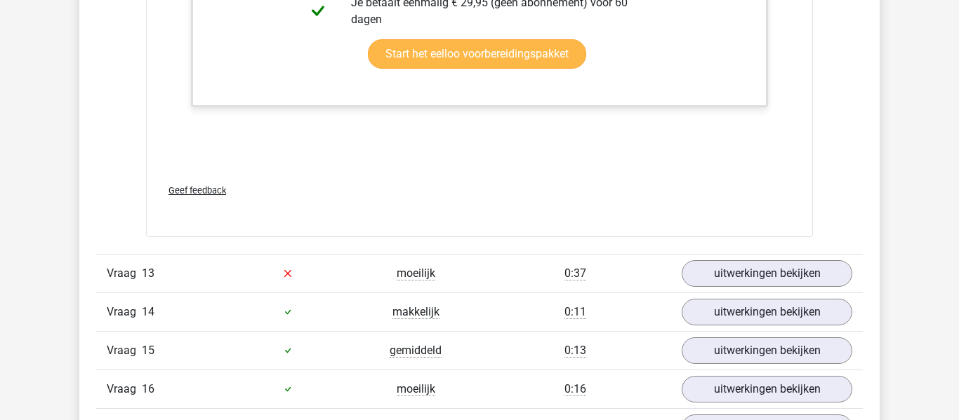
scroll to position [3687, 0]
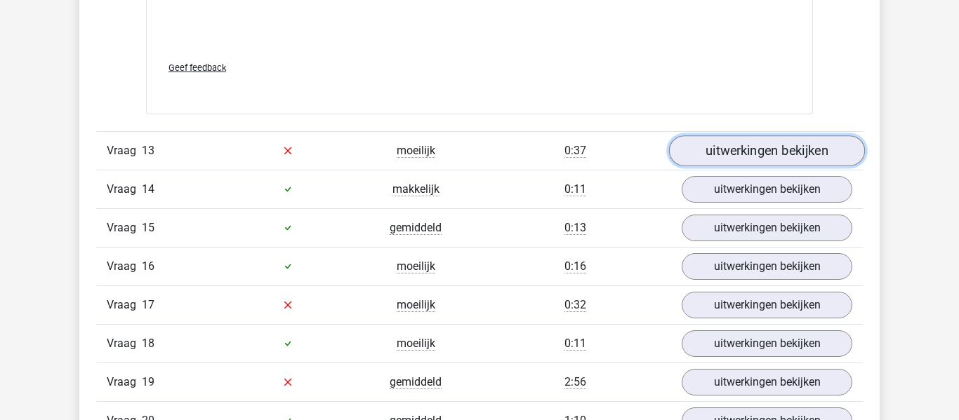
click at [759, 154] on link "uitwerkingen bekijken" at bounding box center [767, 150] width 196 height 31
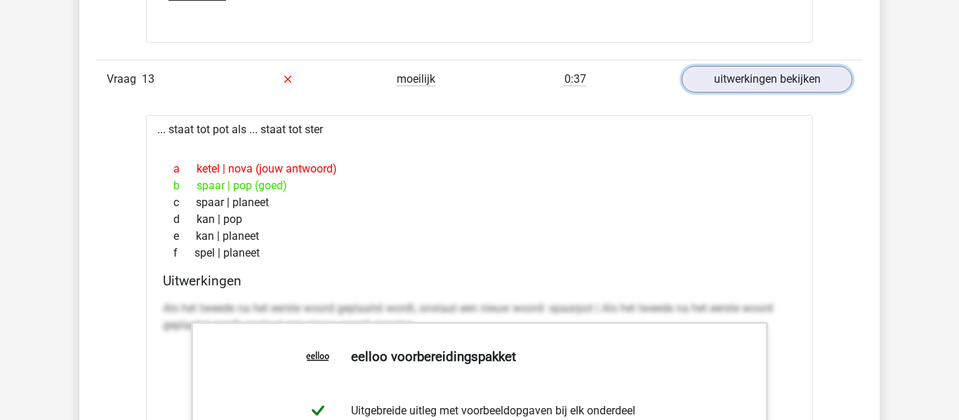
scroll to position [3759, 0]
drag, startPoint x: 309, startPoint y: 181, endPoint x: 187, endPoint y: 187, distance: 121.6
click at [187, 187] on div "b spaar | pop (goed)" at bounding box center [479, 185] width 633 height 17
click at [187, 187] on span "b" at bounding box center [184, 185] width 23 height 17
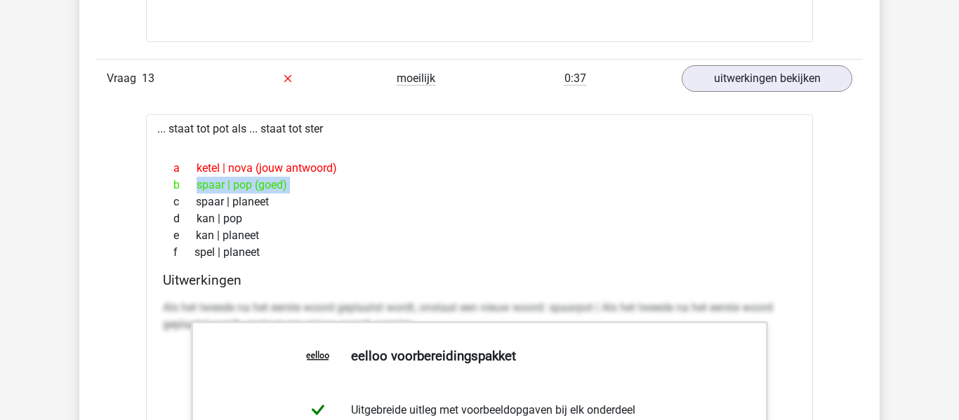
drag, startPoint x: 187, startPoint y: 187, endPoint x: 310, endPoint y: 185, distance: 122.8
click at [310, 185] on div "b spaar | pop (goed)" at bounding box center [479, 185] width 633 height 17
drag, startPoint x: 310, startPoint y: 185, endPoint x: 187, endPoint y: 182, distance: 123.6
click at [187, 182] on div "b spaar | pop (goed)" at bounding box center [479, 185] width 633 height 17
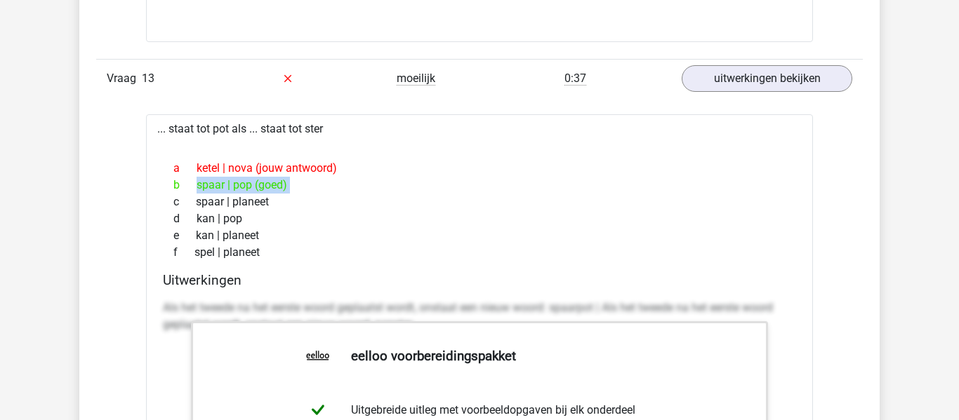
click at [187, 182] on span "b" at bounding box center [184, 185] width 23 height 17
drag, startPoint x: 187, startPoint y: 182, endPoint x: 313, endPoint y: 190, distance: 126.5
click at [313, 190] on div "b spaar | pop (goed)" at bounding box center [479, 185] width 633 height 17
drag, startPoint x: 313, startPoint y: 190, endPoint x: 194, endPoint y: 187, distance: 118.6
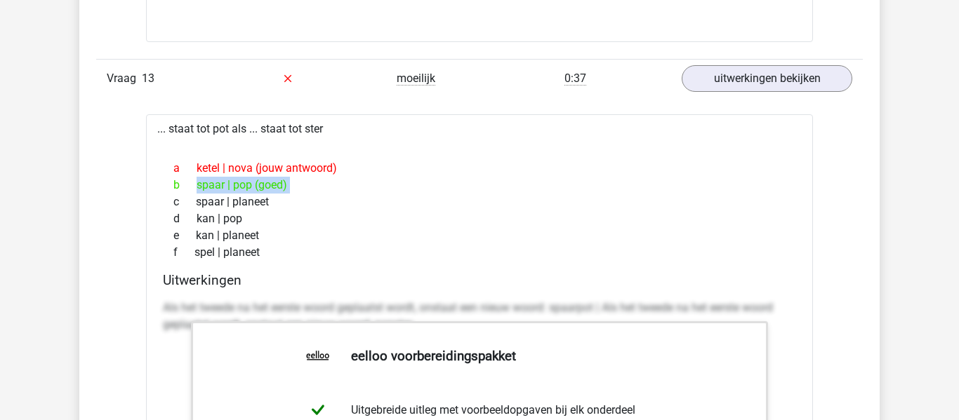
click at [194, 187] on div "b spaar | pop (goed)" at bounding box center [479, 185] width 633 height 17
click at [194, 187] on span "b" at bounding box center [184, 185] width 23 height 17
drag, startPoint x: 194, startPoint y: 187, endPoint x: 326, endPoint y: 178, distance: 131.6
click at [326, 178] on div "b spaar | pop (goed)" at bounding box center [479, 185] width 633 height 17
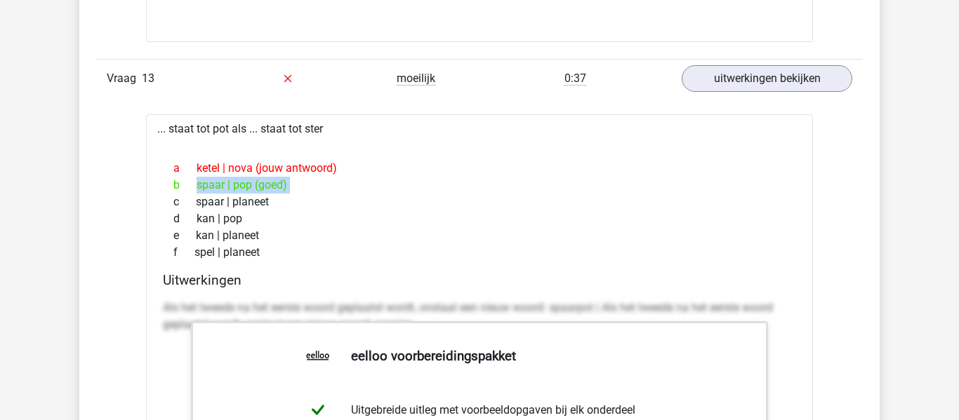
drag, startPoint x: 326, startPoint y: 178, endPoint x: 177, endPoint y: 181, distance: 148.8
click at [177, 181] on div "b spaar | pop (goed)" at bounding box center [479, 185] width 633 height 17
click at [177, 181] on span "b" at bounding box center [184, 185] width 23 height 17
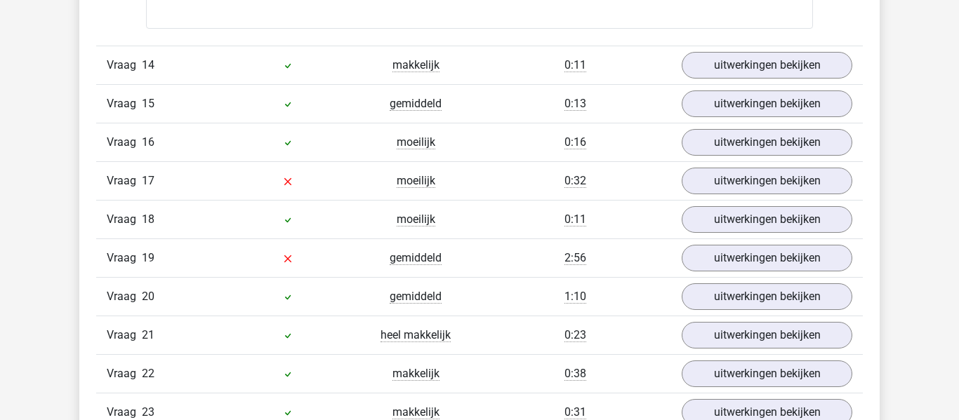
scroll to position [4511, 0]
click at [731, 184] on link "uitwerkingen bekijken" at bounding box center [767, 180] width 196 height 31
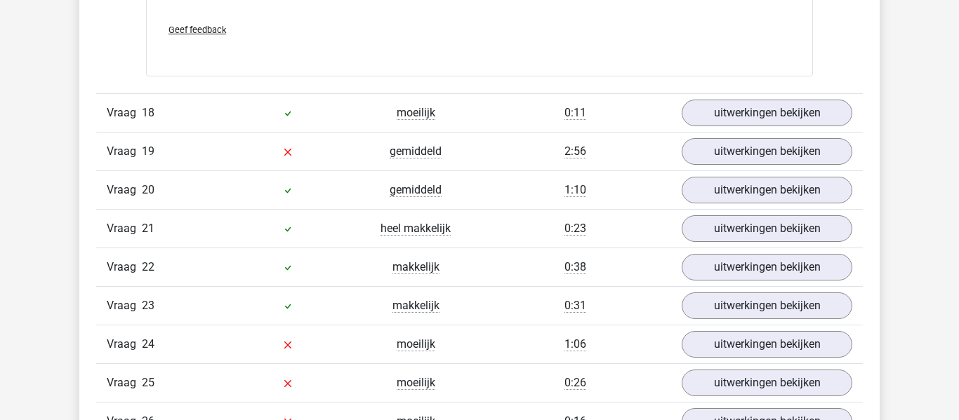
scroll to position [5529, 0]
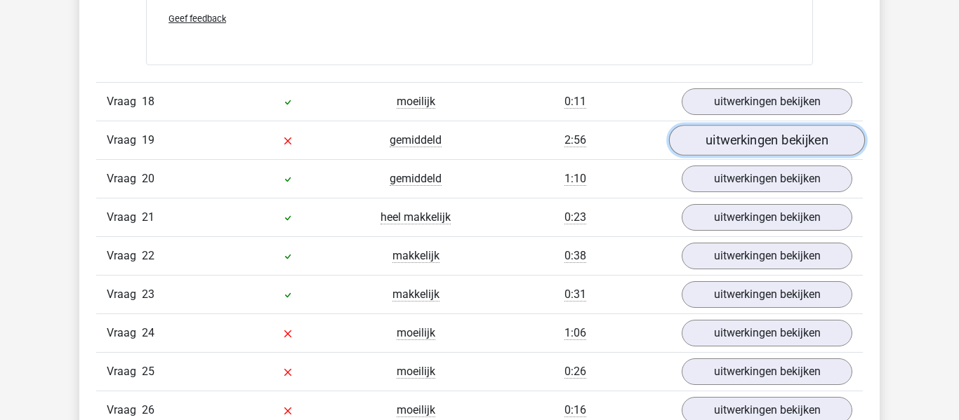
click at [721, 144] on link "uitwerkingen bekijken" at bounding box center [767, 140] width 196 height 31
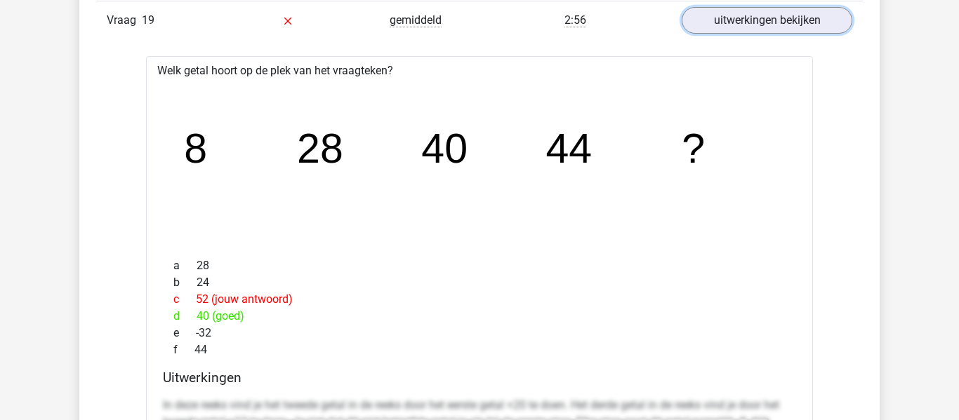
scroll to position [5665, 0]
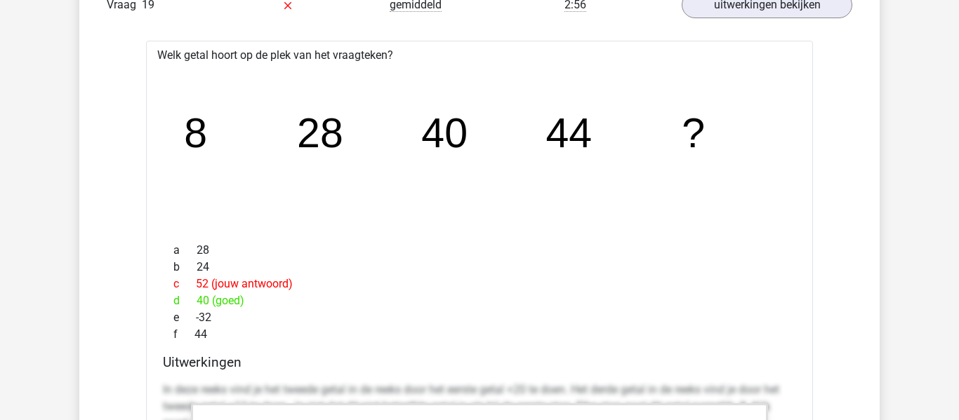
drag, startPoint x: 251, startPoint y: 302, endPoint x: 171, endPoint y: 303, distance: 80.0
click at [171, 303] on div "d 40 (goed)" at bounding box center [479, 301] width 633 height 17
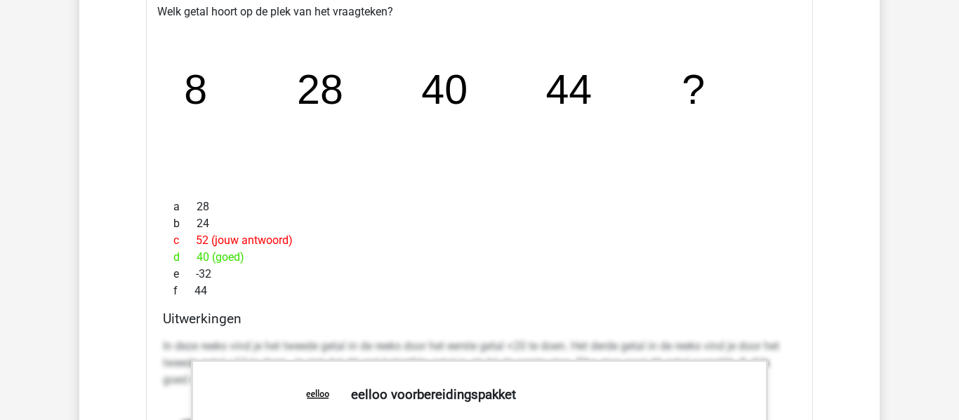
scroll to position [5702, 0]
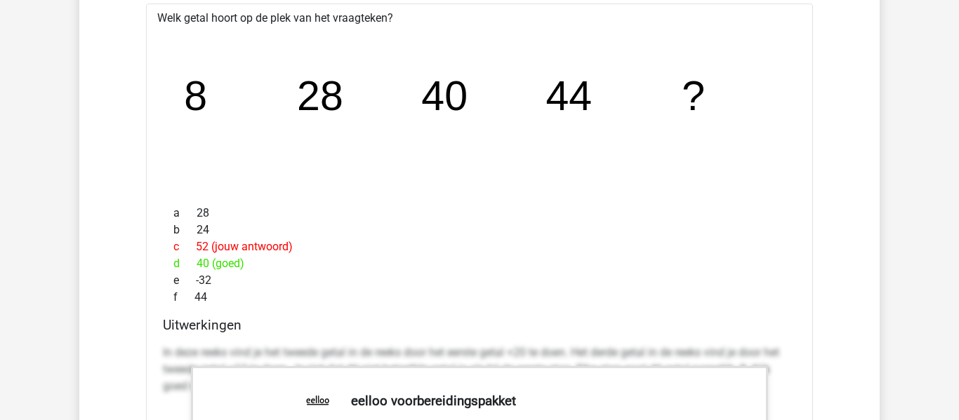
click at [178, 93] on icon "image/svg+xml 8 28 40 44 ?" at bounding box center [479, 110] width 622 height 156
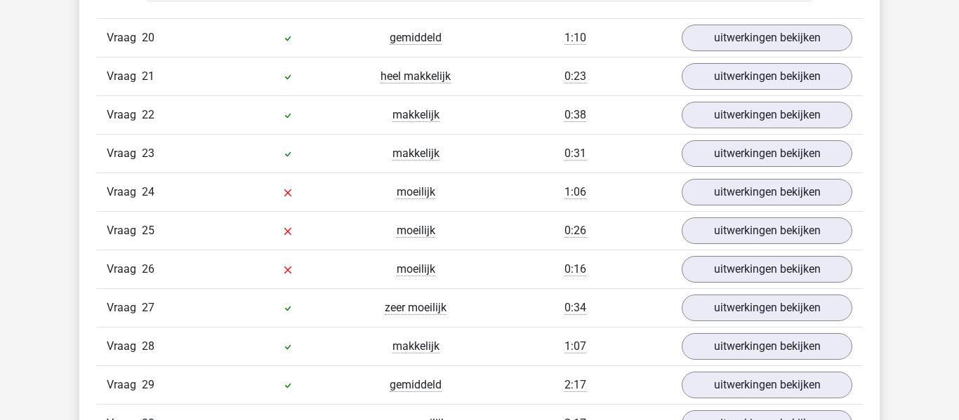
scroll to position [6529, 0]
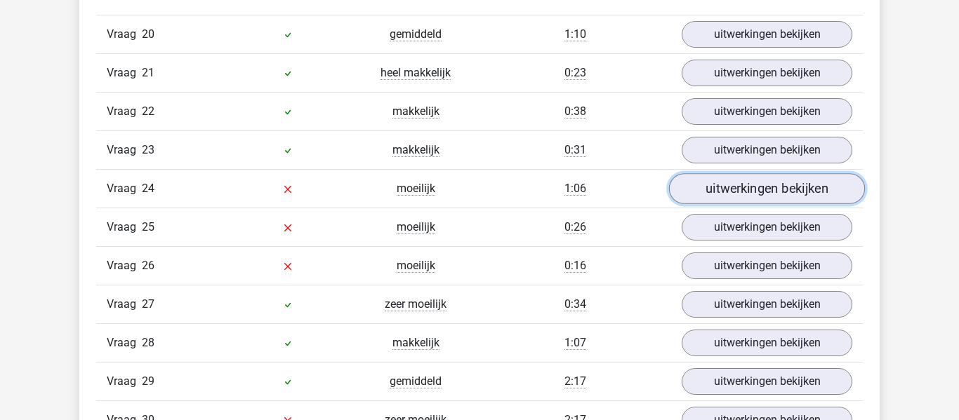
click at [726, 187] on link "uitwerkingen bekijken" at bounding box center [767, 188] width 196 height 31
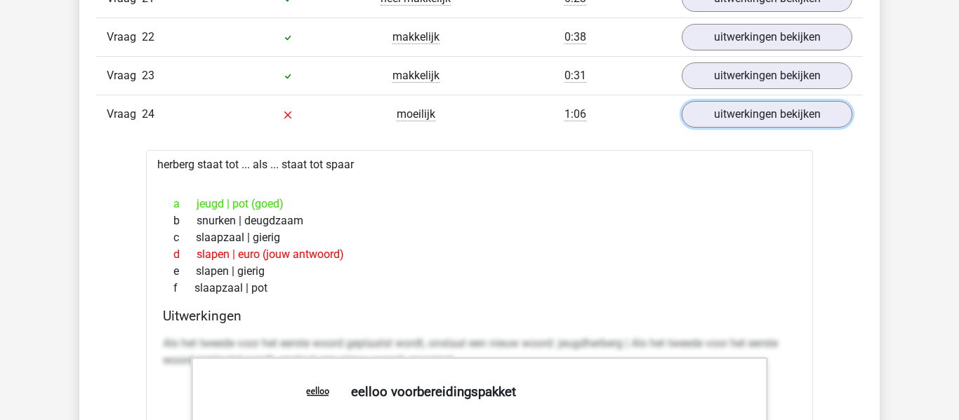
scroll to position [6631, 0]
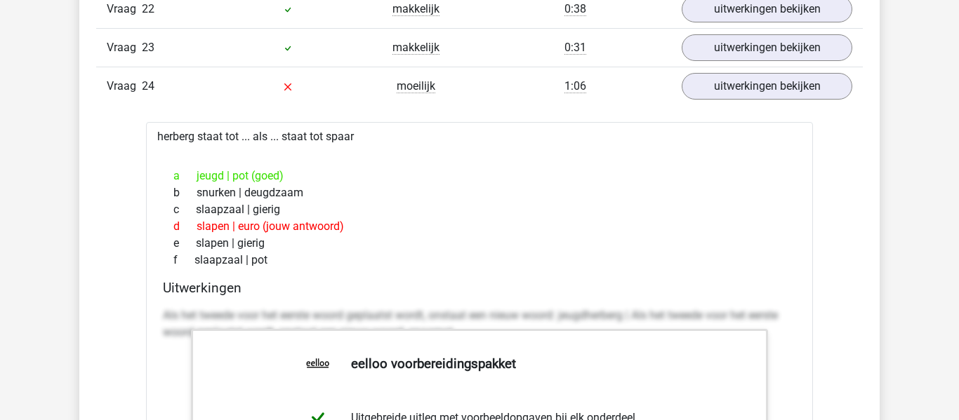
click at [288, 175] on div "a jeugd | pot (goed)" at bounding box center [479, 176] width 633 height 17
click at [331, 197] on div "b snurken | deugdzaam" at bounding box center [479, 193] width 633 height 17
click at [305, 174] on div "a jeugd | pot (goed)" at bounding box center [479, 176] width 633 height 17
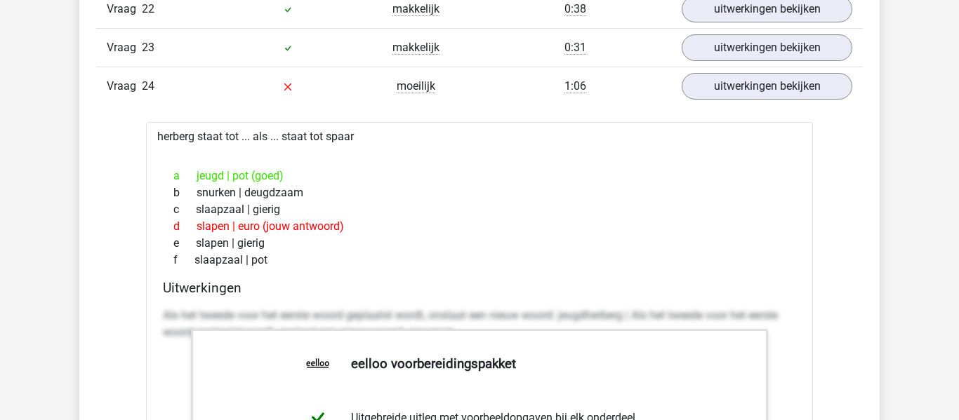
click at [305, 174] on div "a jeugd | pot (goed)" at bounding box center [479, 176] width 633 height 17
click at [302, 168] on div "a jeugd | pot (goed)" at bounding box center [479, 176] width 633 height 17
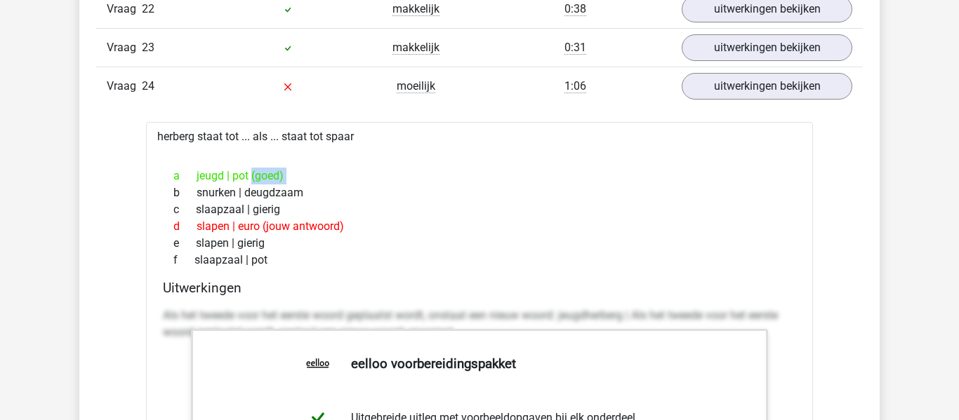
click at [296, 174] on div "a jeugd | pot (goed)" at bounding box center [479, 176] width 633 height 17
click at [284, 175] on div "a jeugd | pot (goed)" at bounding box center [479, 176] width 633 height 17
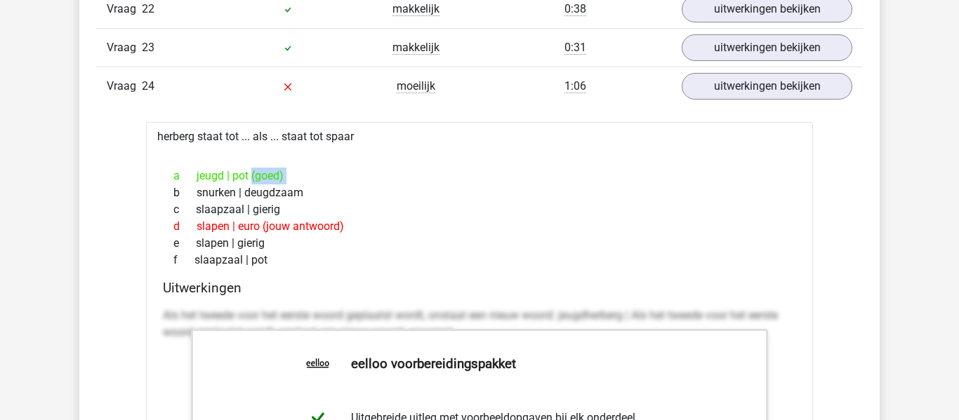
click at [284, 175] on div "a jeugd | pot (goed)" at bounding box center [479, 176] width 633 height 17
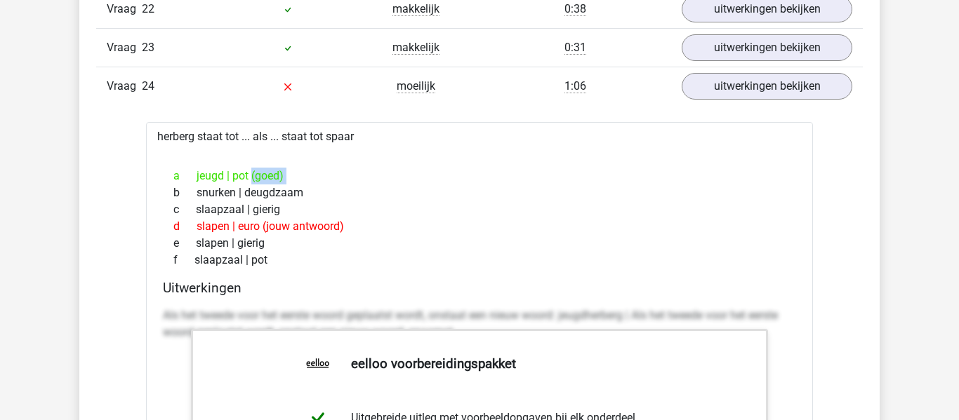
click at [284, 175] on div "a jeugd | pot (goed)" at bounding box center [479, 176] width 633 height 17
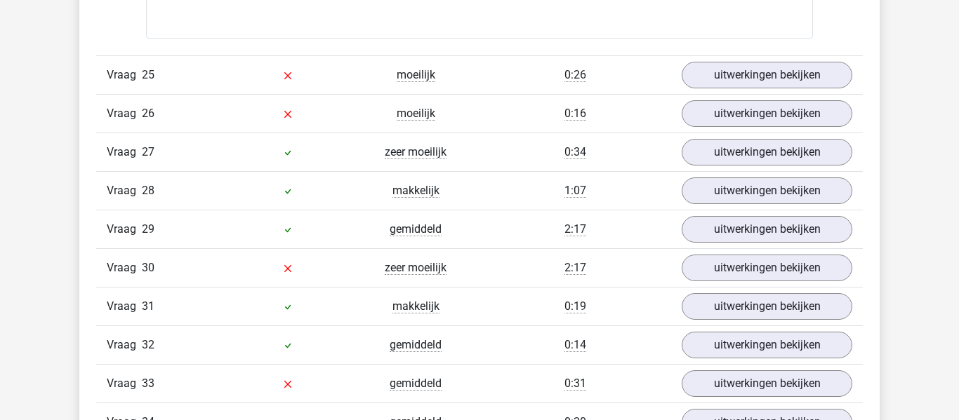
scroll to position [7382, 0]
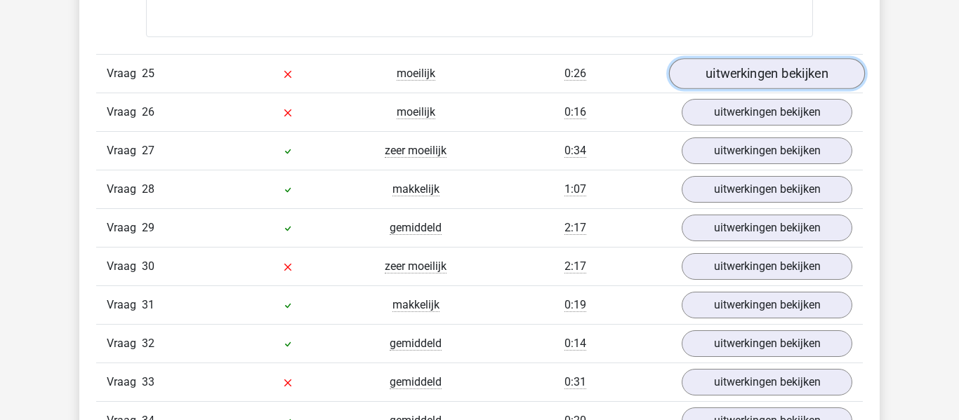
click at [703, 80] on link "uitwerkingen bekijken" at bounding box center [767, 73] width 196 height 31
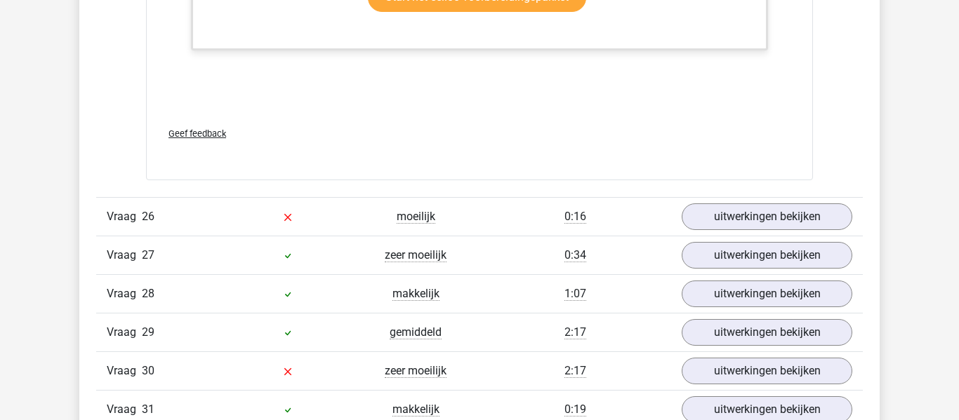
scroll to position [8246, 0]
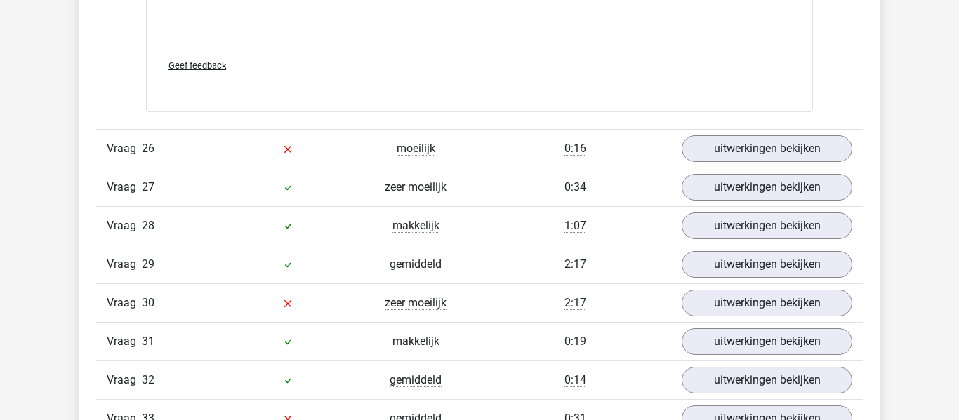
click at [350, 148] on div at bounding box center [288, 148] width 128 height 17
click at [726, 150] on link "uitwerkingen bekijken" at bounding box center [767, 148] width 196 height 31
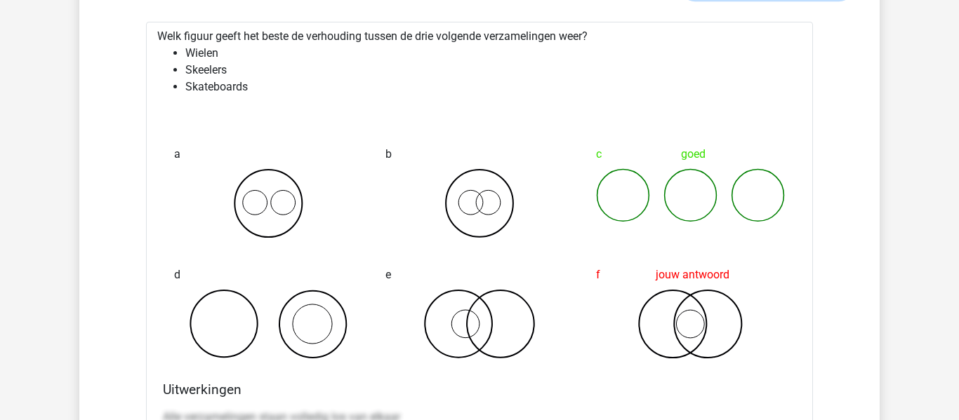
scroll to position [8413, 0]
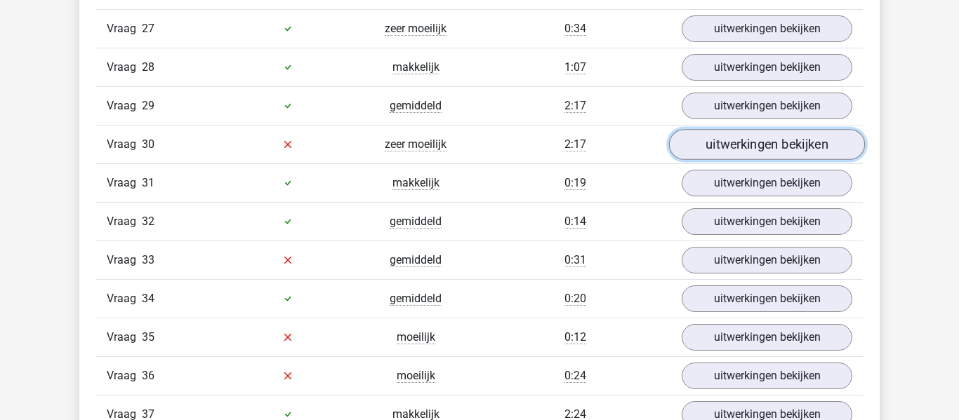
click at [708, 145] on link "uitwerkingen bekijken" at bounding box center [767, 144] width 196 height 31
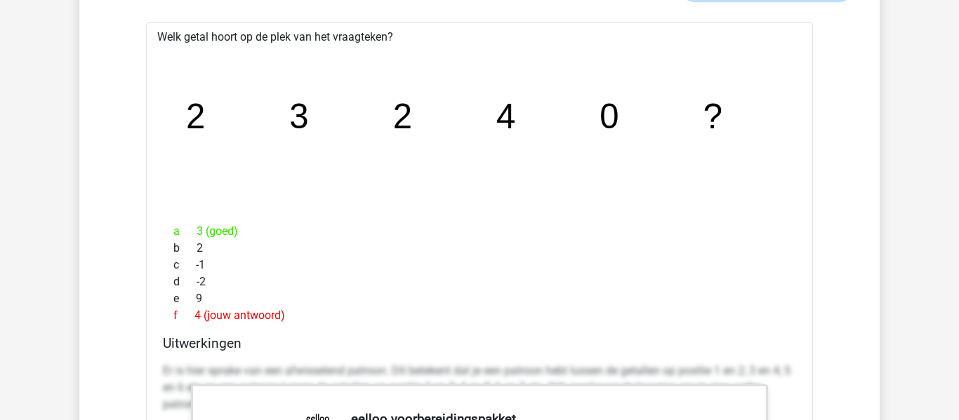
scroll to position [9456, 0]
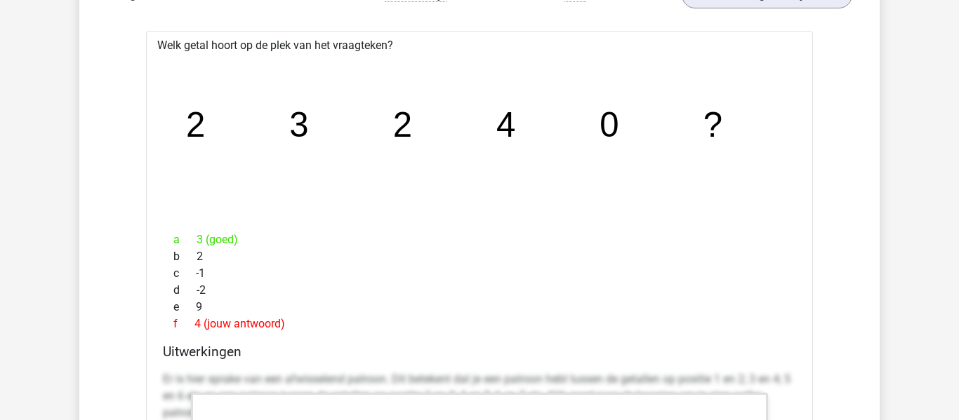
drag, startPoint x: 250, startPoint y: 243, endPoint x: 160, endPoint y: 235, distance: 90.2
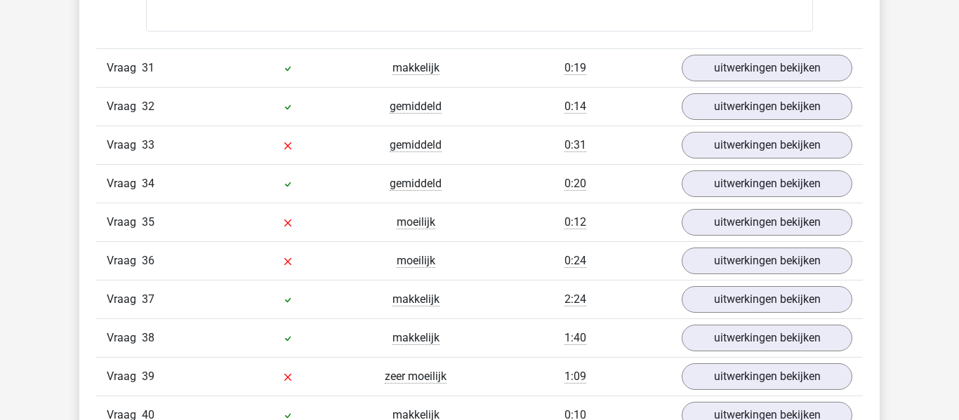
scroll to position [10277, 0]
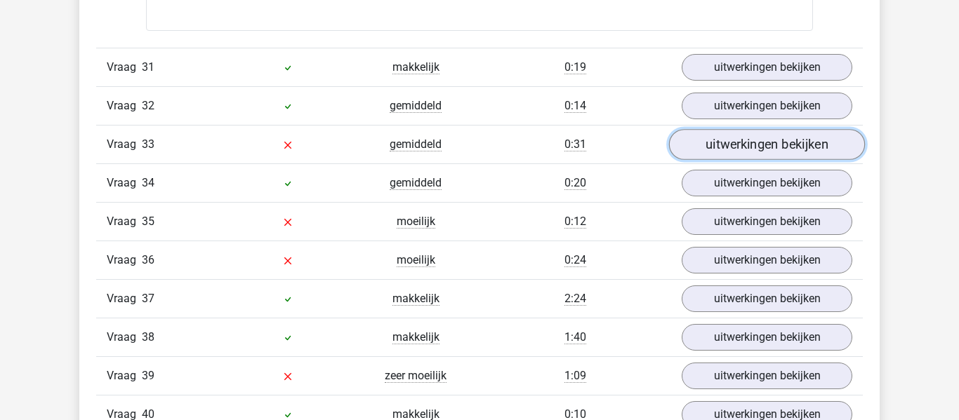
click at [725, 141] on link "uitwerkingen bekijken" at bounding box center [767, 144] width 196 height 31
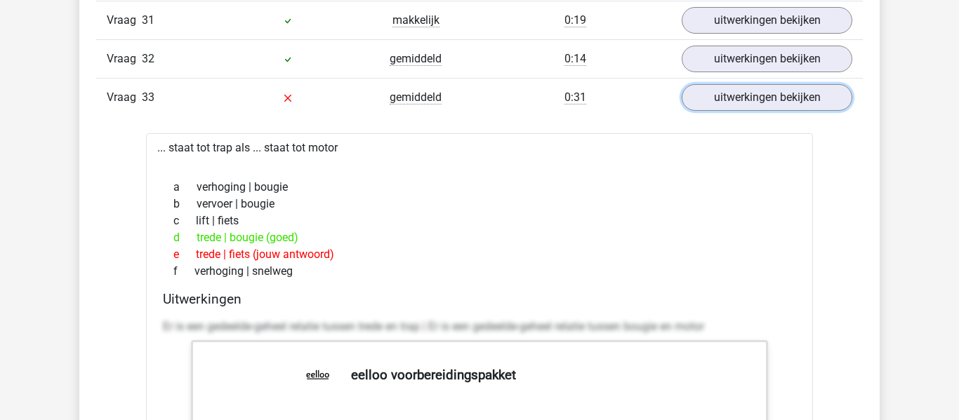
scroll to position [10326, 0]
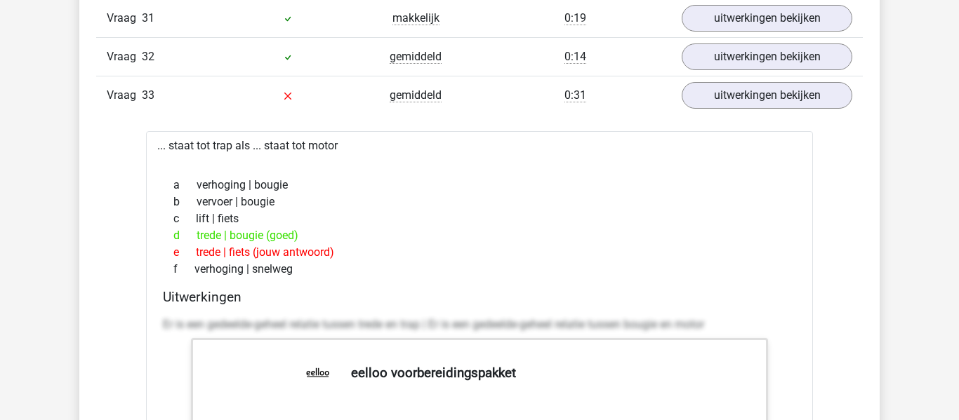
drag, startPoint x: 349, startPoint y: 253, endPoint x: 197, endPoint y: 243, distance: 152.7
click at [197, 243] on div "a verhoging | bougie b vervoer | bougie c lift | fiets d trede | bougie (goed) …" at bounding box center [479, 227] width 633 height 112
click at [197, 243] on div "d trede | bougie (goed)" at bounding box center [479, 235] width 633 height 17
click at [248, 235] on div "d trede | bougie (goed)" at bounding box center [479, 235] width 633 height 17
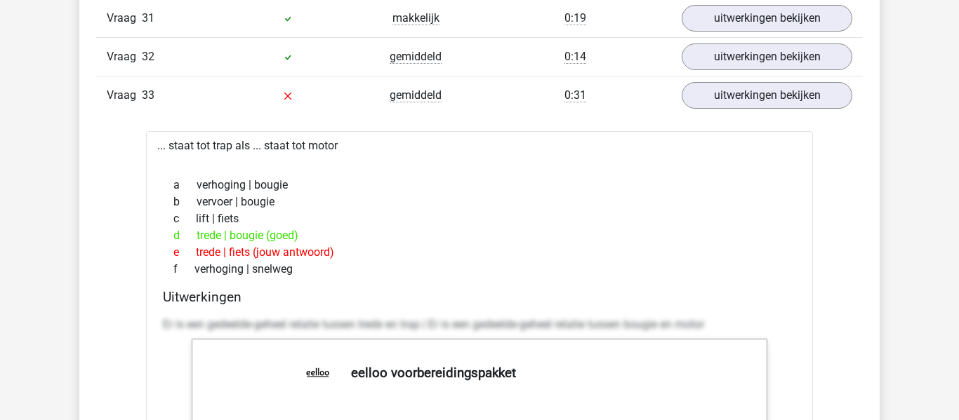
click at [248, 235] on div "d trede | bougie (goed)" at bounding box center [479, 235] width 633 height 17
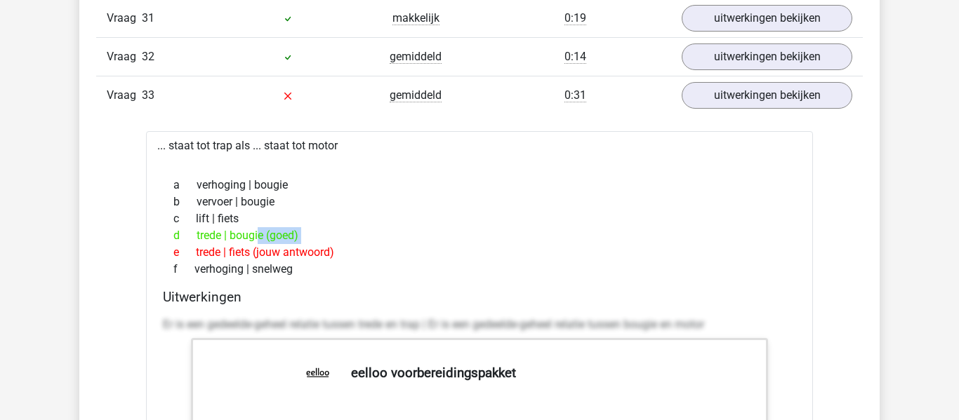
click at [248, 235] on div "d trede | bougie (goed)" at bounding box center [479, 235] width 633 height 17
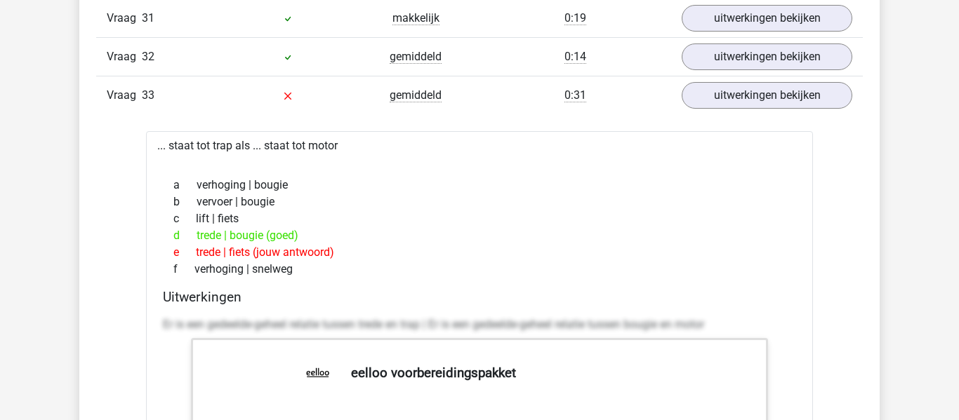
click at [248, 235] on div "d trede | bougie (goed)" at bounding box center [479, 235] width 633 height 17
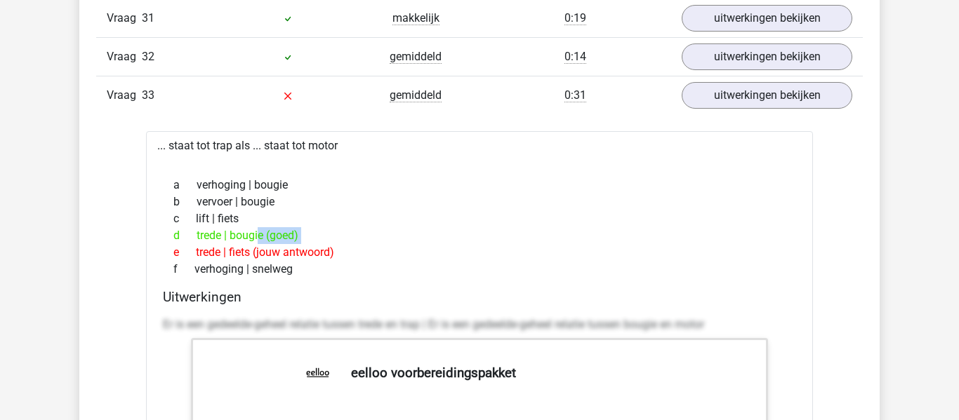
click at [248, 235] on div "d trede | bougie (goed)" at bounding box center [479, 235] width 633 height 17
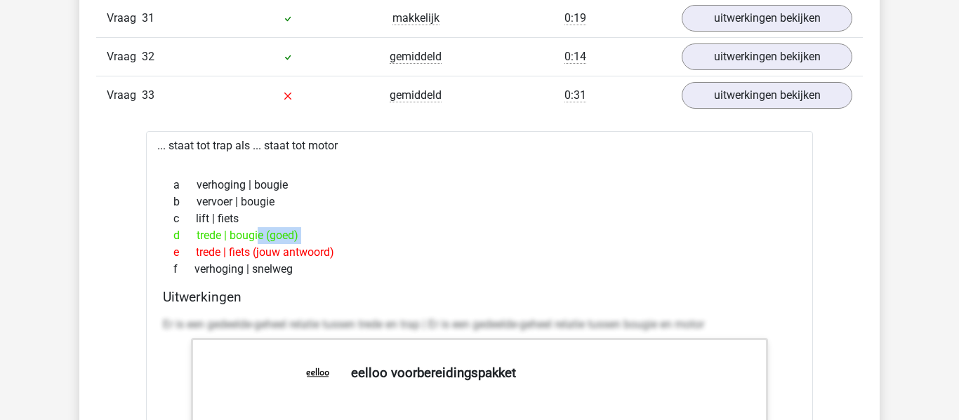
click at [248, 235] on div "d trede | bougie (goed)" at bounding box center [479, 235] width 633 height 17
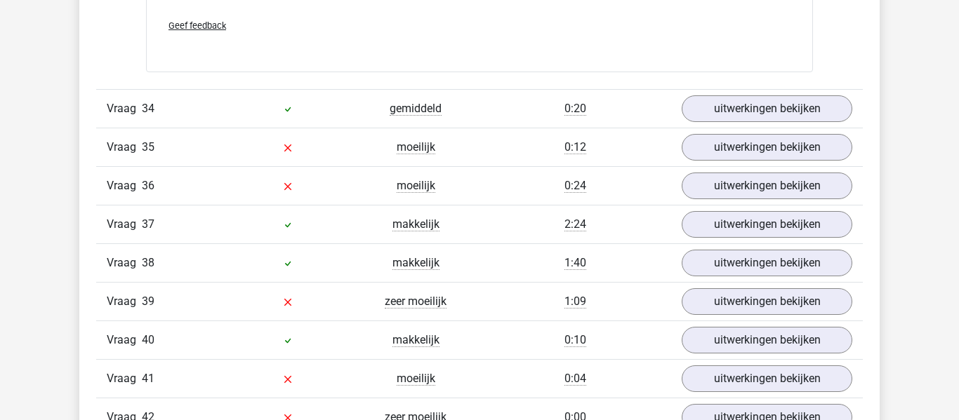
scroll to position [11050, 0]
click at [802, 151] on link "uitwerkingen bekijken" at bounding box center [767, 148] width 196 height 31
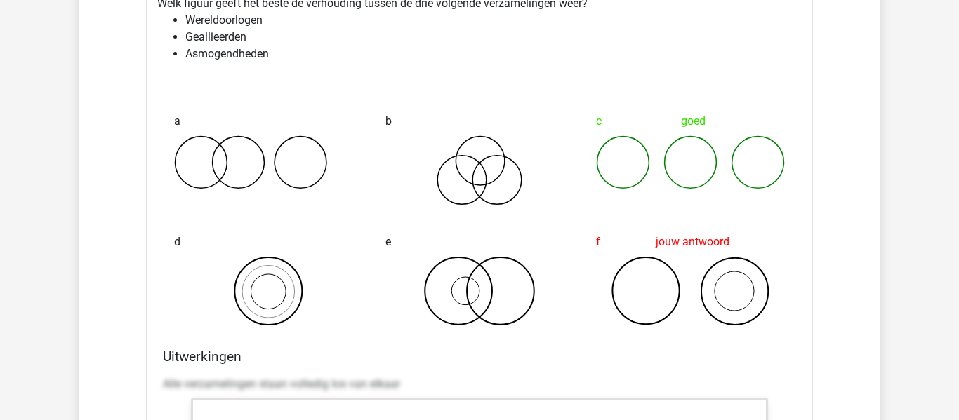
scroll to position [11243, 0]
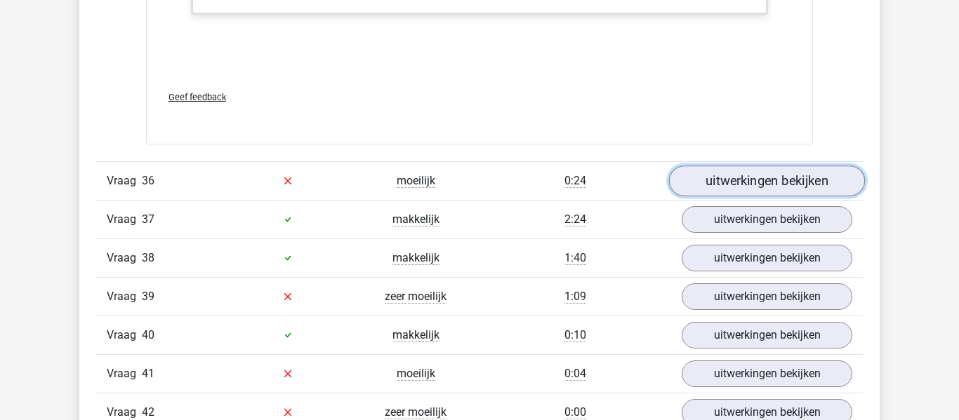
click at [721, 179] on link "uitwerkingen bekijken" at bounding box center [767, 181] width 196 height 31
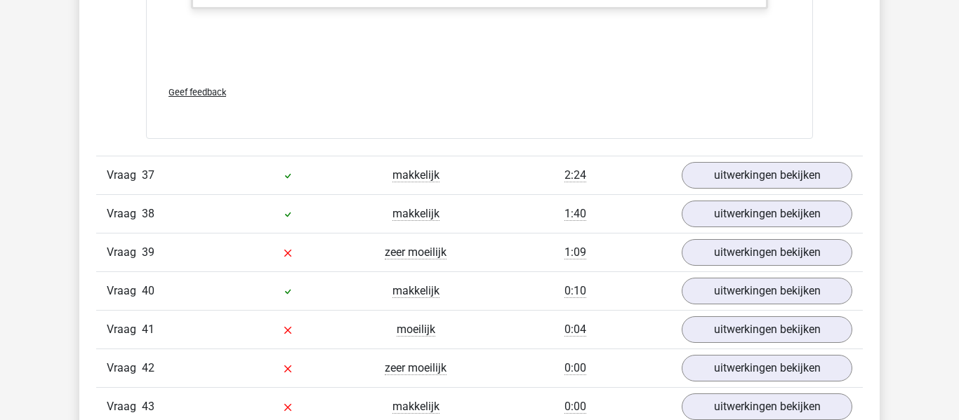
scroll to position [12959, 0]
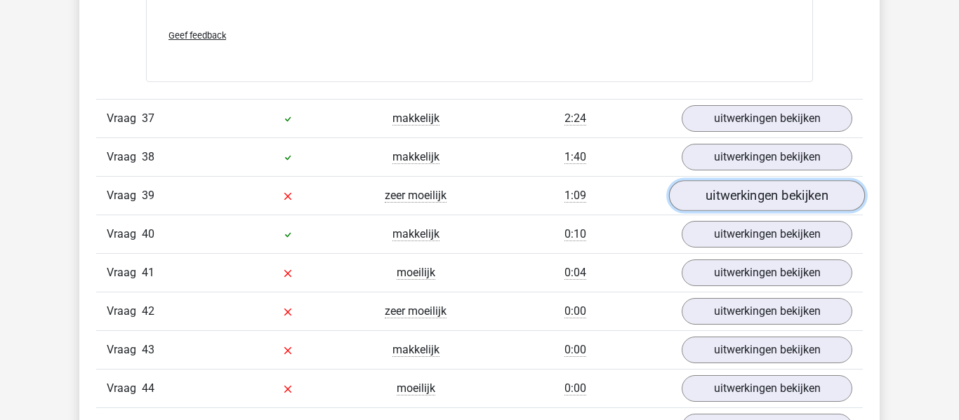
click at [762, 204] on link "uitwerkingen bekijken" at bounding box center [767, 195] width 196 height 31
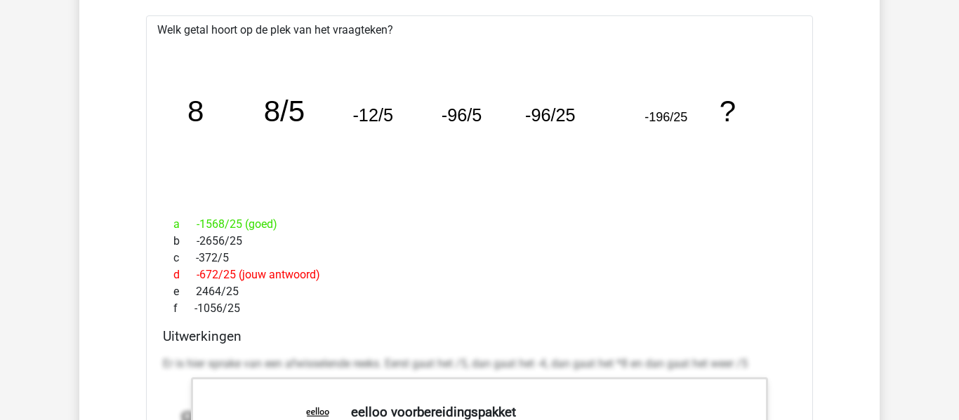
scroll to position [13212, 0]
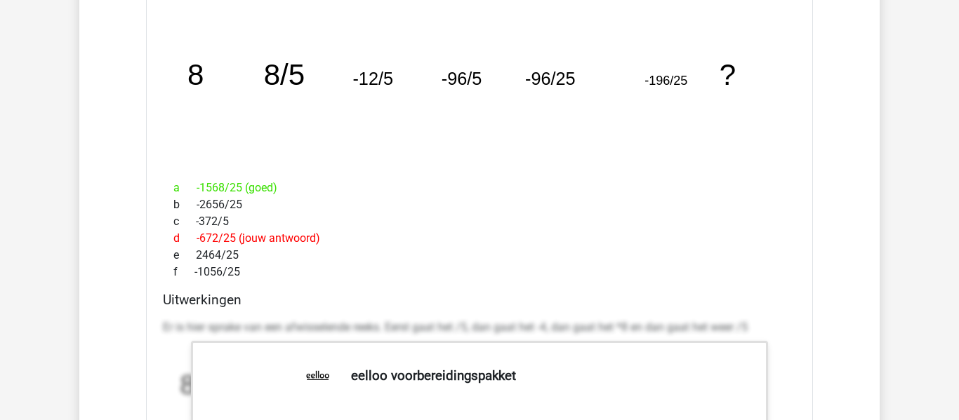
drag, startPoint x: 284, startPoint y: 190, endPoint x: 180, endPoint y: 178, distance: 104.6
click at [180, 178] on div "a -1568/25 (goed) b -2656/25 c -372/5 d -672/25 (jouw antwoord) e 2464/25 f -10…" at bounding box center [479, 230] width 633 height 112
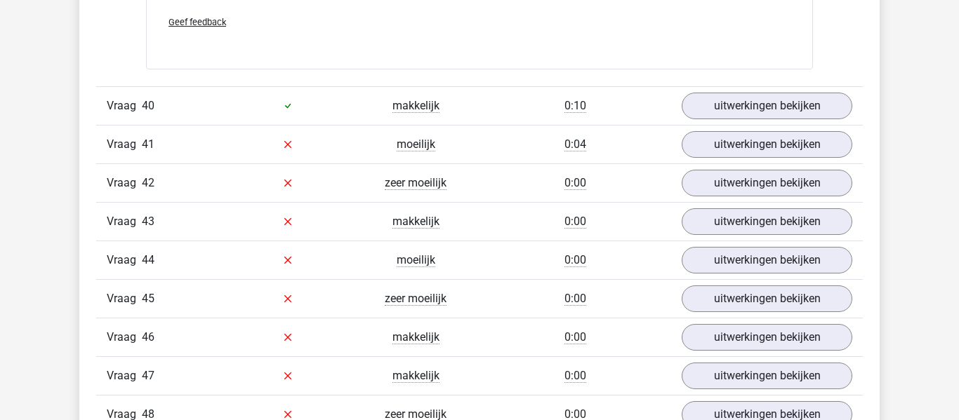
scroll to position [13988, 0]
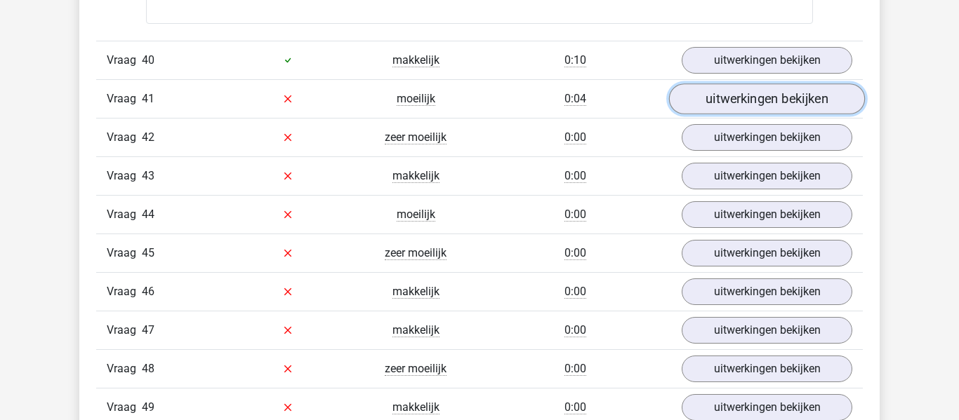
click at [699, 107] on link "uitwerkingen bekijken" at bounding box center [767, 99] width 196 height 31
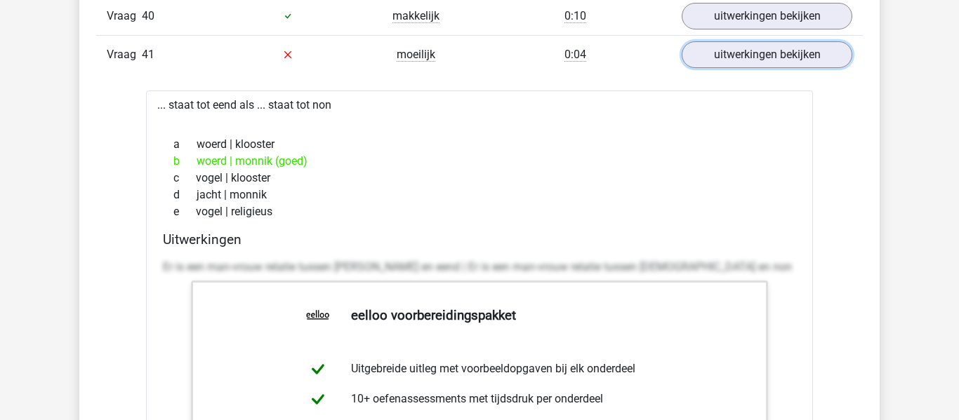
scroll to position [14034, 0]
drag, startPoint x: 313, startPoint y: 153, endPoint x: 168, endPoint y: 160, distance: 145.5
click at [168, 160] on div "b woerd | monnik (goed)" at bounding box center [479, 160] width 633 height 17
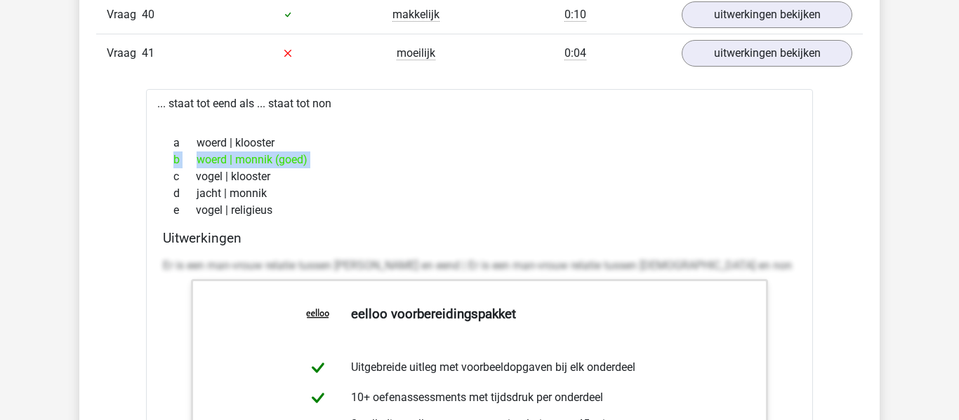
drag, startPoint x: 168, startPoint y: 160, endPoint x: 328, endPoint y: 154, distance: 160.8
click at [328, 154] on div "b woerd | monnik (goed)" at bounding box center [479, 160] width 633 height 17
drag, startPoint x: 328, startPoint y: 154, endPoint x: 187, endPoint y: 161, distance: 141.3
click at [187, 161] on div "b woerd | monnik (goed)" at bounding box center [479, 160] width 633 height 17
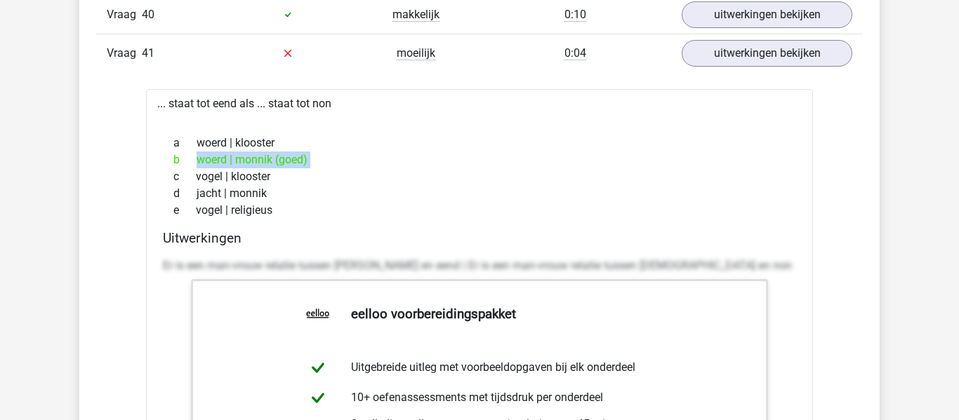
click at [187, 161] on span "b" at bounding box center [184, 160] width 23 height 17
drag, startPoint x: 187, startPoint y: 161, endPoint x: 345, endPoint y: 147, distance: 157.9
click at [345, 147] on div "a woerd | klooster b woerd | monnik (goed) c vogel | klooster d jacht | monnik …" at bounding box center [479, 176] width 633 height 95
click at [345, 147] on div "a woerd | klooster" at bounding box center [479, 143] width 633 height 17
click at [335, 155] on div "b woerd | monnik (goed)" at bounding box center [479, 160] width 633 height 17
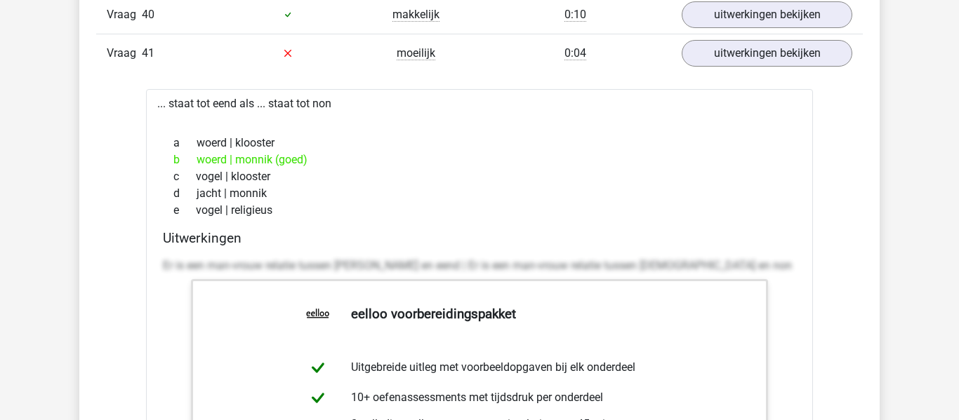
click at [335, 155] on div "b woerd | monnik (goed)" at bounding box center [479, 160] width 633 height 17
click at [337, 161] on div "b woerd | monnik (goed)" at bounding box center [479, 160] width 633 height 17
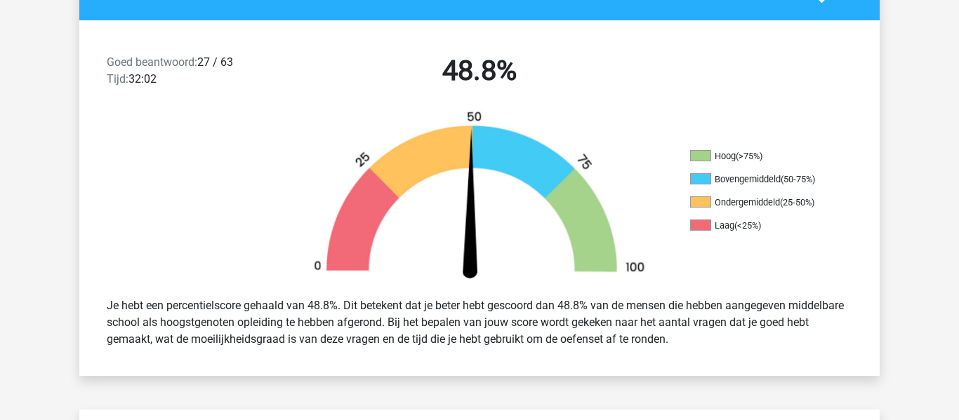
scroll to position [0, 0]
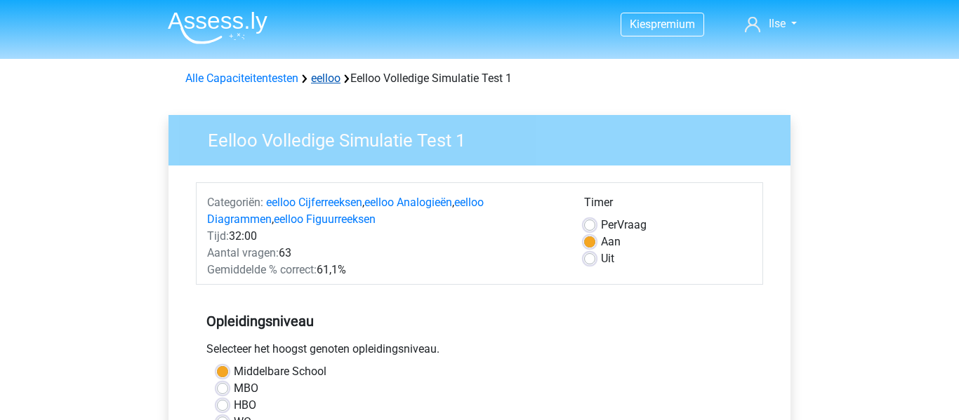
click at [333, 84] on link "eelloo" at bounding box center [325, 78] width 29 height 13
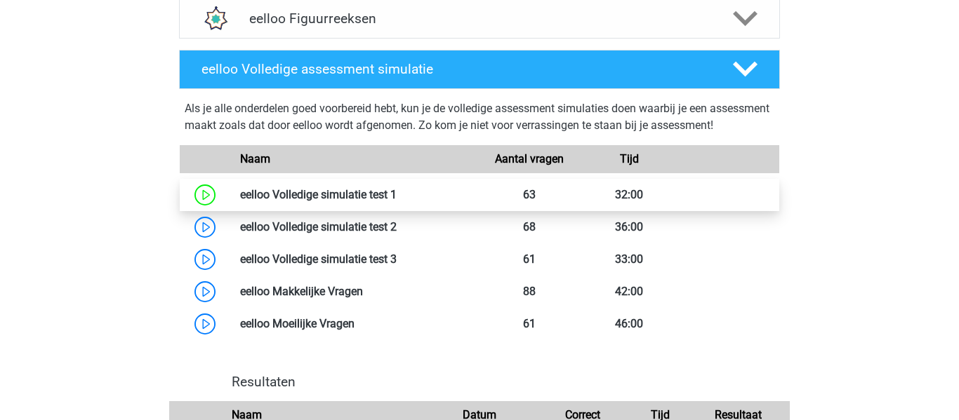
scroll to position [1025, 0]
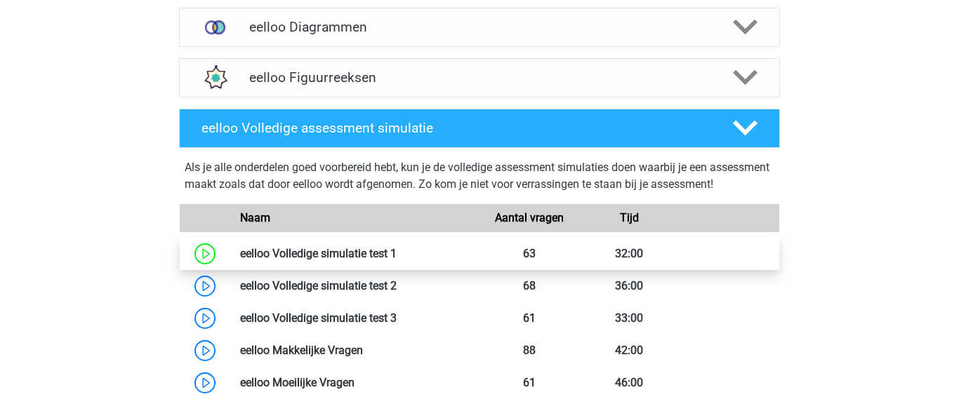
click at [390, 179] on div "Als je alle onderdelen goed voorbereid hebt, kun je de volledige assessment sim…" at bounding box center [480, 178] width 590 height 39
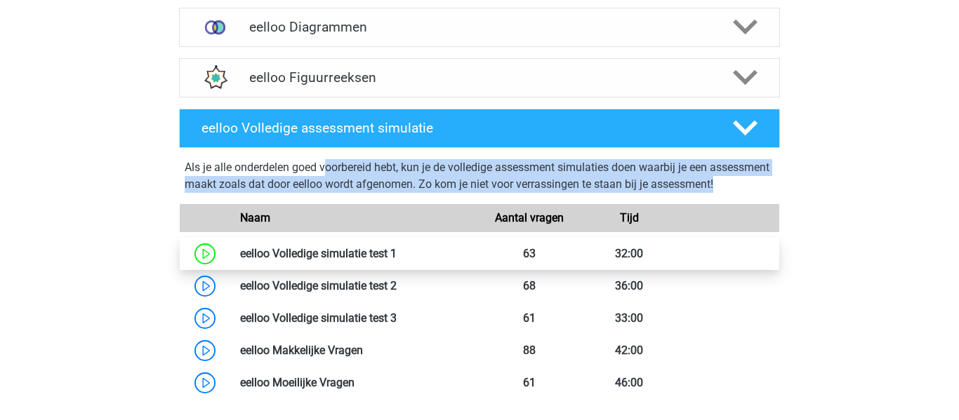
click at [390, 179] on div "Als je alle onderdelen goed voorbereid hebt, kun je de volledige assessment sim…" at bounding box center [480, 178] width 590 height 39
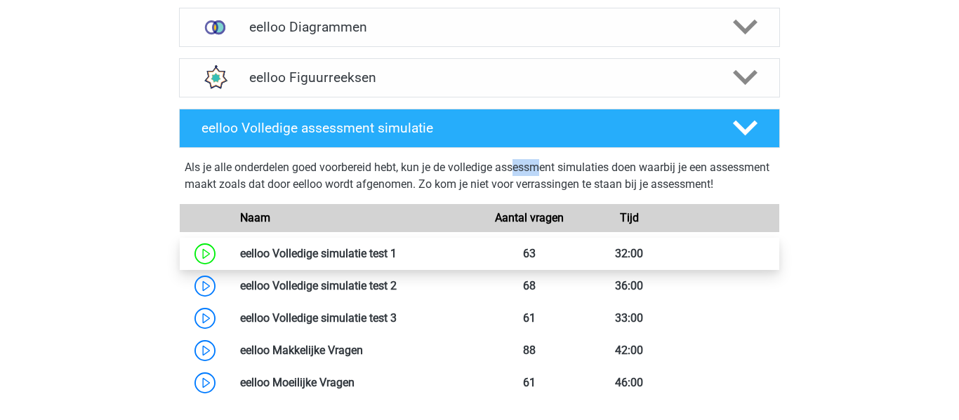
click at [390, 179] on div "Als je alle onderdelen goed voorbereid hebt, kun je de volledige assessment sim…" at bounding box center [480, 178] width 590 height 39
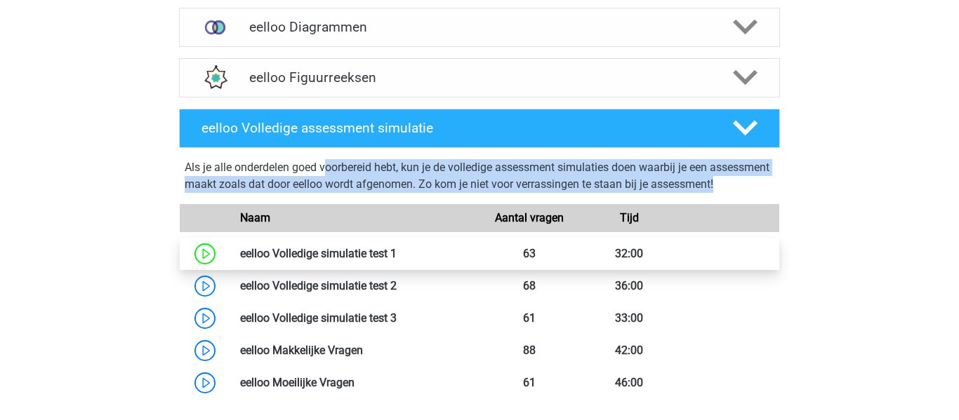
click at [390, 179] on div "Als je alle onderdelen goed voorbereid hebt, kun je de volledige assessment sim…" at bounding box center [480, 178] width 590 height 39
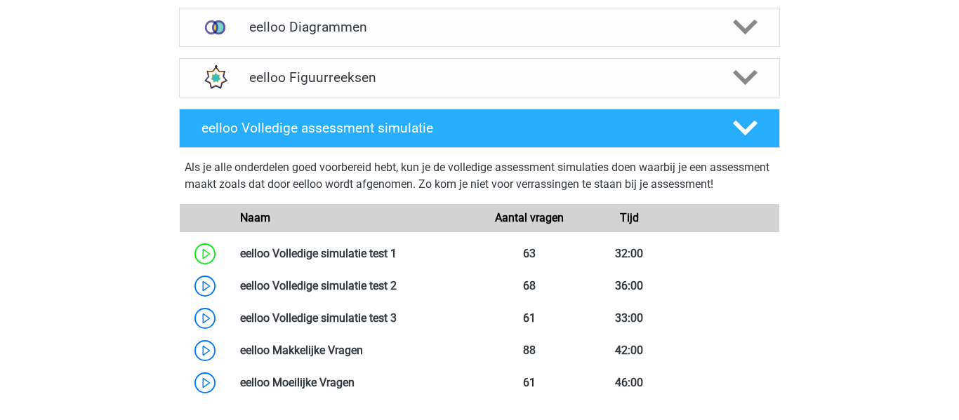
click at [388, 178] on div "Als je alle onderdelen goed voorbereid hebt, kun je de volledige assessment sim…" at bounding box center [480, 178] width 590 height 39
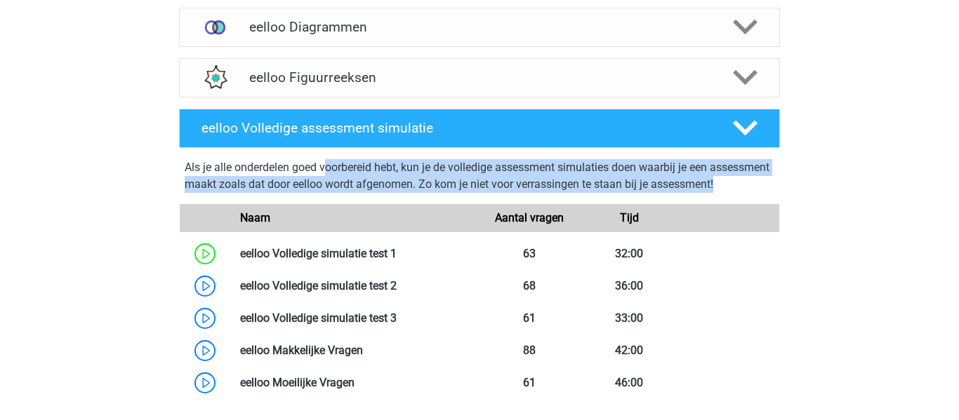
click at [388, 178] on div "Als je alle onderdelen goed voorbereid hebt, kun je de volledige assessment sim…" at bounding box center [480, 178] width 590 height 39
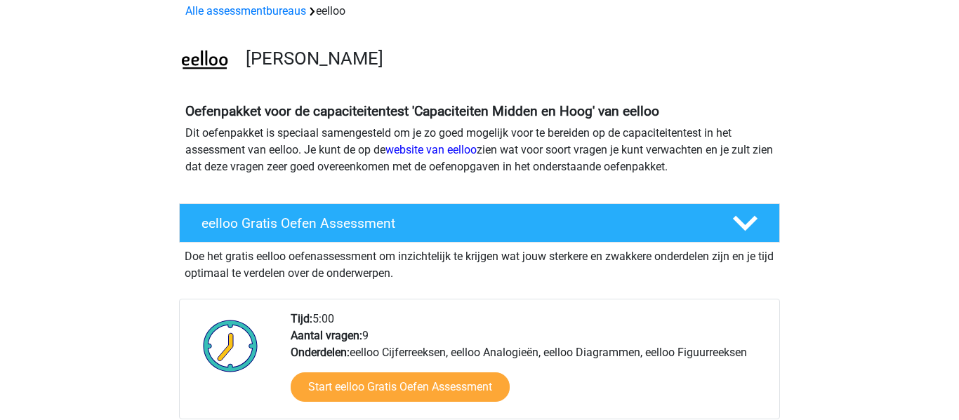
scroll to position [0, 0]
